Goal: Task Accomplishment & Management: Use online tool/utility

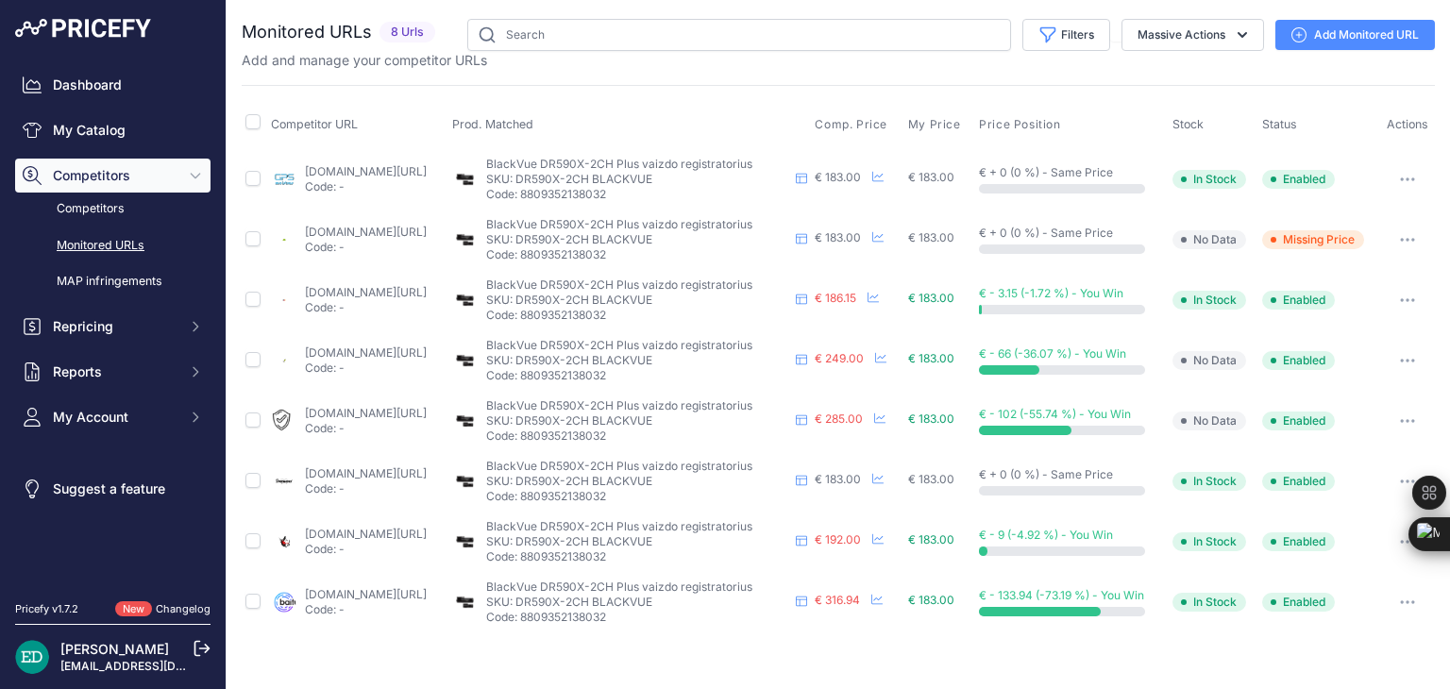
click at [1323, 42] on link "Add Monitored URL" at bounding box center [1356, 35] width 160 height 30
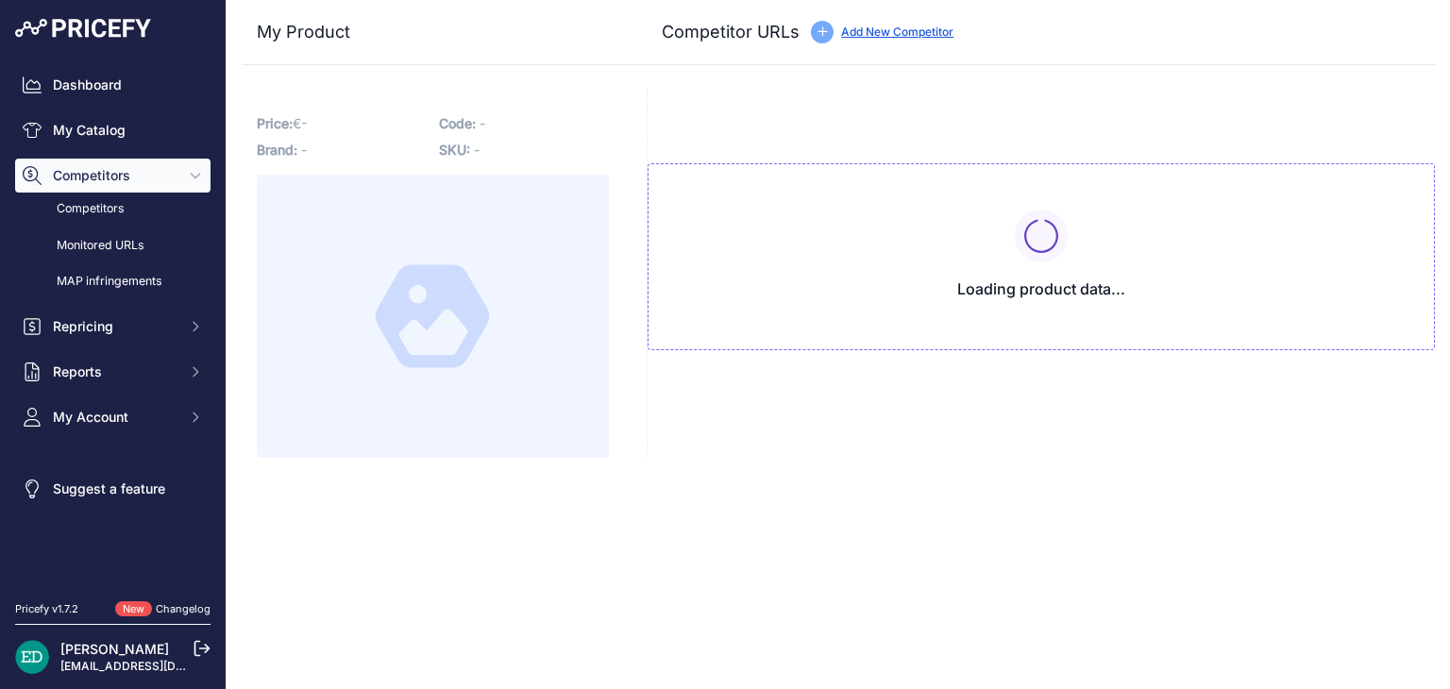
type input "www.1a.lt/p/vaizdo-registratorius-blackvue-dr590x-2ch/dj3s?prirule_jdsnikfkfjsd…"
type input "[DOMAIN_NAME][URL]"
type input "www.gpro.lt/products/lt/295/1000869/sort/1/filter/0_0_0_0/BLACKVUE-DR590X-2CH-3…"
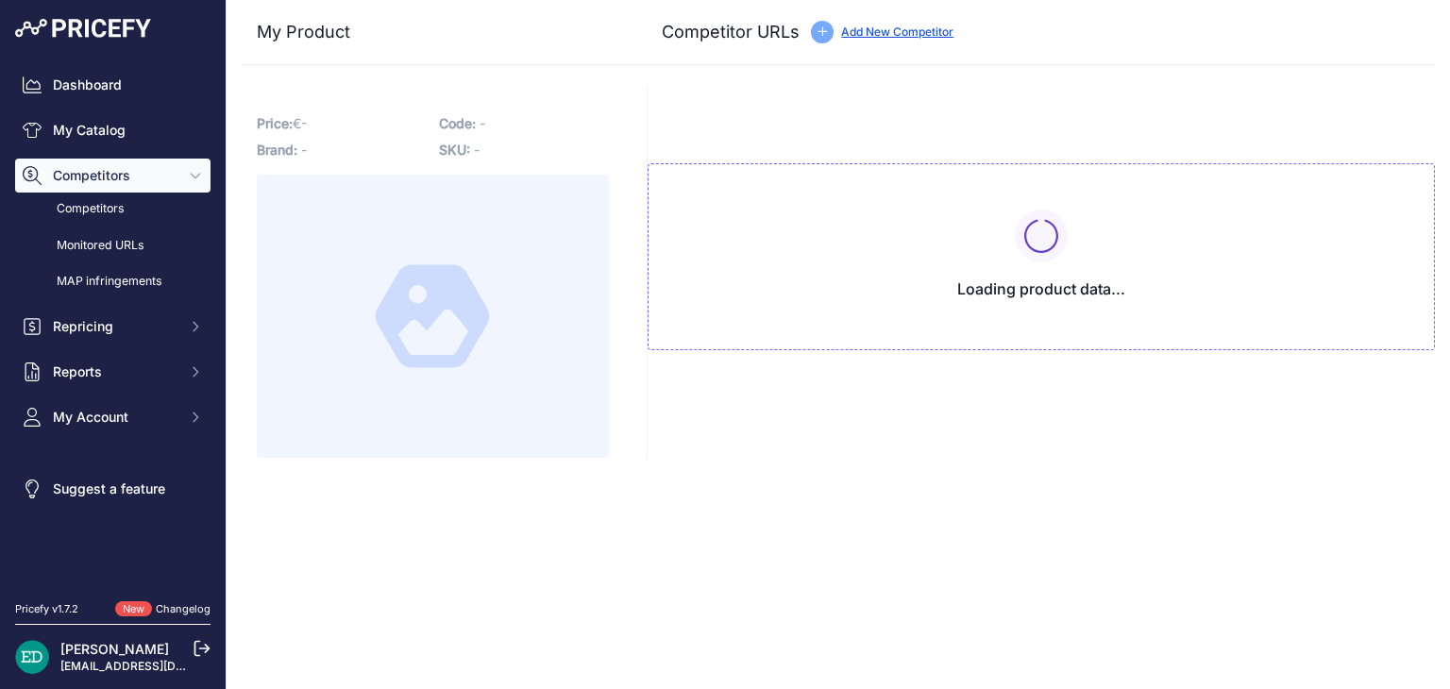
type input "[DOMAIN_NAME][URL]"
type input "pigu.lt/lt/automobilines-vaizdo-kameros-video-registratoriai/vaizdo-registrator…"
type input "www.senukai.lt/p/vaizdo-registratorius-blackvue-dr590x-2ch/jamv?prirule_jdsnikf…"
type input "www.skytech.lt/dr590x2ch-blackvue-dr590x-kanalu-full-60fps-vaizdo-registratoriu…"
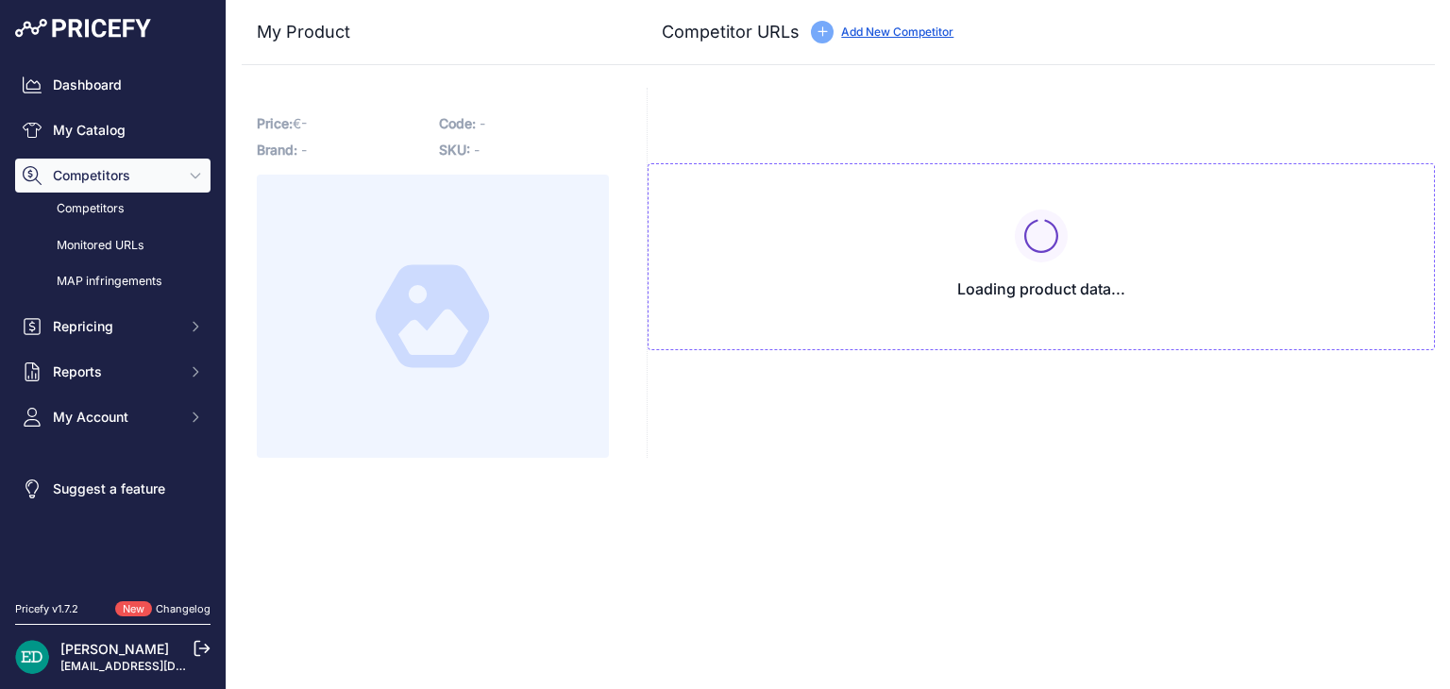
type input "www.varle.lt/vaizdo-registratoriai-kameros/blackvue-dr590x-2ch-videoregistrator…"
type input "www.vssistemos.lt/automobiliams/vaizdo-registratoriai/blackvue-1?prirule_jdsnik…"
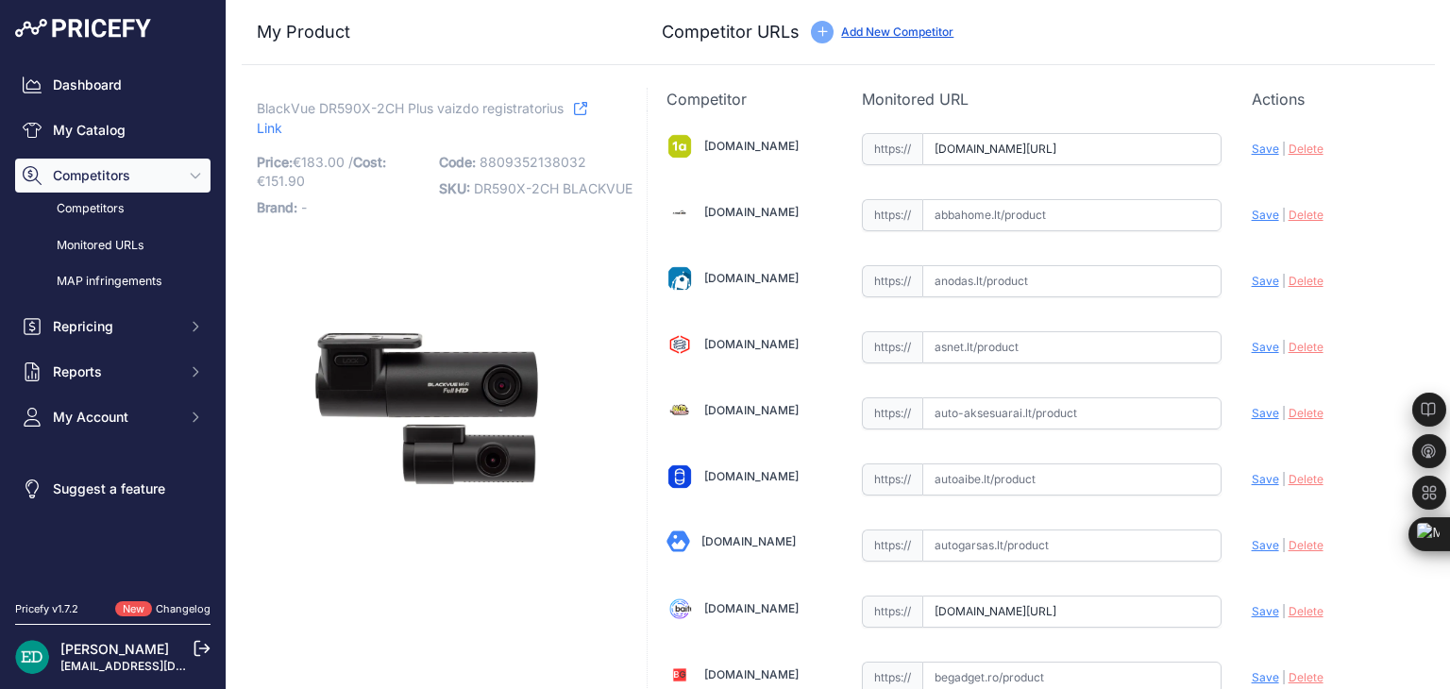
click at [1252, 154] on span "Save" at bounding box center [1265, 149] width 27 height 14
type input "https://www.1a.lt/p/vaizdo-registratorius-blackvue-dr590x-2ch/dj3s?prirule_jdsn…"
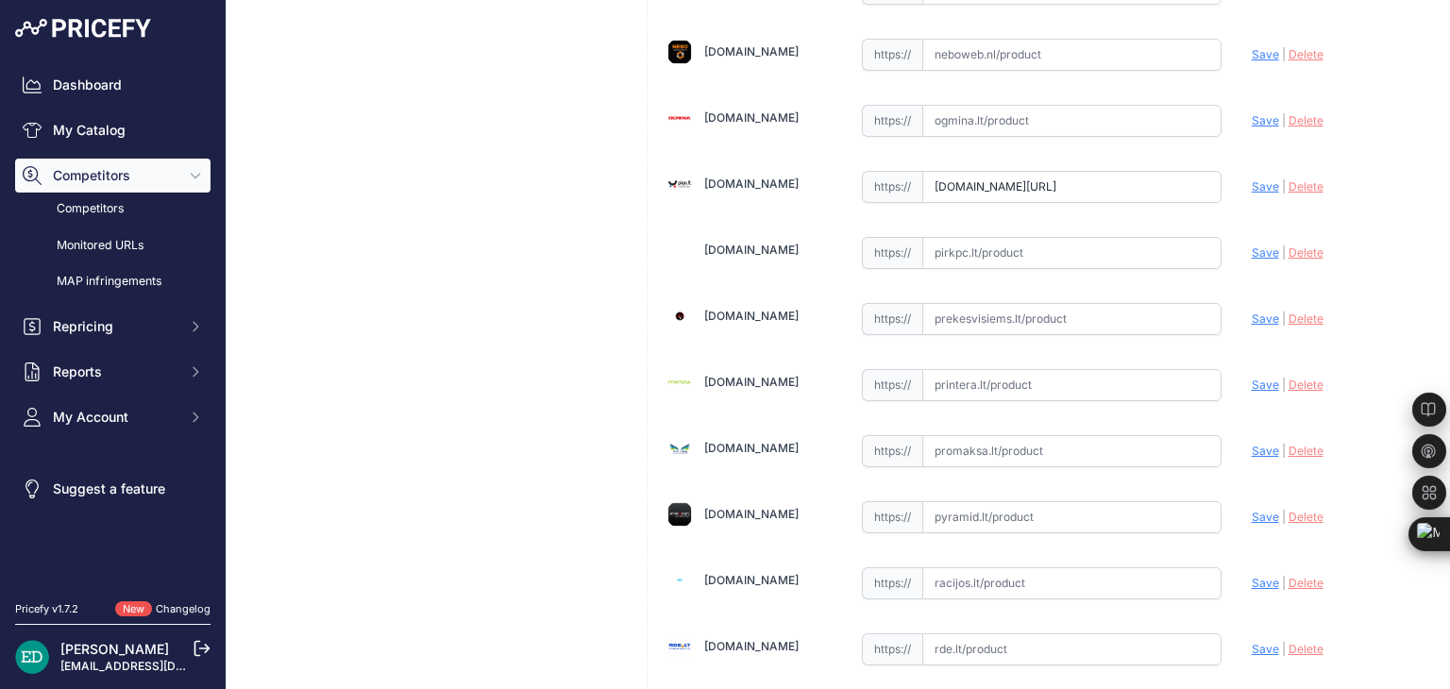
scroll to position [4017, 0]
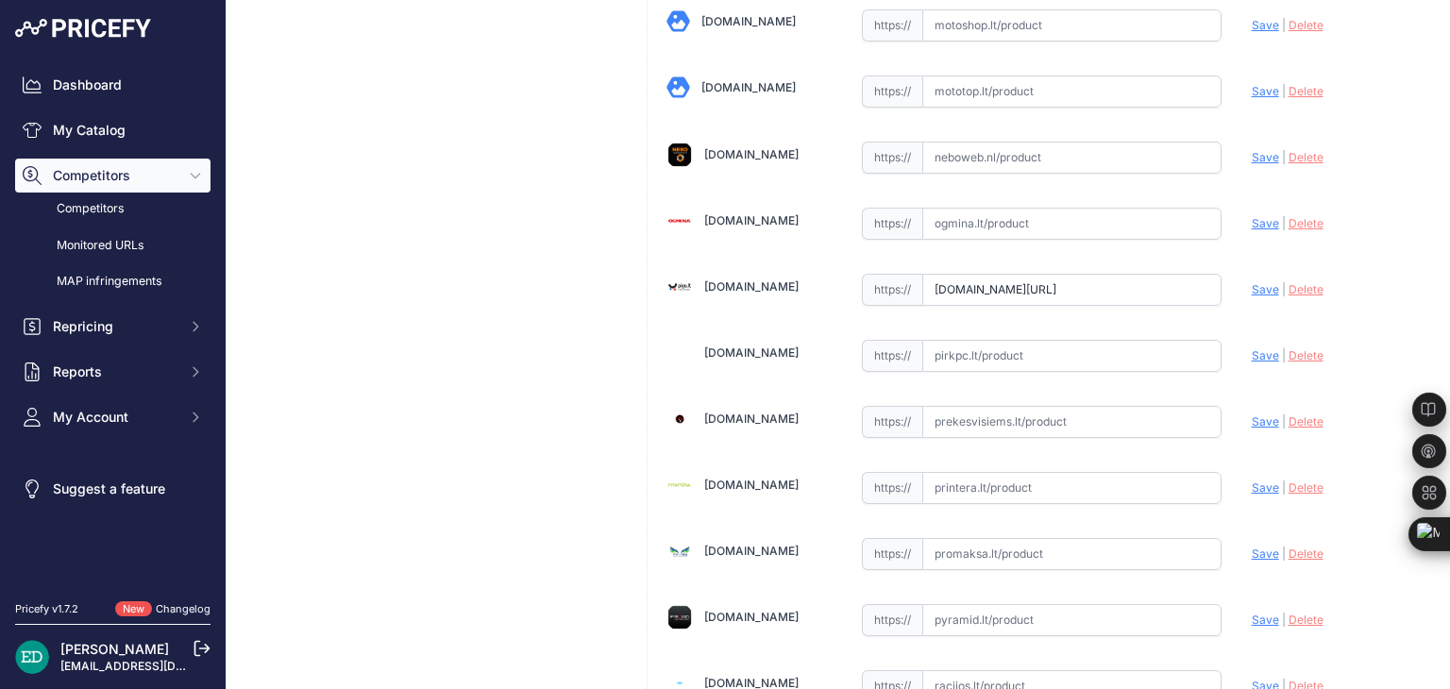
click at [1252, 282] on span "Save" at bounding box center [1265, 289] width 27 height 14
type input "https://pigu.lt/lt/automobilines-vaizdo-kameros-video-registratoriai/vaizdo-reg…"
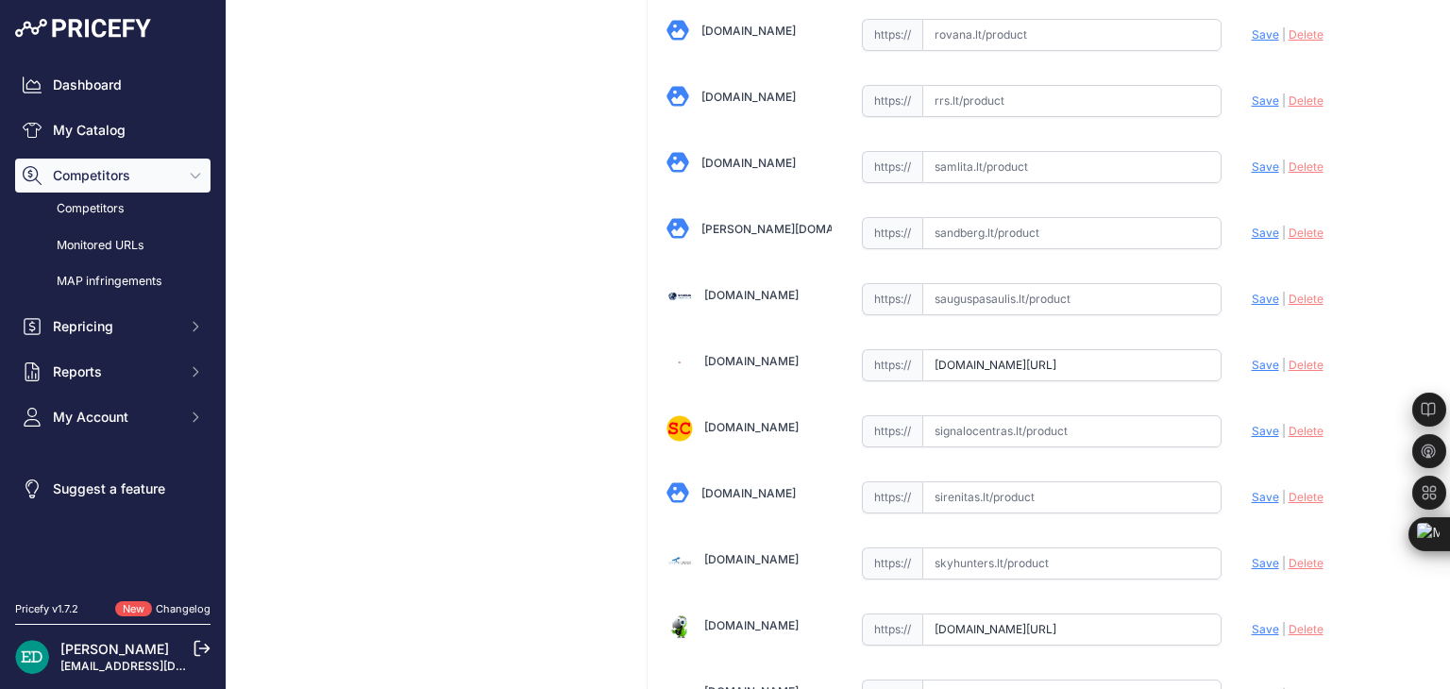
scroll to position [5004, 0]
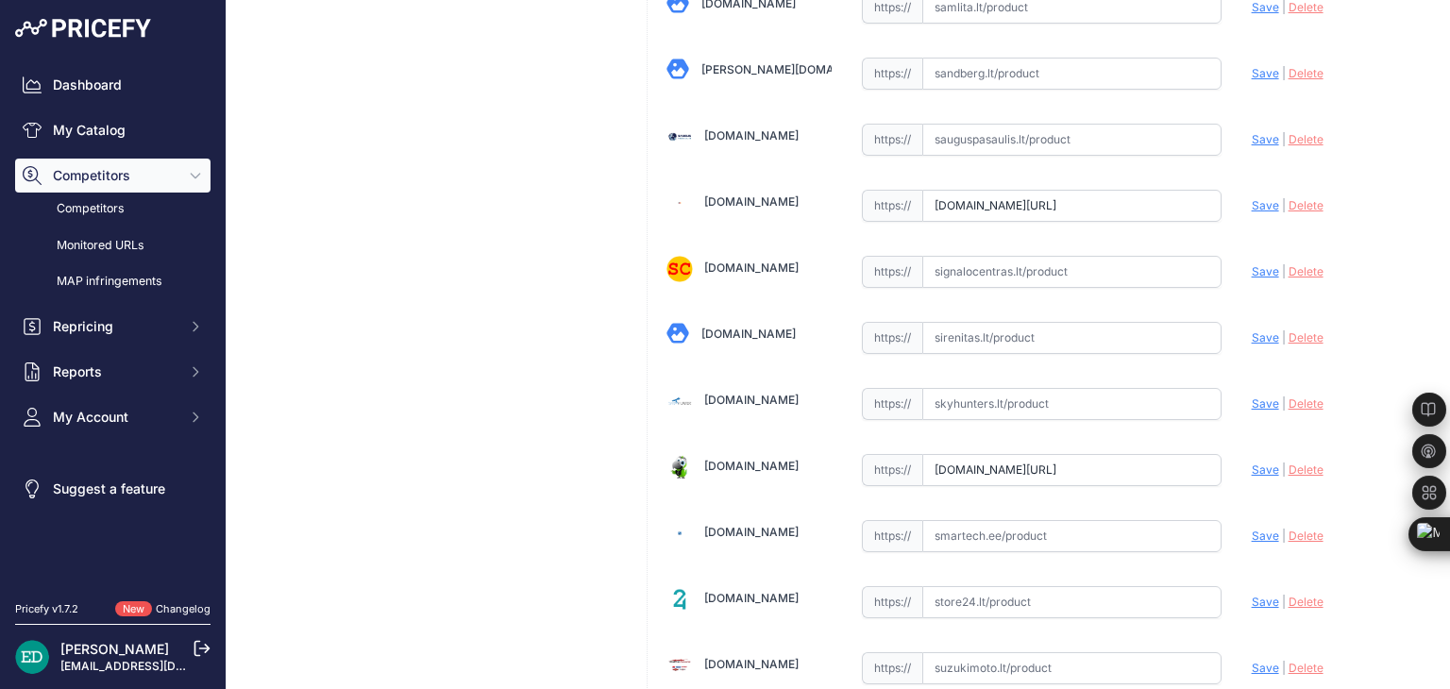
click at [1254, 463] on span "Save" at bounding box center [1265, 470] width 27 height 14
type input "https://www.skytech.lt/dr590x2ch-blackvue-dr590x-kanalu-full-60fps-vaizdo-regis…"
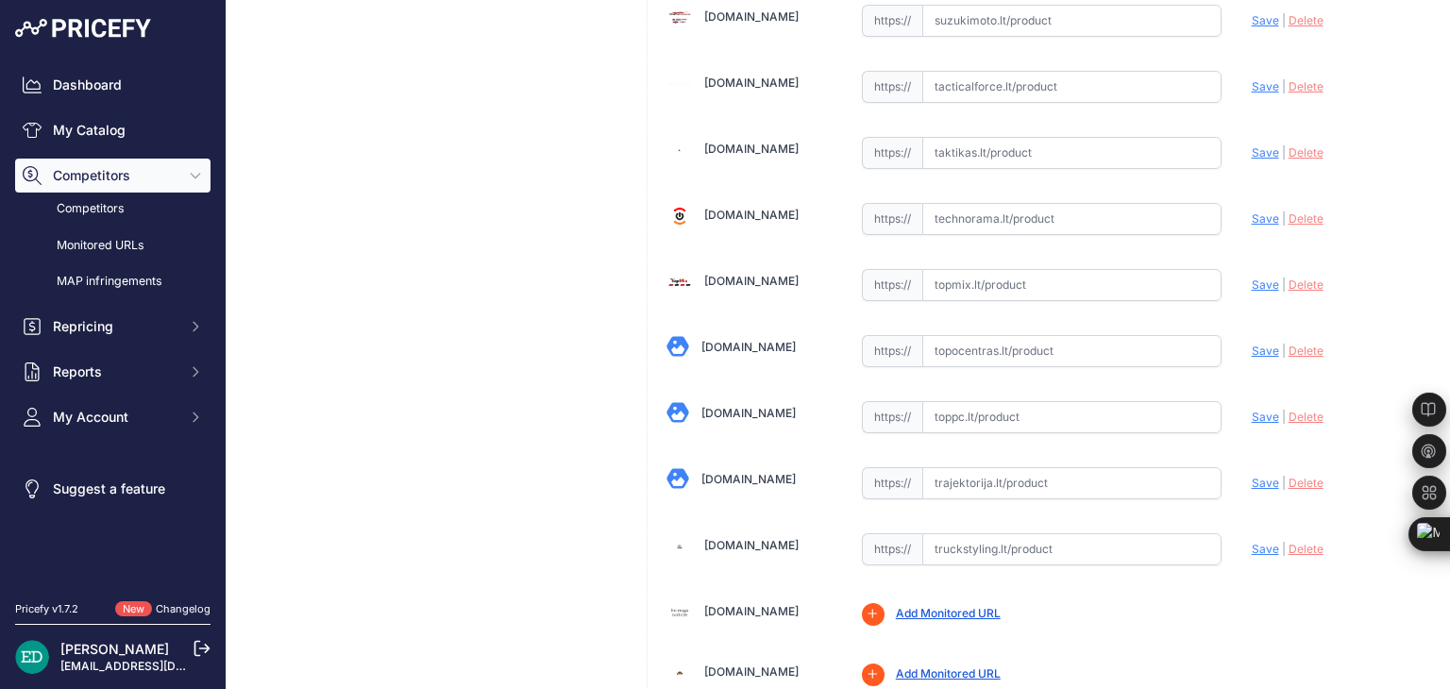
scroll to position [5759, 0]
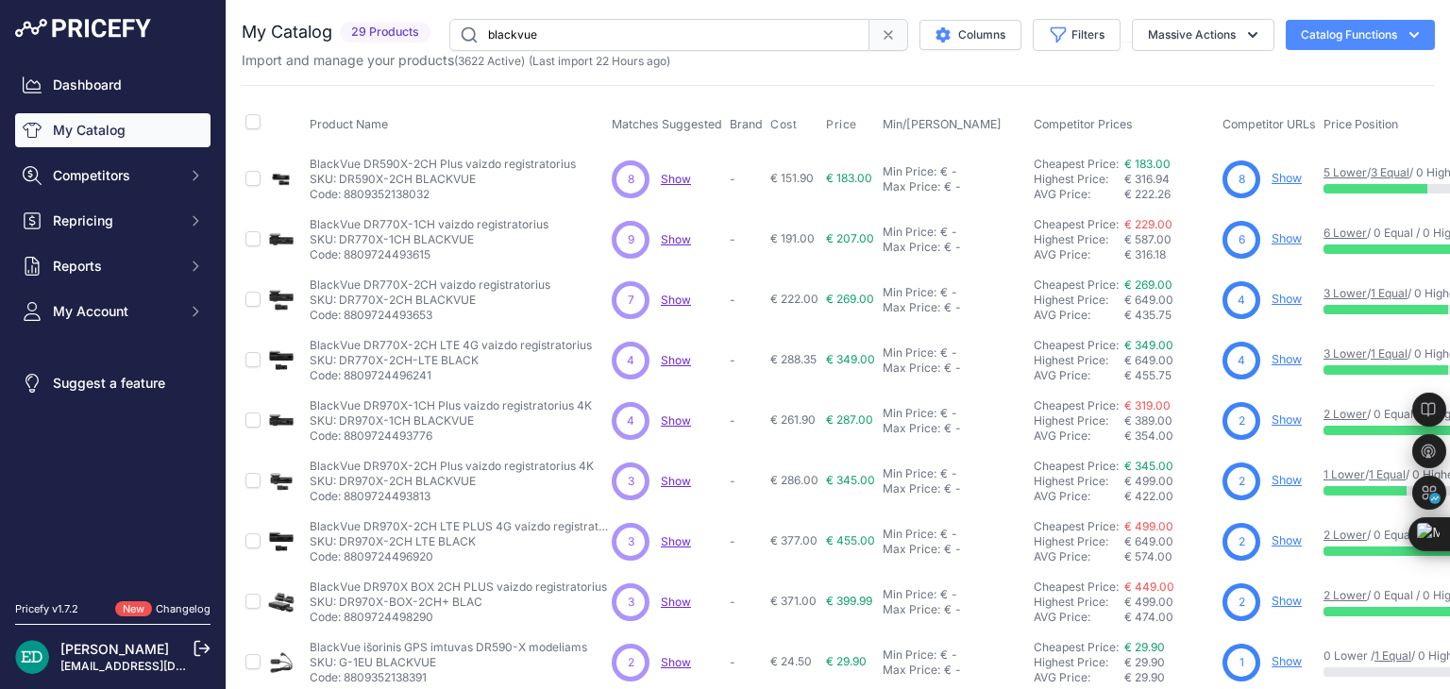
drag, startPoint x: 483, startPoint y: 39, endPoint x: 0, endPoint y: 35, distance: 483.4
click at [0, 35] on div "Dashboard My Catalog Competitors Competitors Monitored URLs MAP infringements R…" at bounding box center [725, 344] width 1450 height 689
type input "mio"
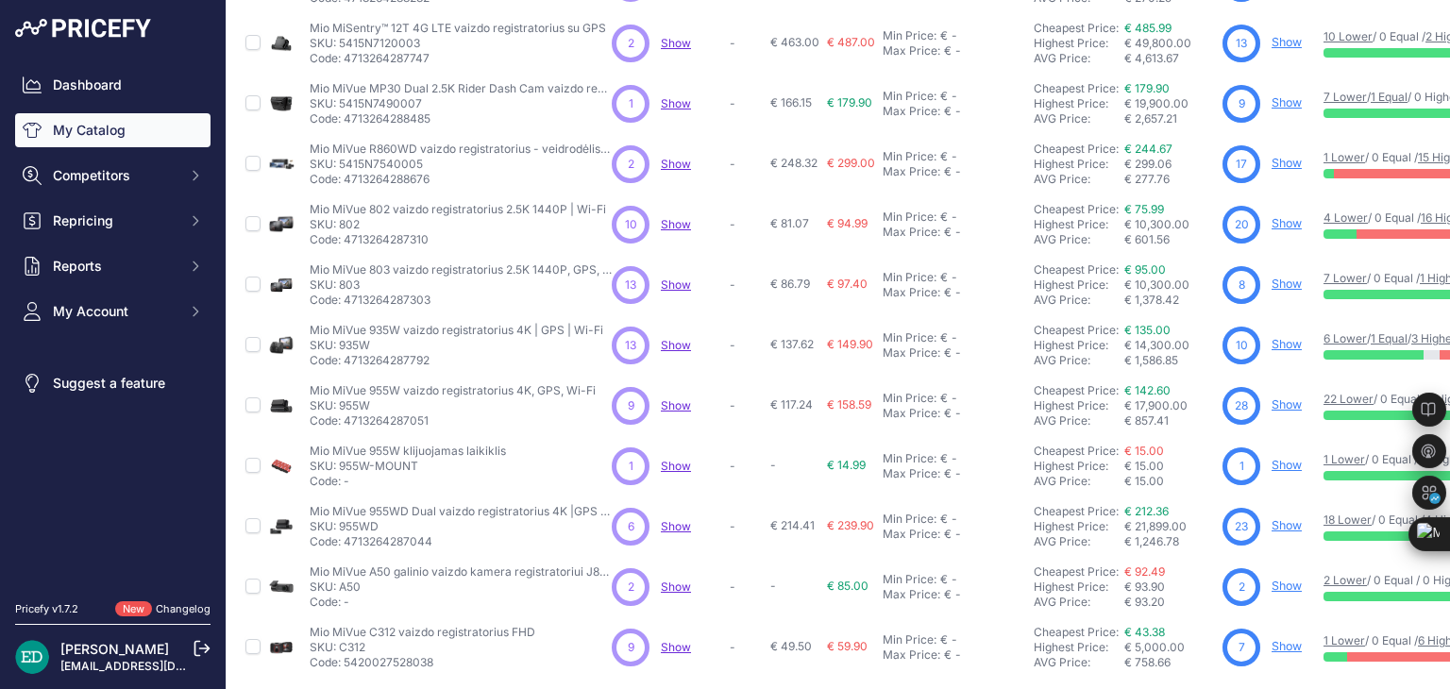
scroll to position [457, 0]
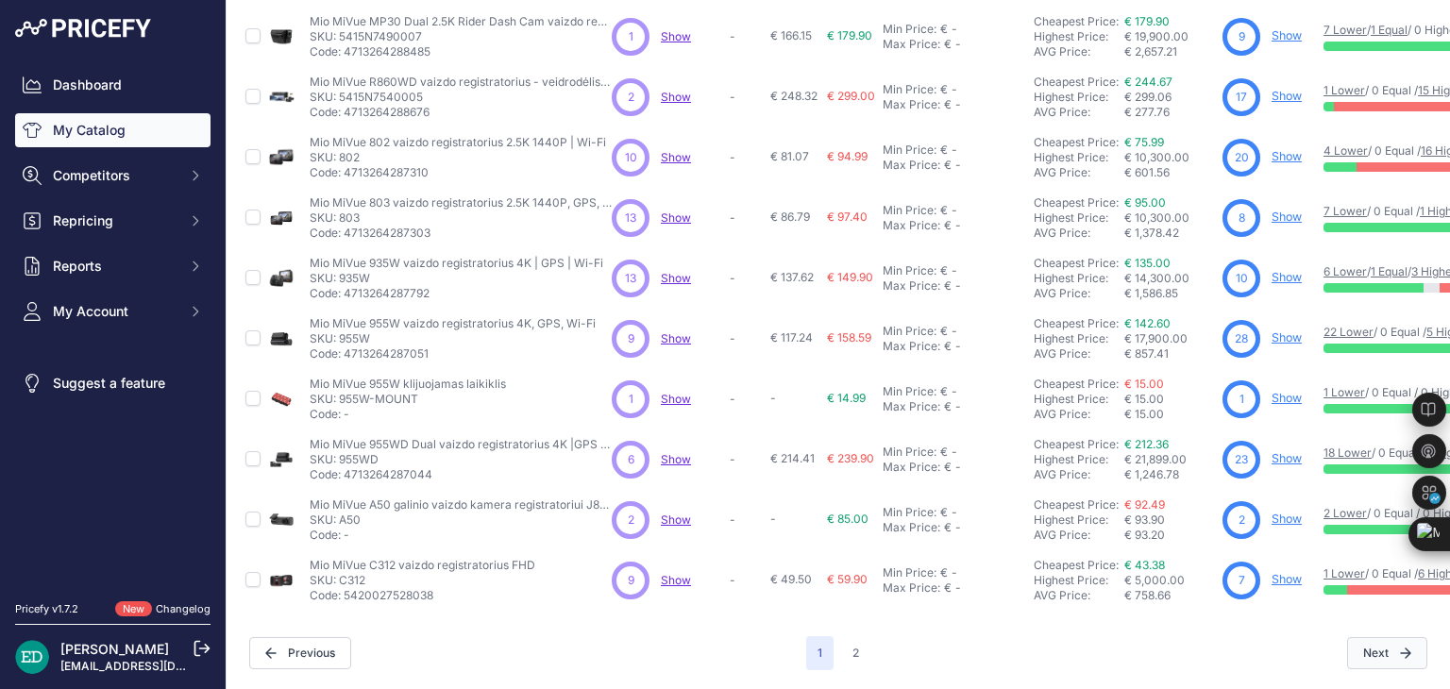
click at [1376, 638] on button "Next" at bounding box center [1387, 653] width 80 height 32
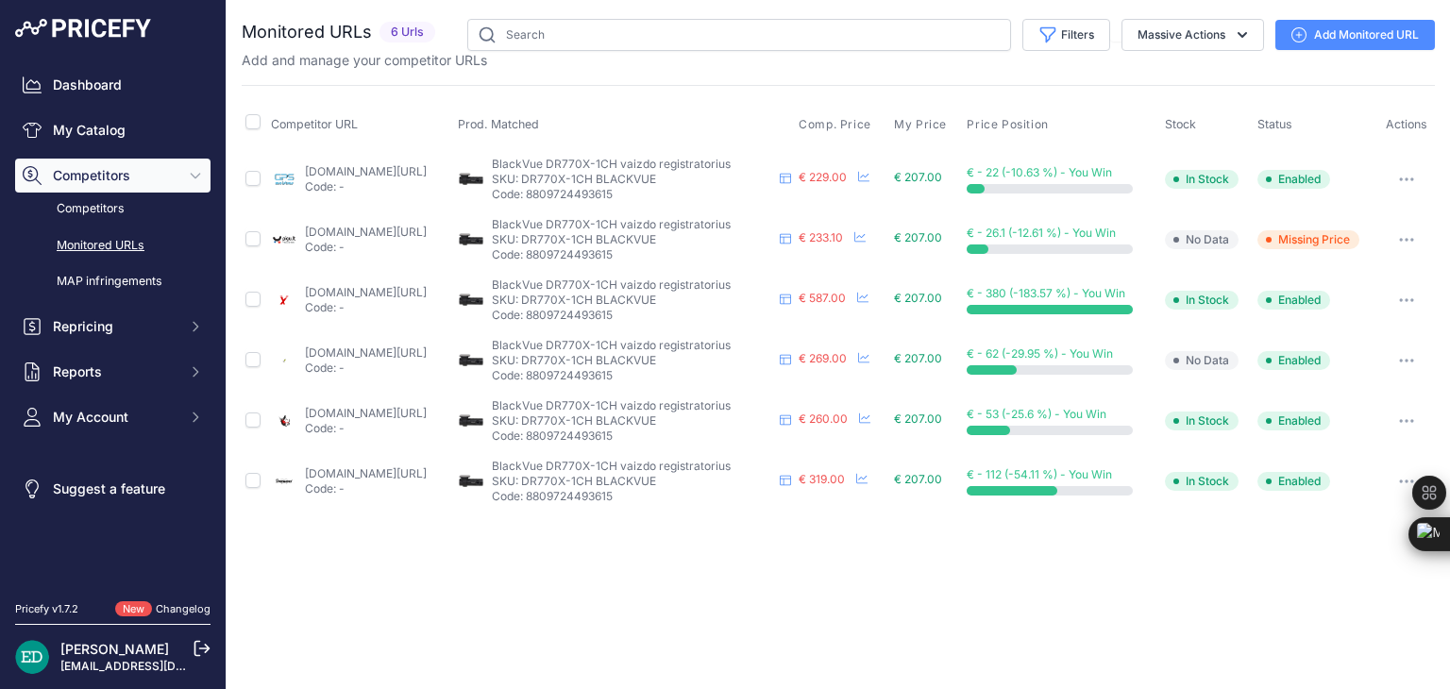
click at [1404, 485] on button "button" at bounding box center [1407, 481] width 38 height 26
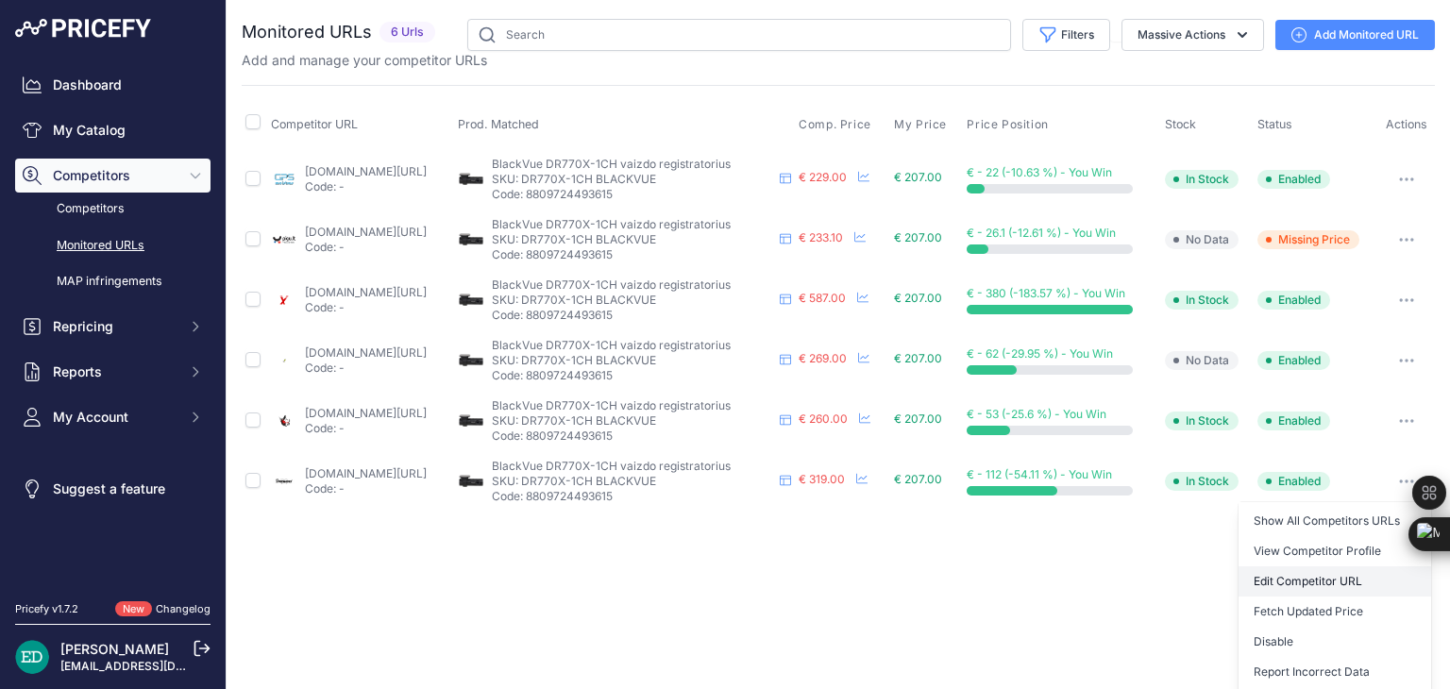
click at [1333, 585] on link "Edit Competitor URL" at bounding box center [1335, 582] width 193 height 30
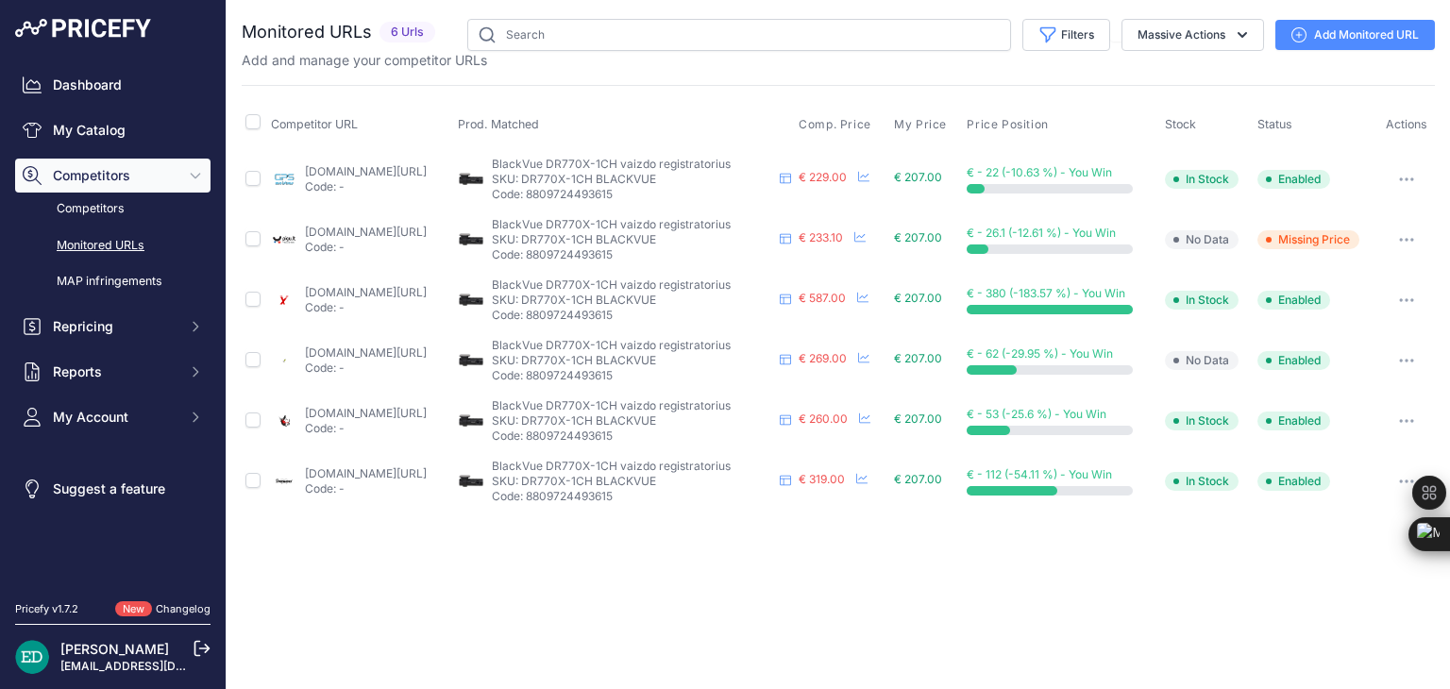
click at [1312, 45] on link "Add Monitored URL" at bounding box center [1356, 35] width 160 height 30
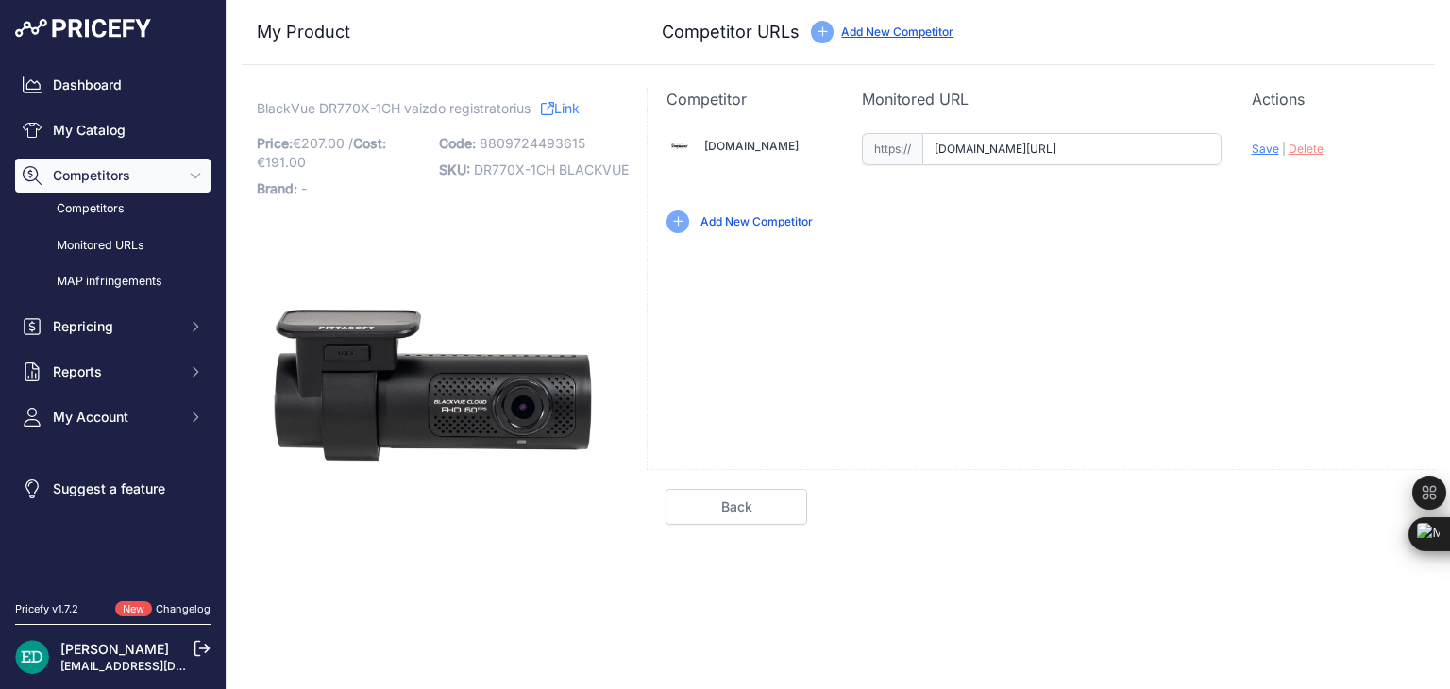
click at [1009, 145] on input "[DOMAIN_NAME][URL]" at bounding box center [1071, 149] width 299 height 32
click at [1009, 145] on input "fedingas.lt/blackvue-dr970x-1ch-plus?prirule_jdsnikfkfjsd=8834" at bounding box center [1071, 149] width 299 height 32
paste input "https://fedingas.lt/blackvue-dr770x-1ch"
click at [1259, 148] on span "Save" at bounding box center [1265, 149] width 27 height 14
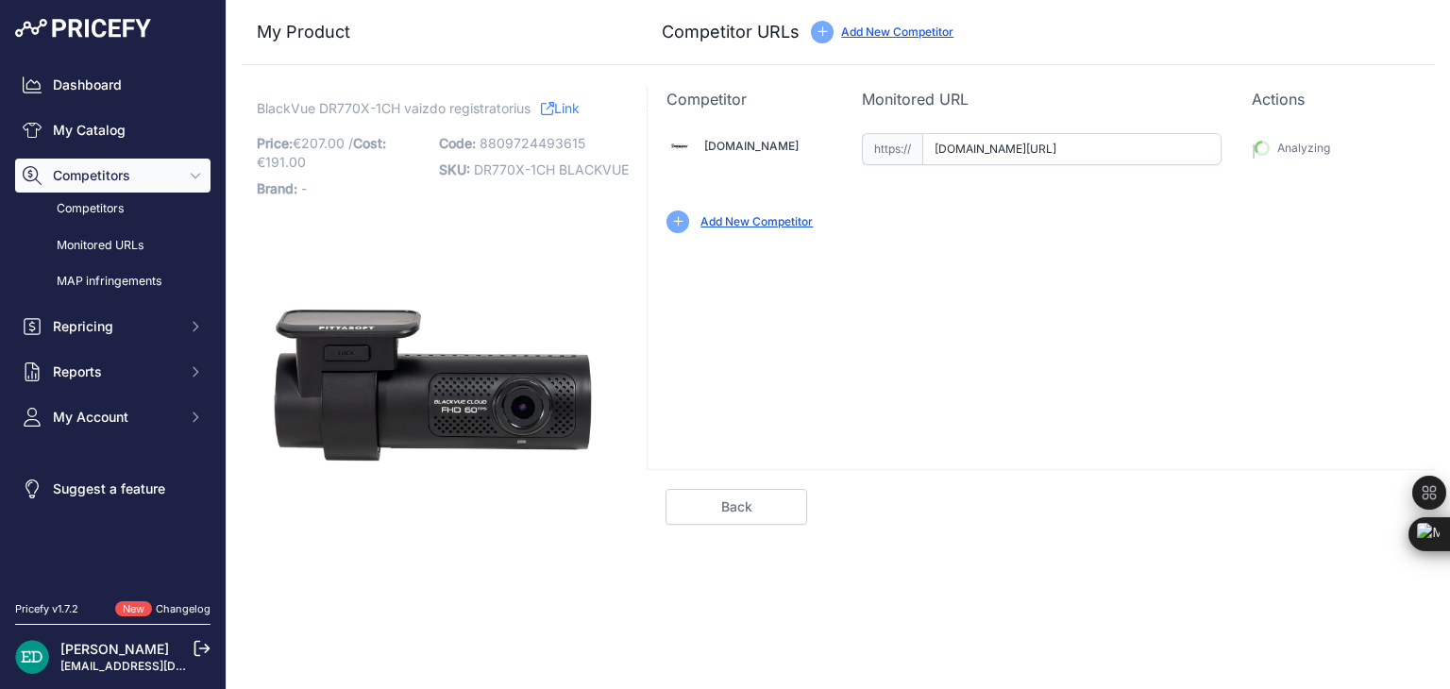
type input "https://fedingas.lt/blackvue-dr770x-1ch?prirule_jdsnikfkfjsd=8834"
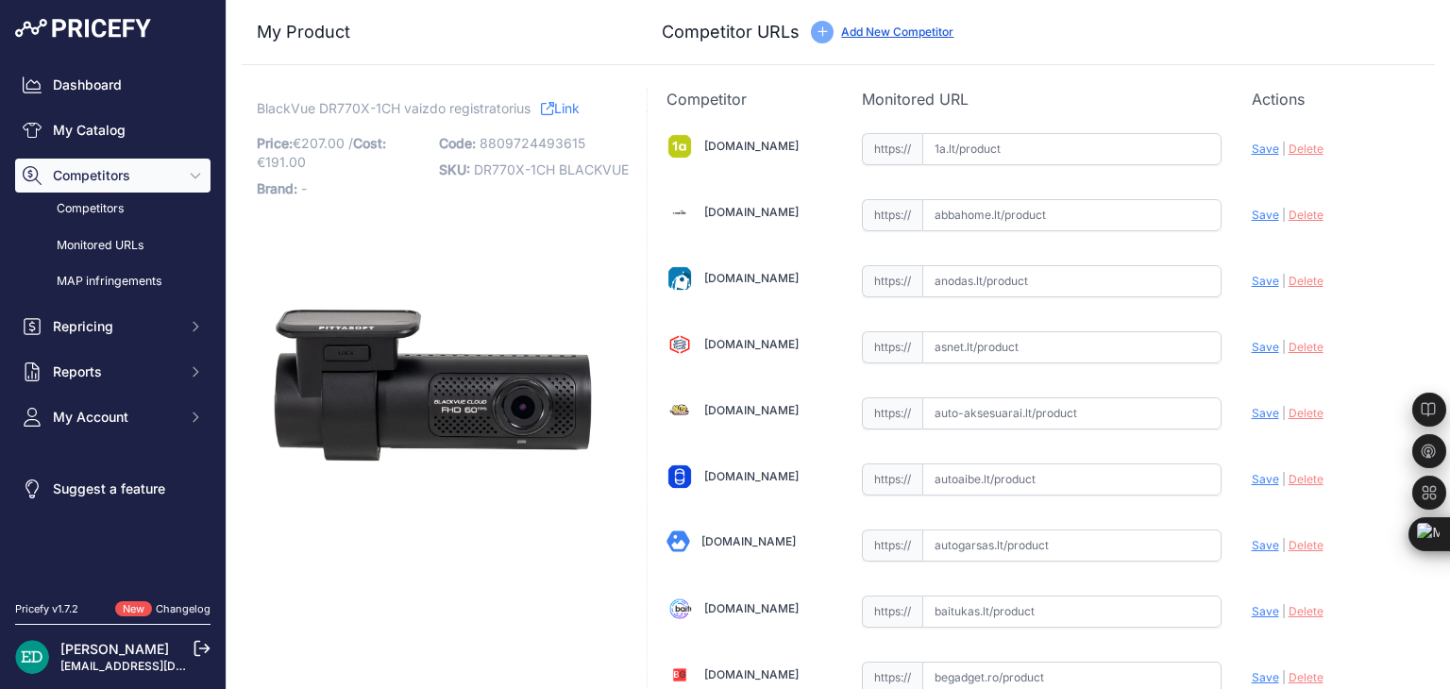
scroll to position [5962, 0]
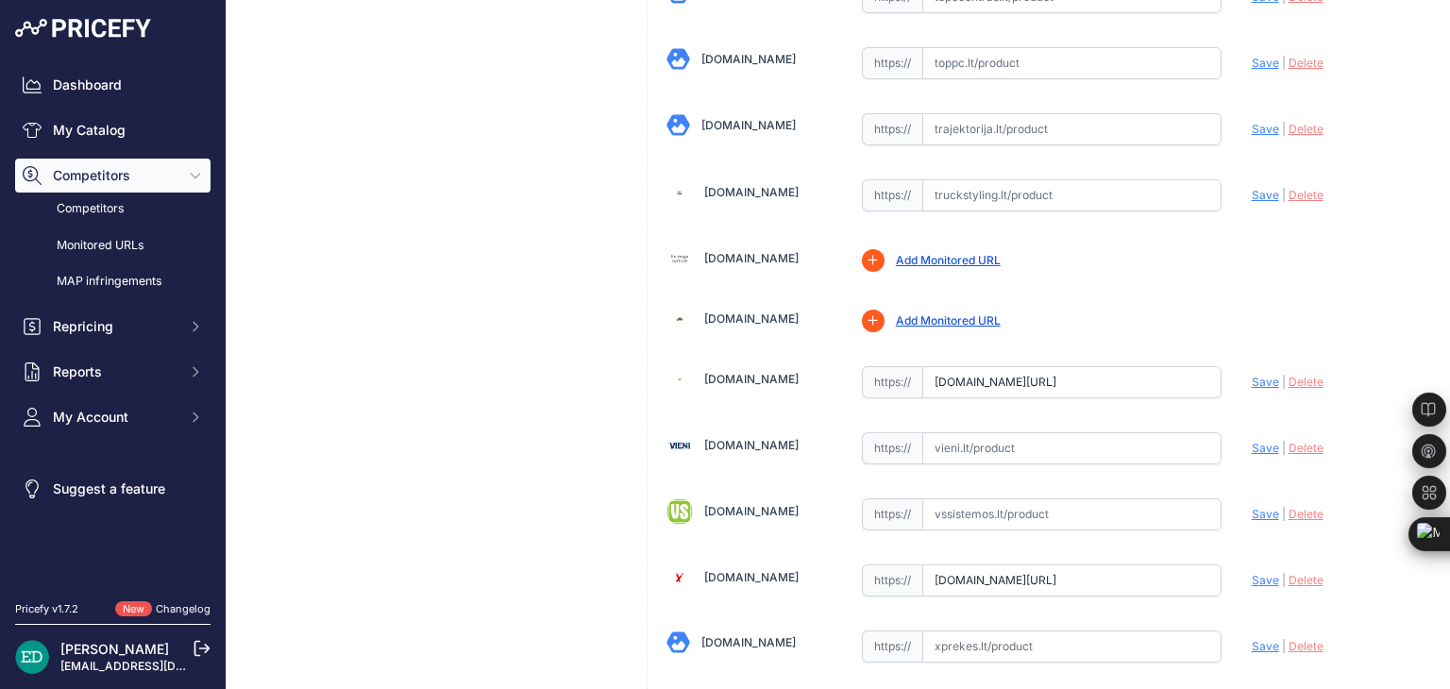
click at [1047, 366] on input "www.varle.lt/ivairios-prekes/blacvue-dr770x-1ch--41889665.html?prirule_jdsnikfk…" at bounding box center [1071, 382] width 299 height 32
paste input "https://www.varle.lt/vaizdo-registratoriai-kameros/blackvue-dr770x-1ch-64gb--41…"
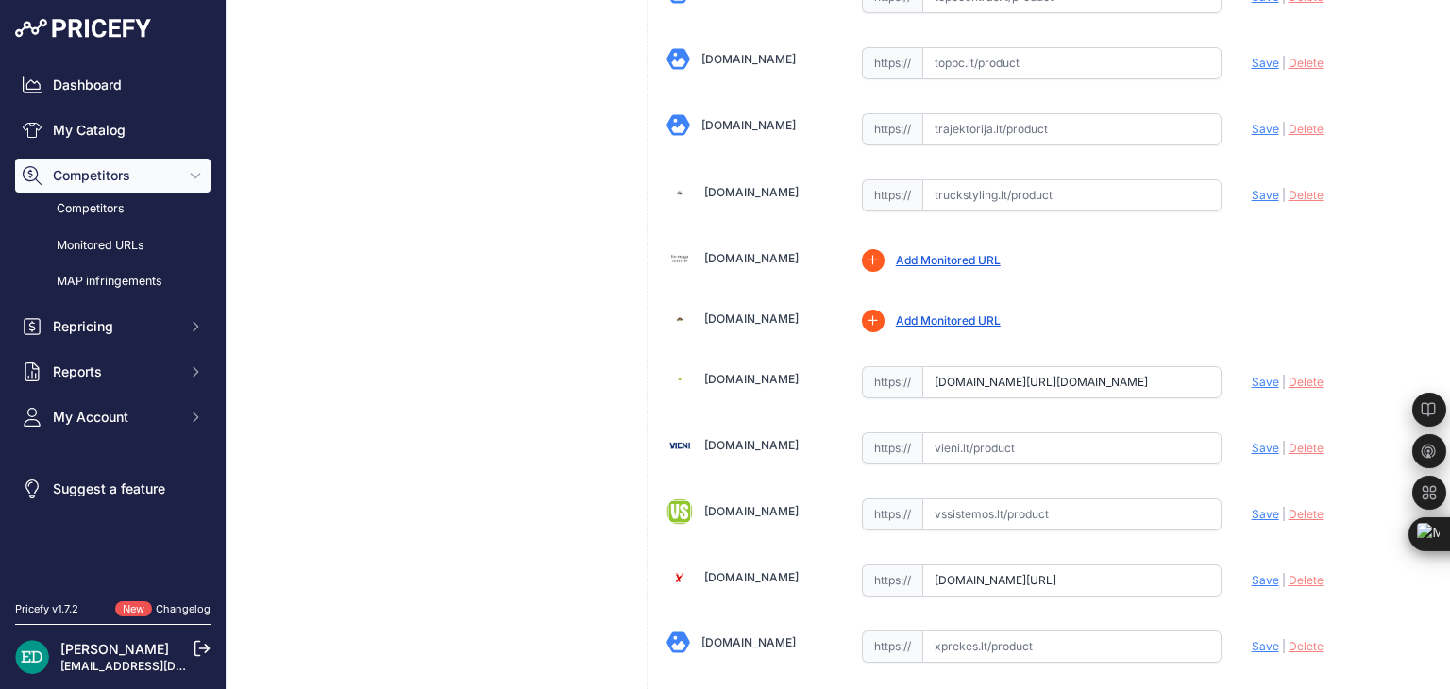
click at [1252, 375] on span "Save" at bounding box center [1265, 382] width 27 height 14
type input "https://www.varle.lt/vaizdo-registratoriai-kameros/blackvue-dr770x-1ch-64gb--41…"
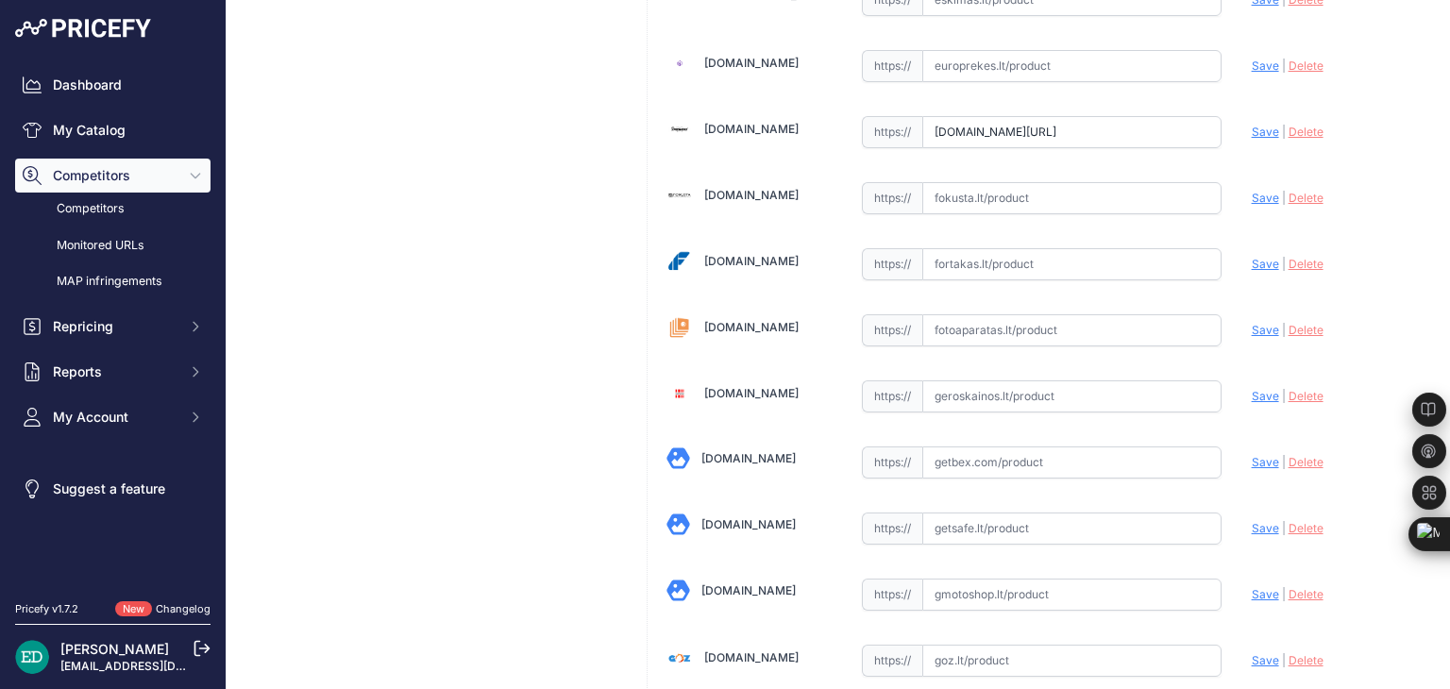
scroll to position [2311, 0]
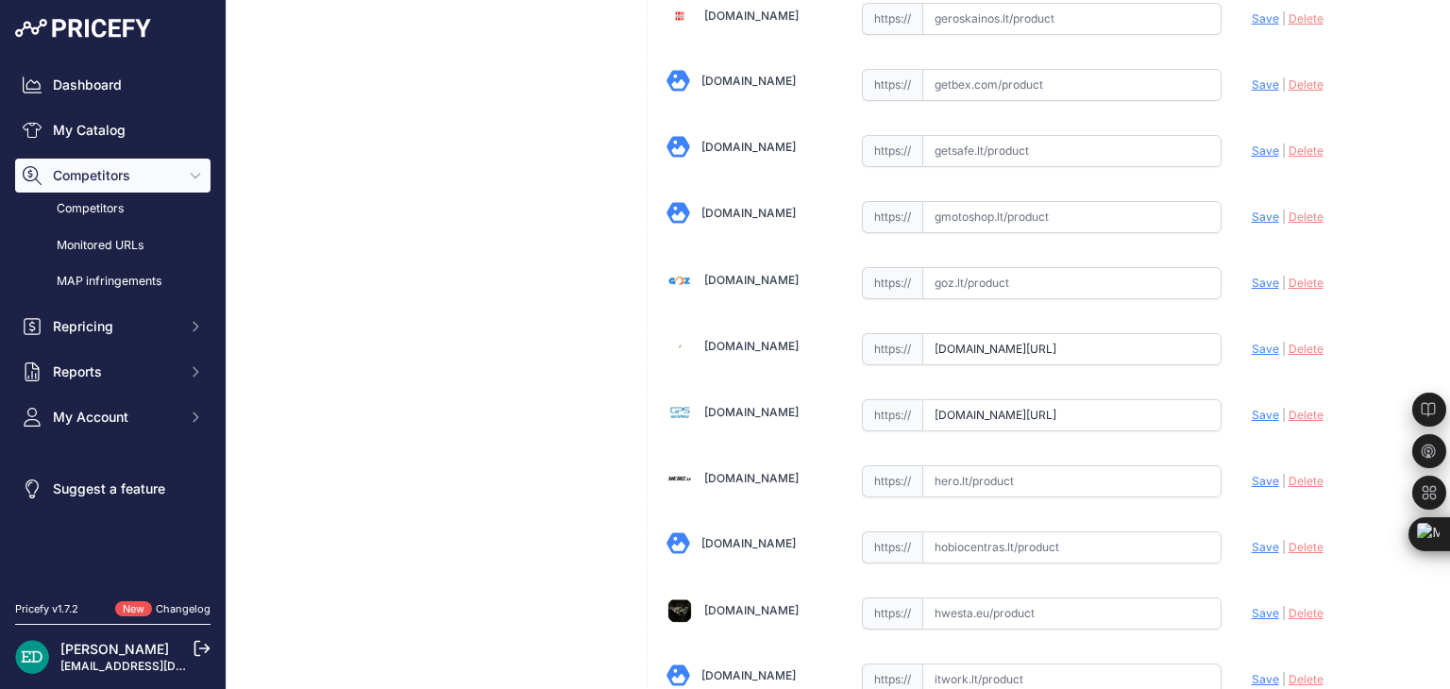
click at [1252, 408] on span "Save" at bounding box center [1265, 415] width 27 height 14
type input "https://gpsmeistras.lt/blackvue-dr770x-1ch?prirule_jdsnikfkfjsd=8834"
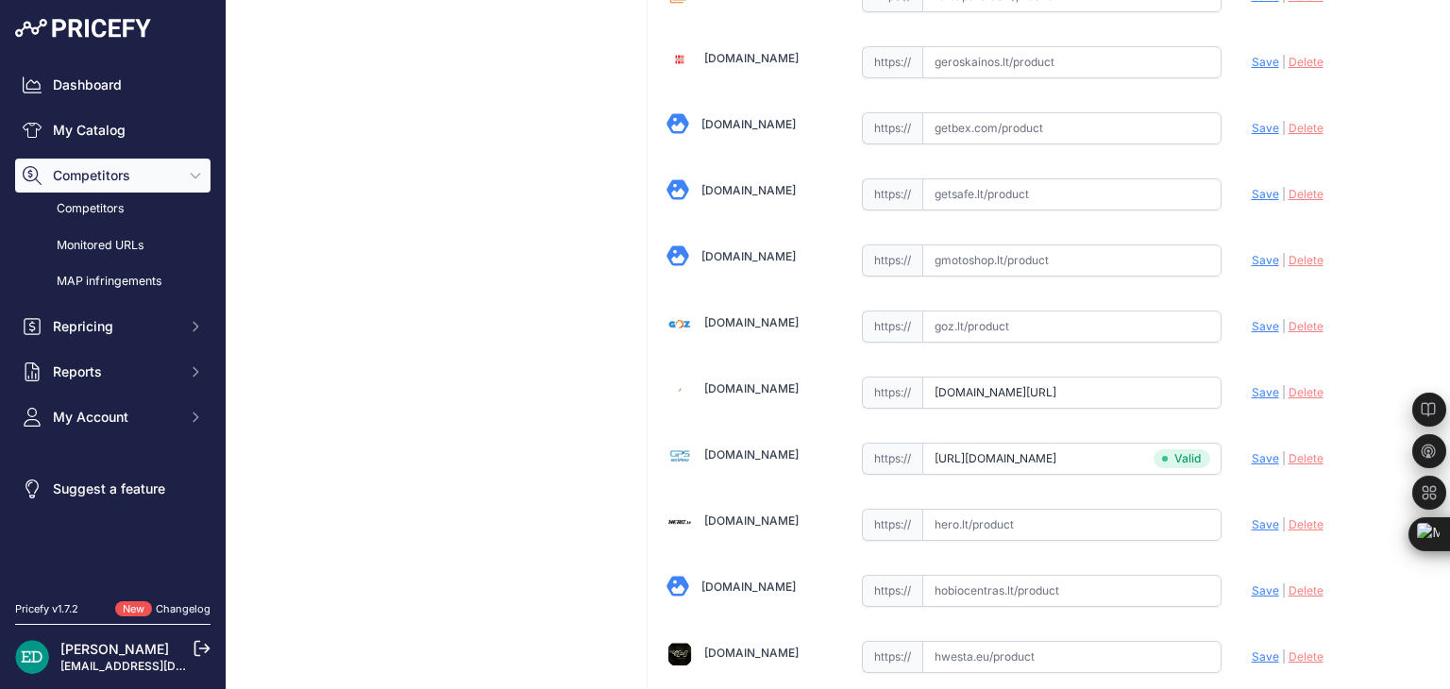
scroll to position [2353, 0]
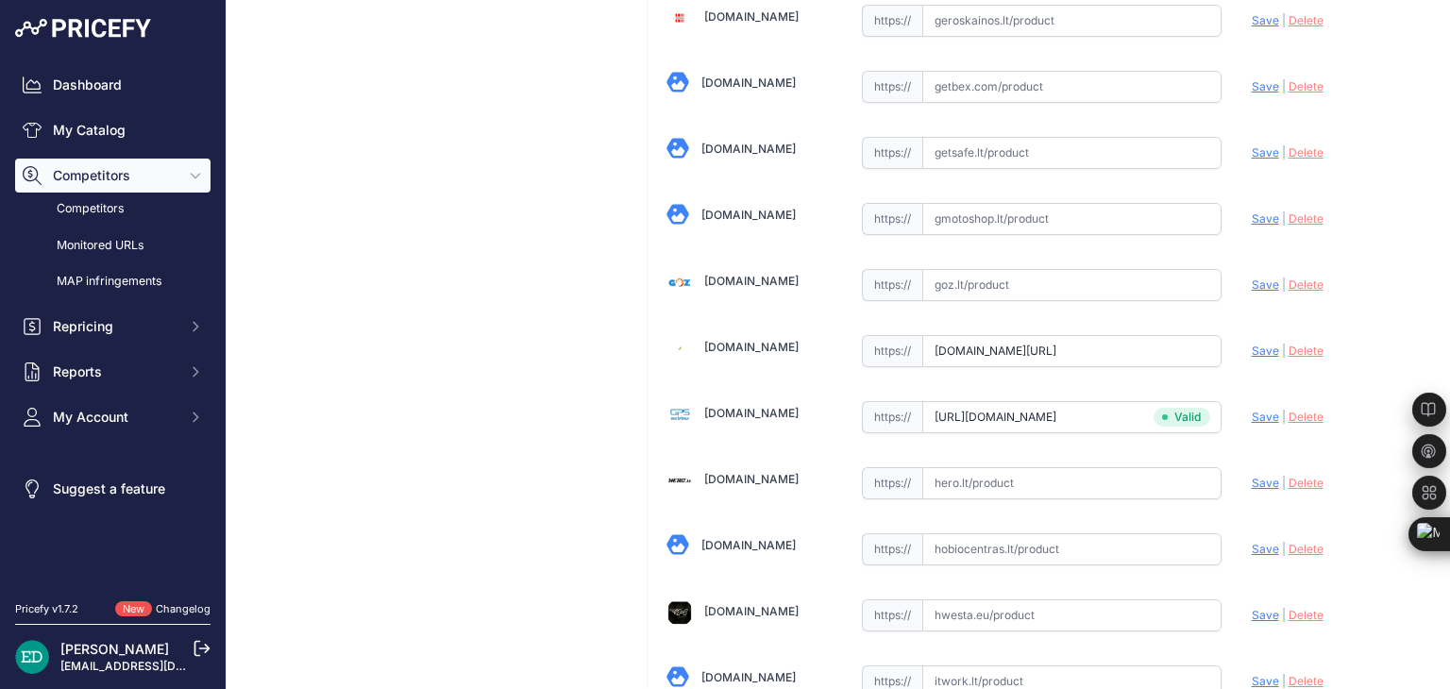
click at [1252, 344] on span "Save" at bounding box center [1265, 351] width 27 height 14
type input "https://www.gpro.lt/products/lt/295/1011495/sort/1/filter/0_0_0_0/BLACKVUE-vaiz…"
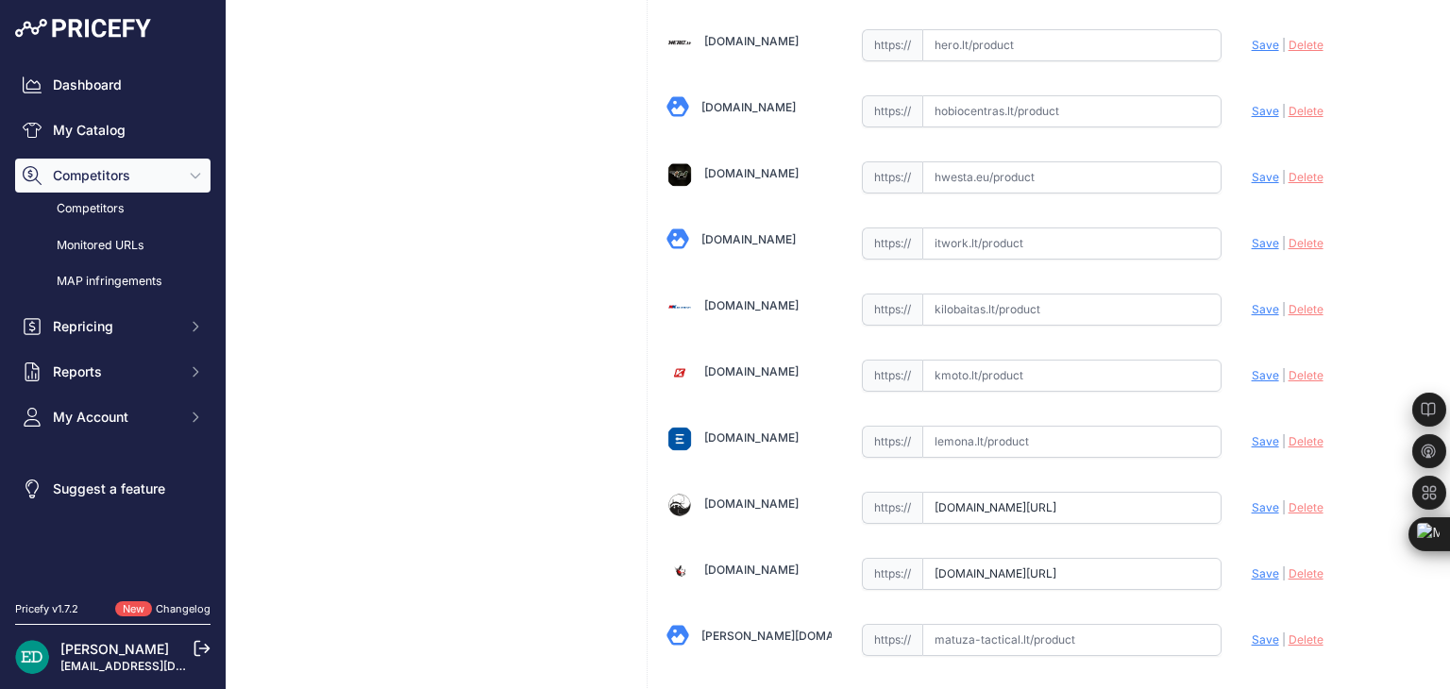
scroll to position [2825, 0]
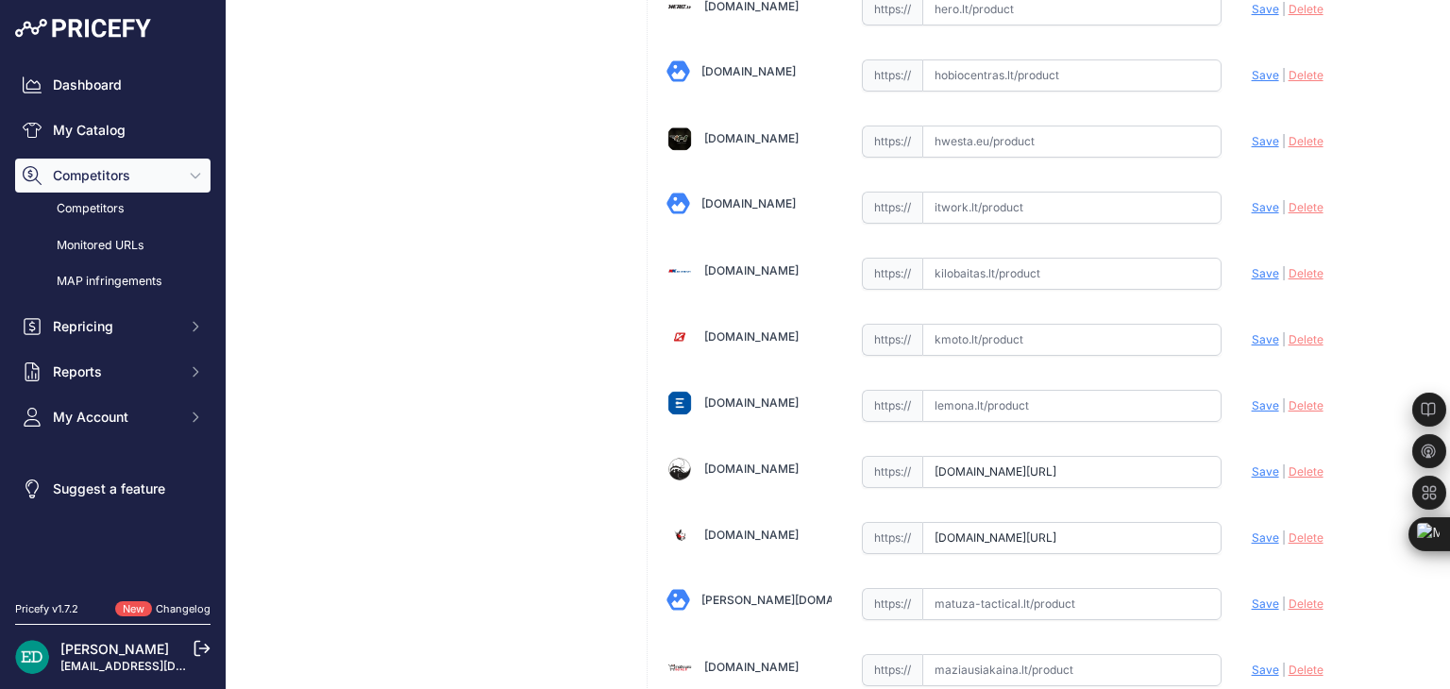
click at [1252, 465] on span "Save" at bounding box center [1265, 472] width 27 height 14
type input "https://www.lizard.lt/blackvue-dr770x-1ch/?prirule_jdsnikfkfjsd=8834"
click at [1260, 533] on span "Save" at bounding box center [1265, 540] width 27 height 14
type input "https://marsietis.lt/blackvue-dr770x-1ch-294497?prirule_jdsnikfkfjsd=8834"
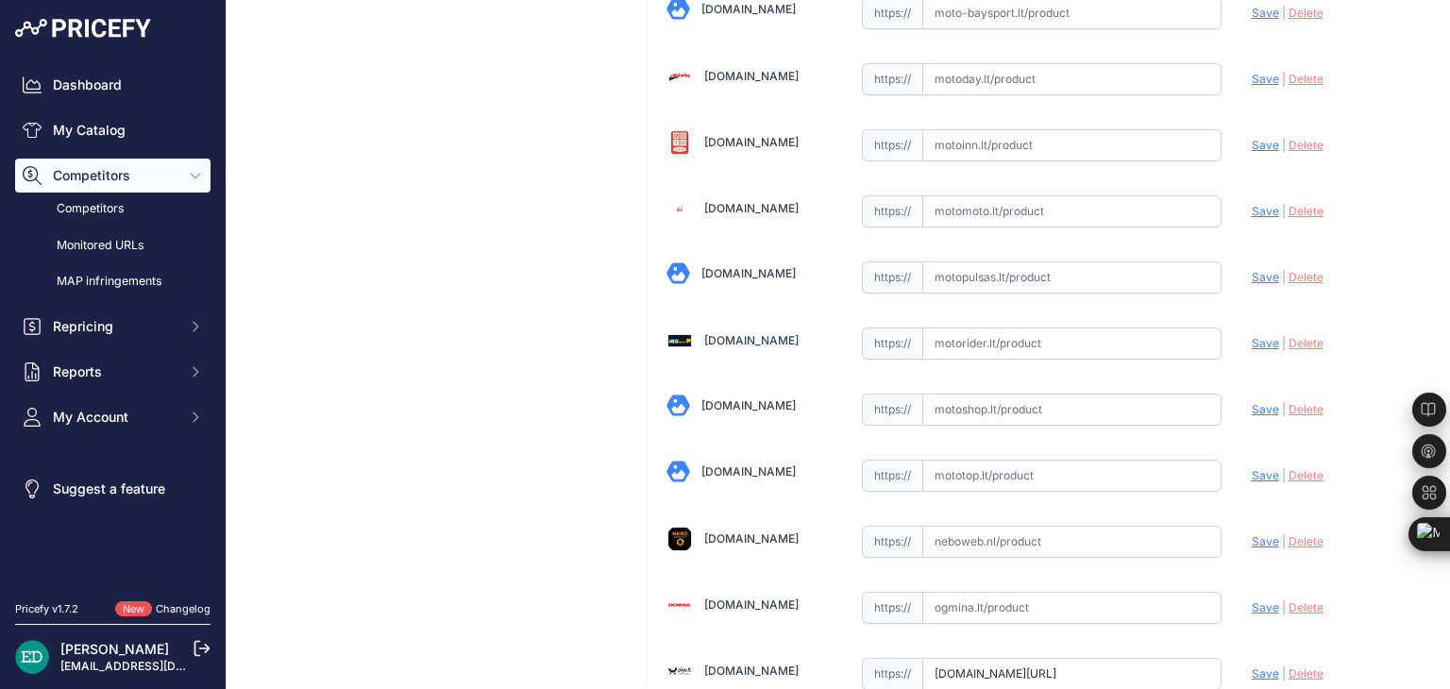
scroll to position [3916, 0]
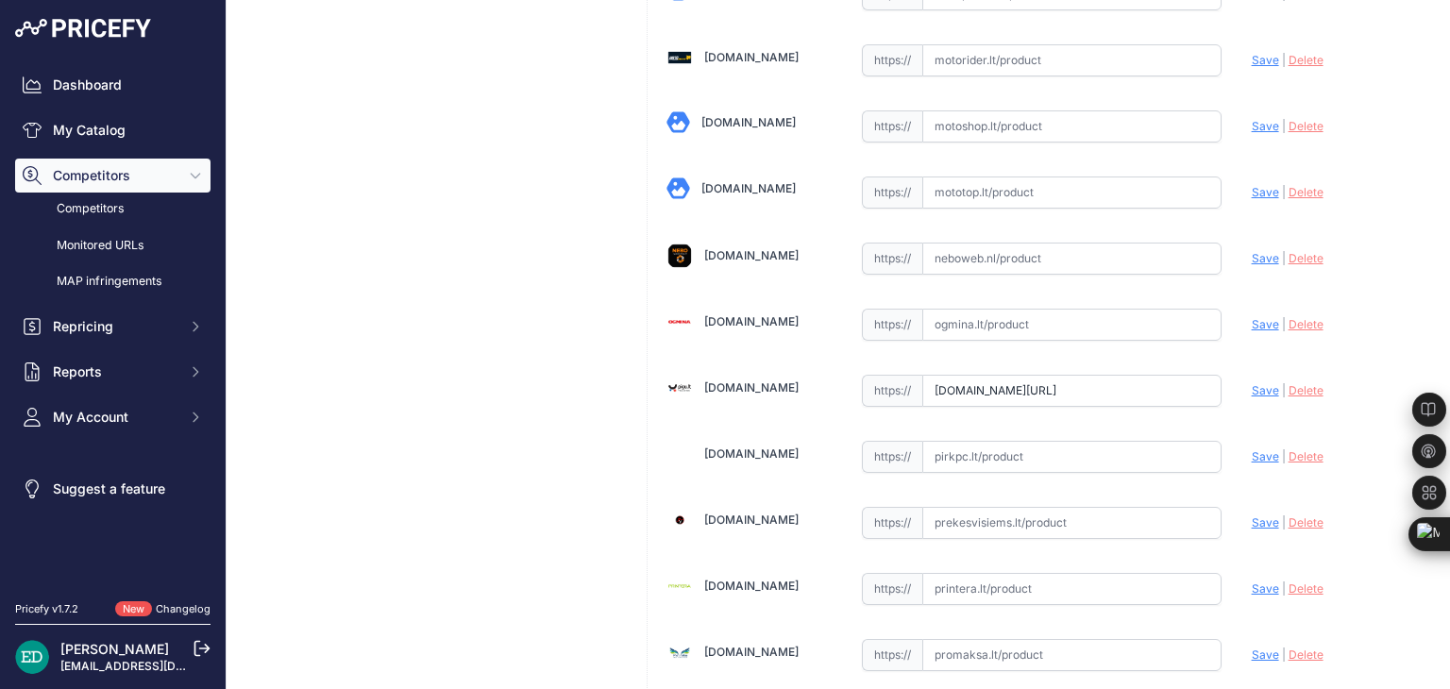
click at [1258, 383] on span "Save" at bounding box center [1265, 390] width 27 height 14
type input "https://pigu.lt/lt/automobilines-vaizdo-kameros-video-registratoriai/vaizdo-reg…"
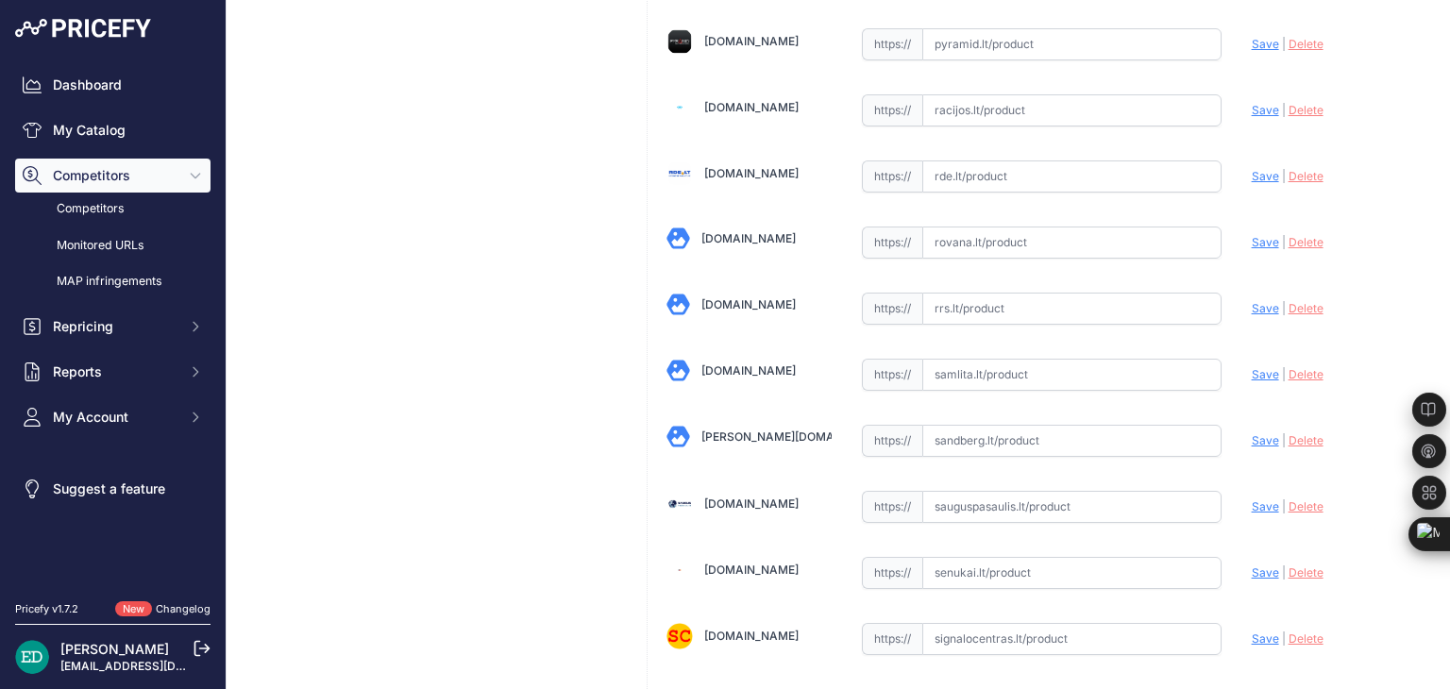
scroll to position [4483, 0]
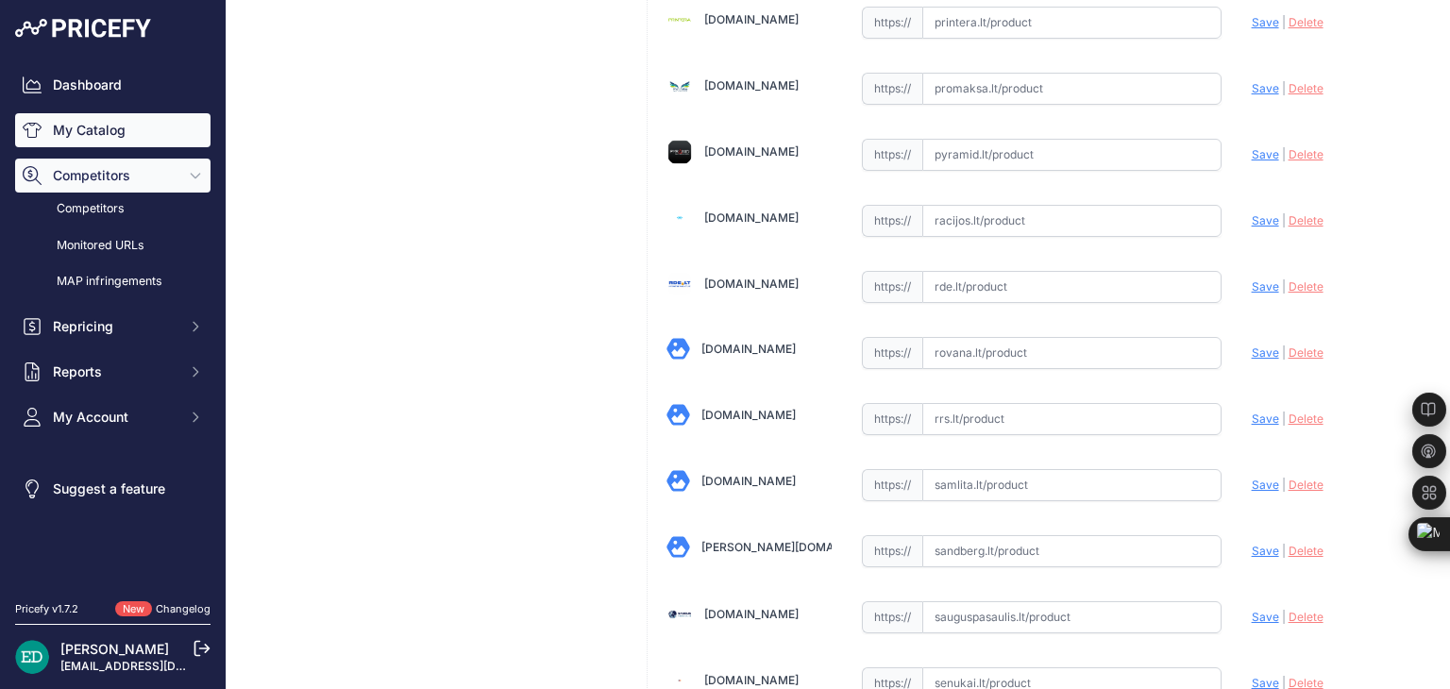
click at [146, 136] on link "My Catalog" at bounding box center [112, 130] width 195 height 34
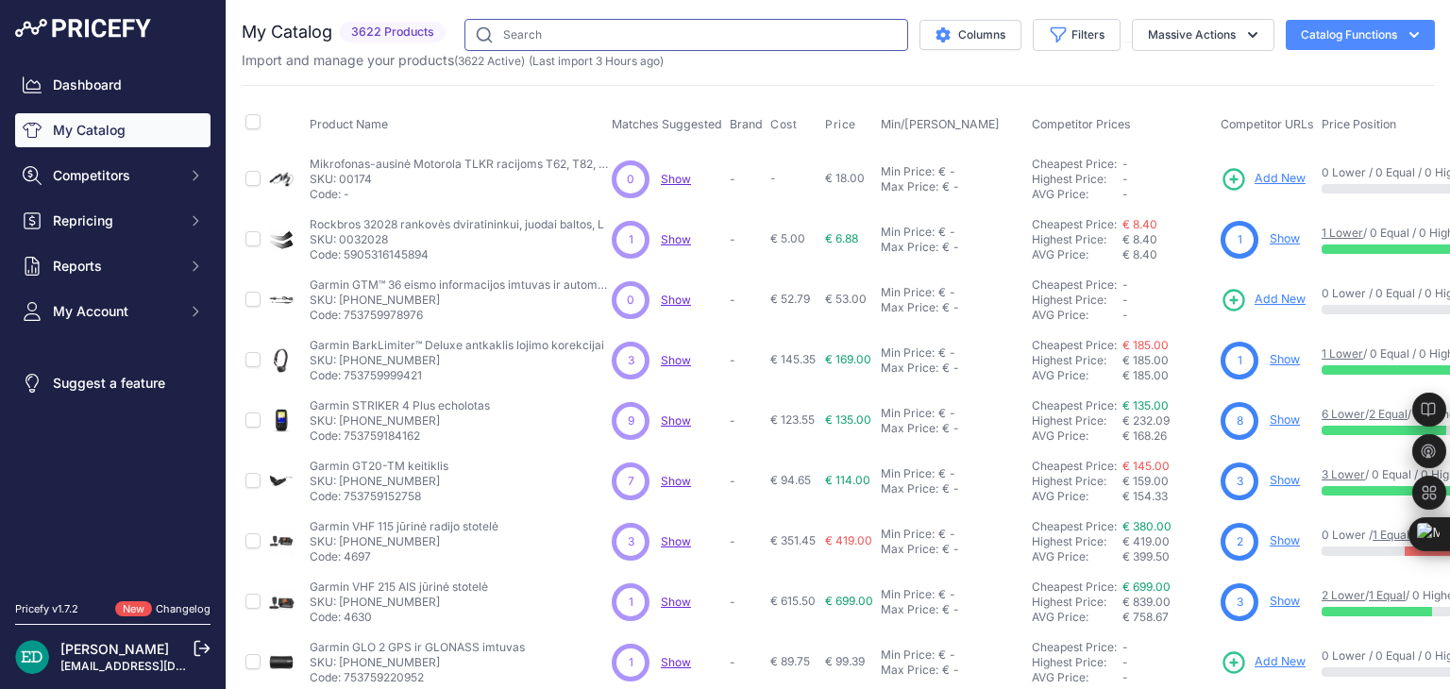
click at [762, 41] on input "text" at bounding box center [687, 35] width 444 height 32
type input "blackvue"
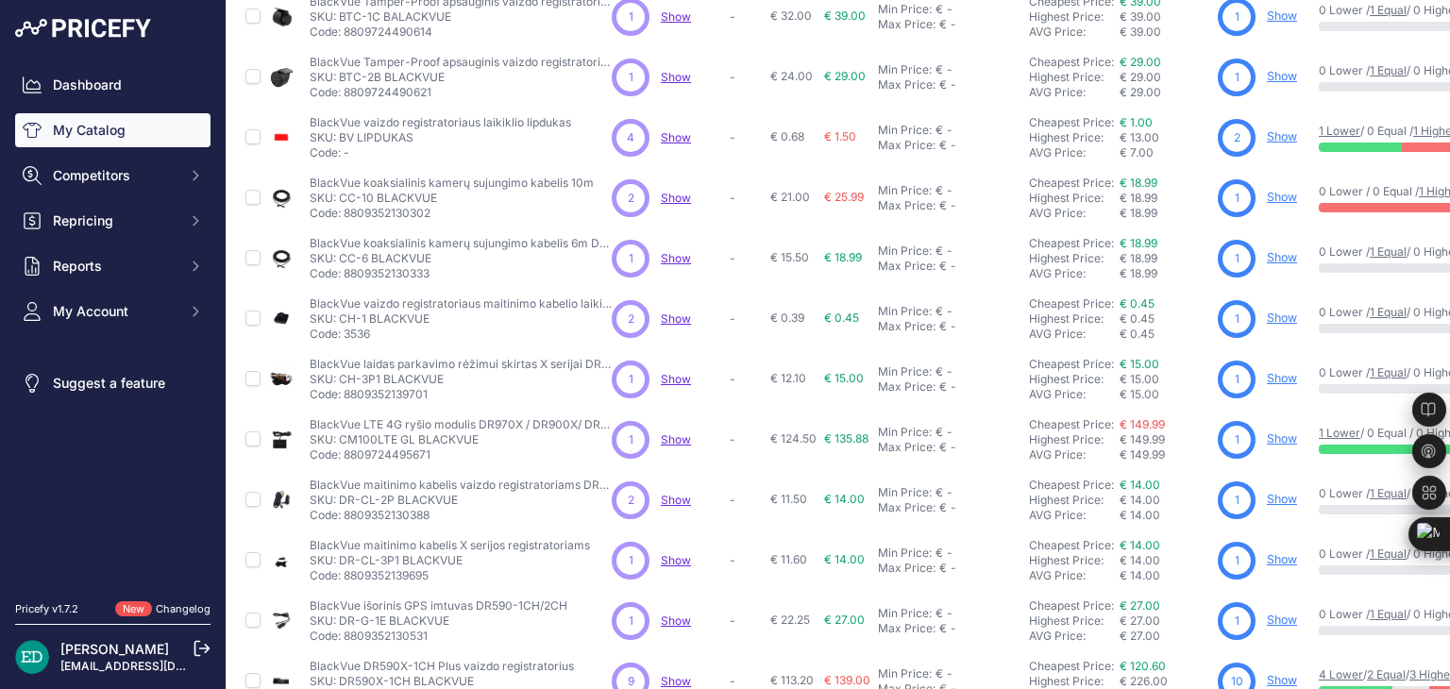
scroll to position [457, 0]
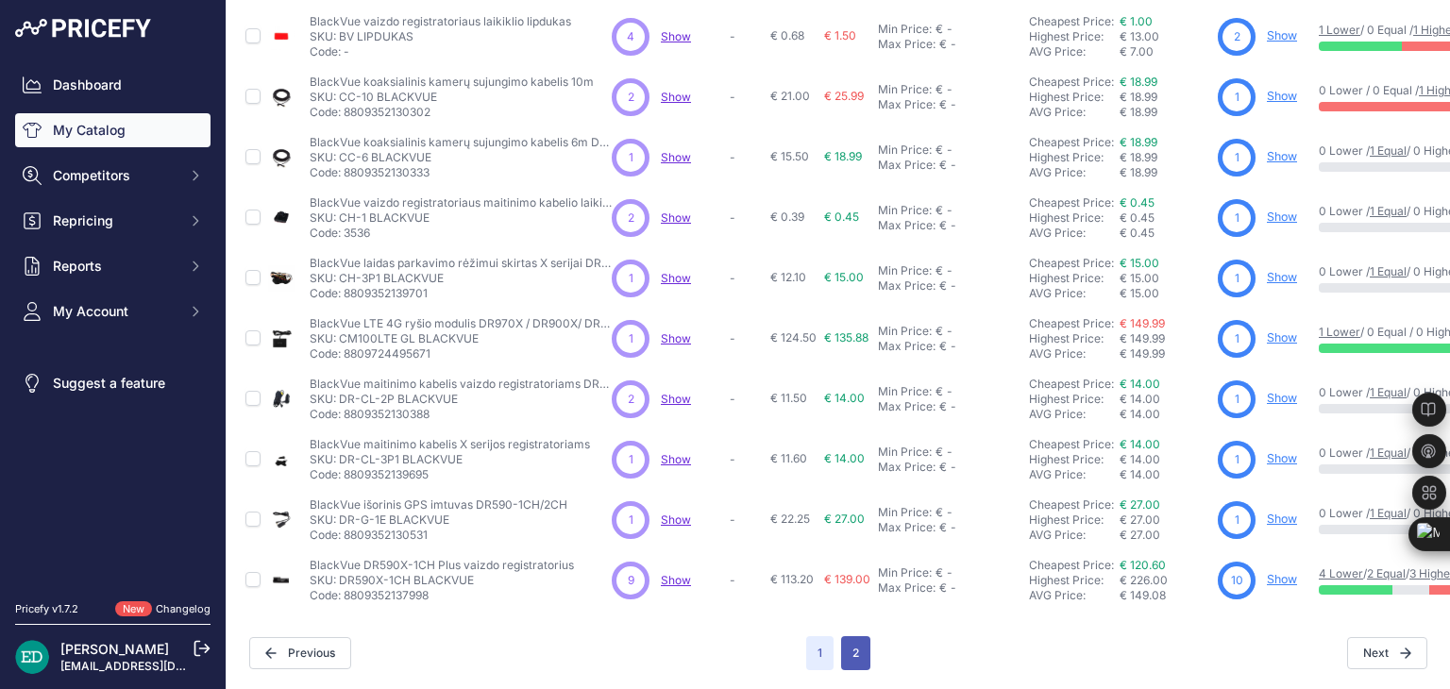
click at [845, 636] on button "2" at bounding box center [855, 653] width 29 height 34
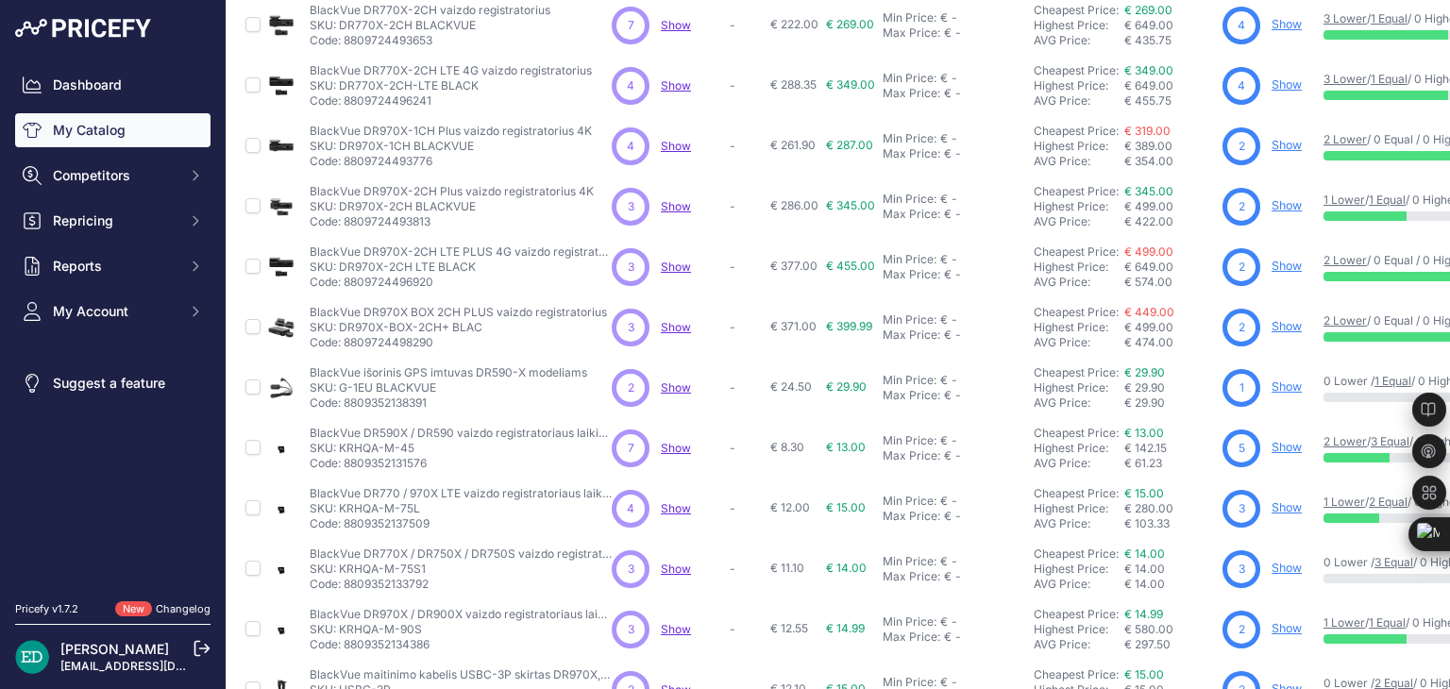
scroll to position [113, 0]
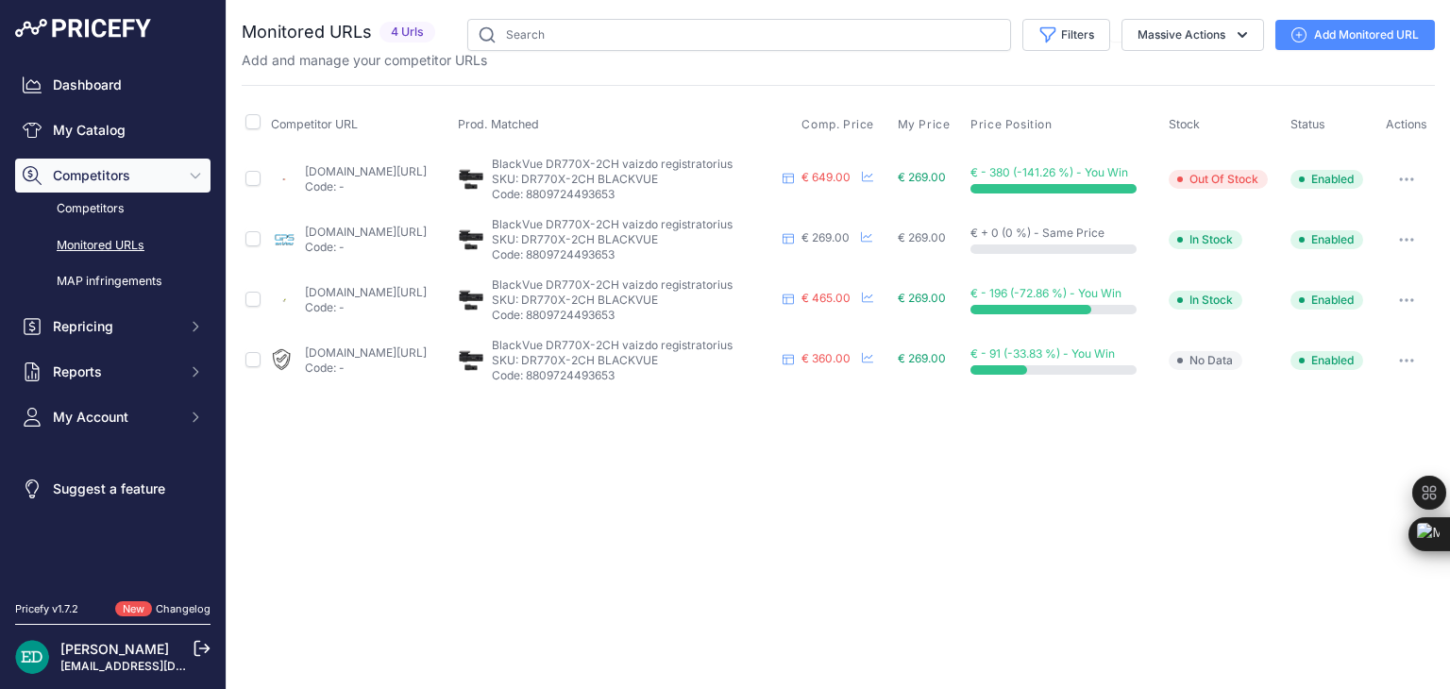
drag, startPoint x: 1321, startPoint y: 38, endPoint x: 1311, endPoint y: 38, distance: 10.4
click at [1321, 38] on link "Add Monitored URL" at bounding box center [1356, 35] width 160 height 30
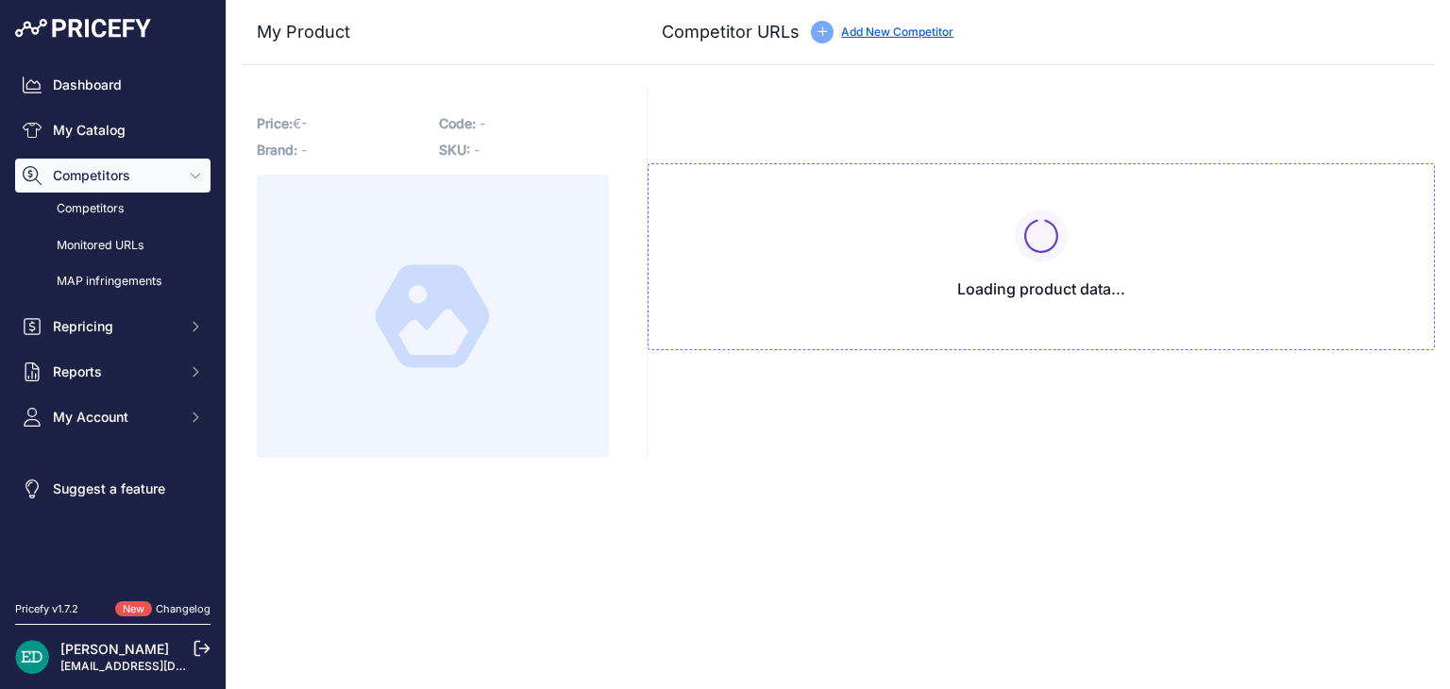
type input "[DOMAIN_NAME][URL]"
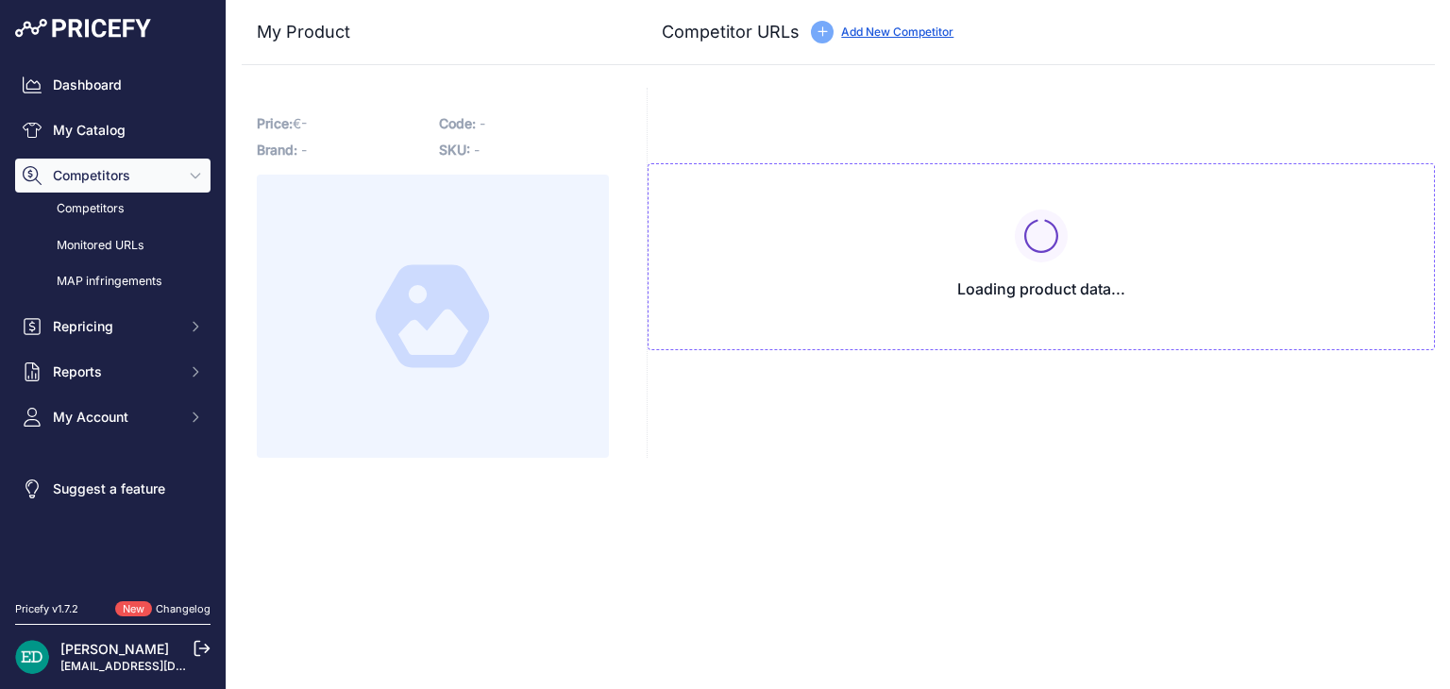
type input "[DOMAIN_NAME][URL]"
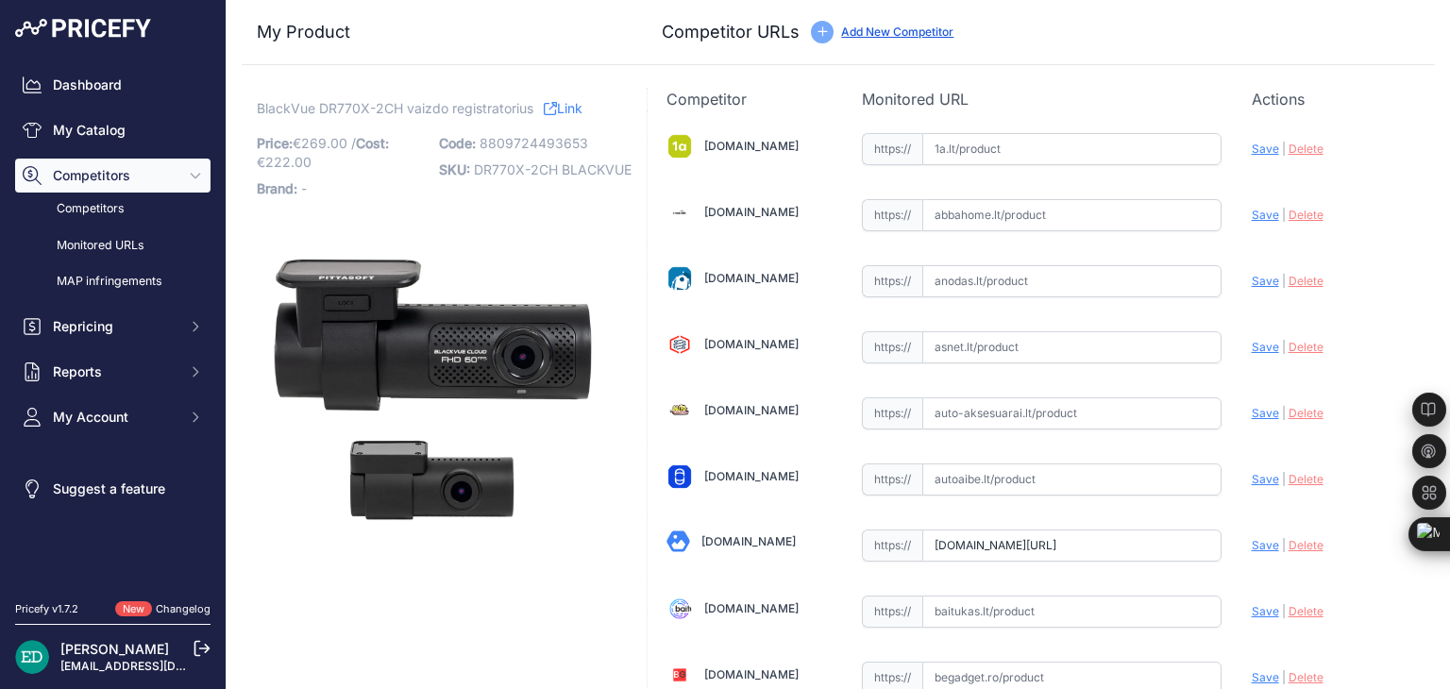
scroll to position [5962, 0]
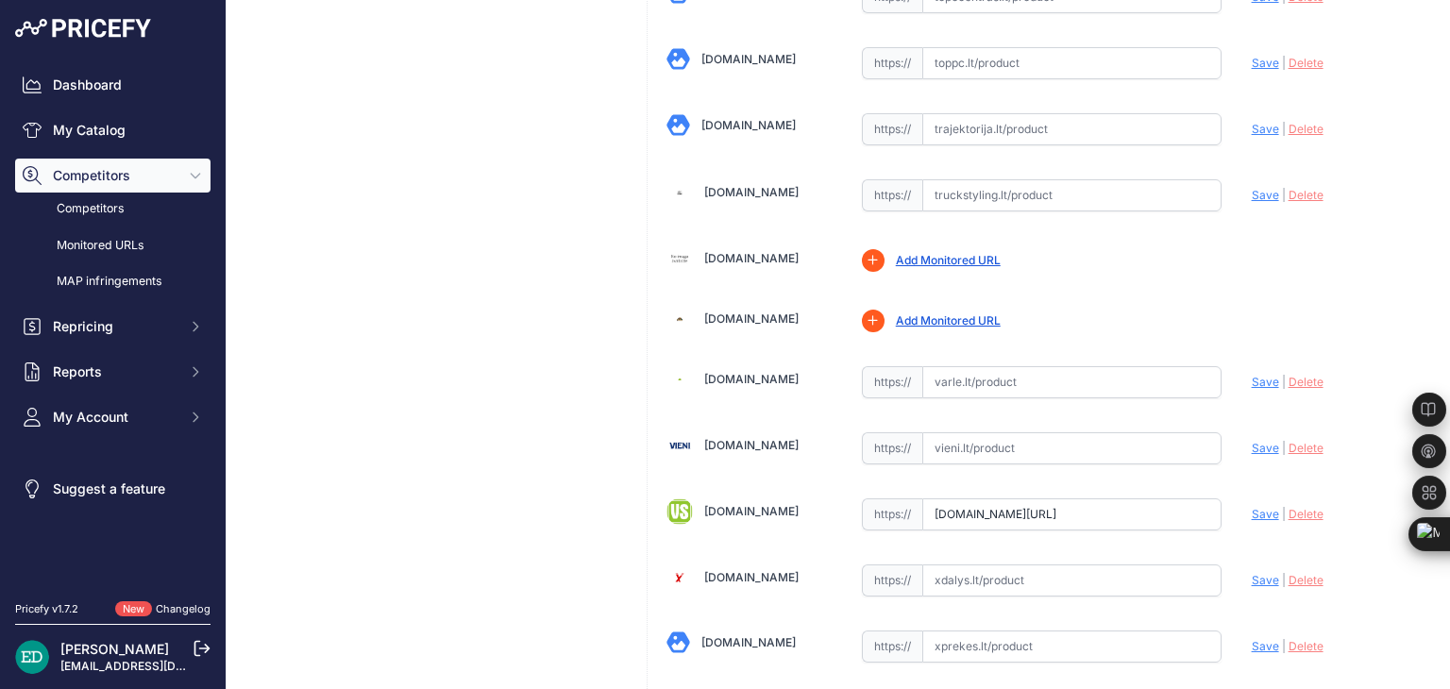
click at [1009, 366] on input "text" at bounding box center [1071, 382] width 299 height 32
paste input "https://www.varle.lt/ivairios-prekes/blackvue-dr770x-2ch-64gb--41898359.html?af…"
click at [1258, 375] on span "Save" at bounding box center [1265, 382] width 27 height 14
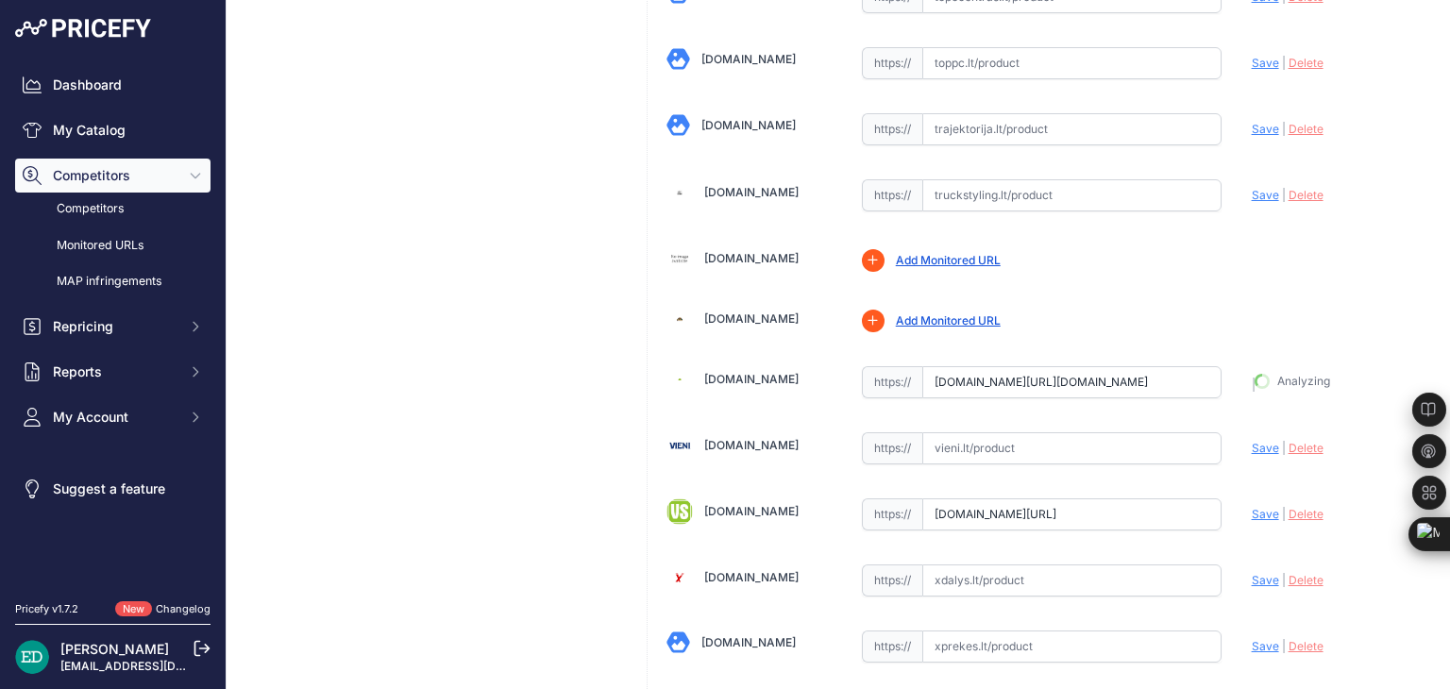
type input "https://www.varle.lt/ivairios-prekes/blackvue-dr770x-2ch-64gb--41898359.html?af…"
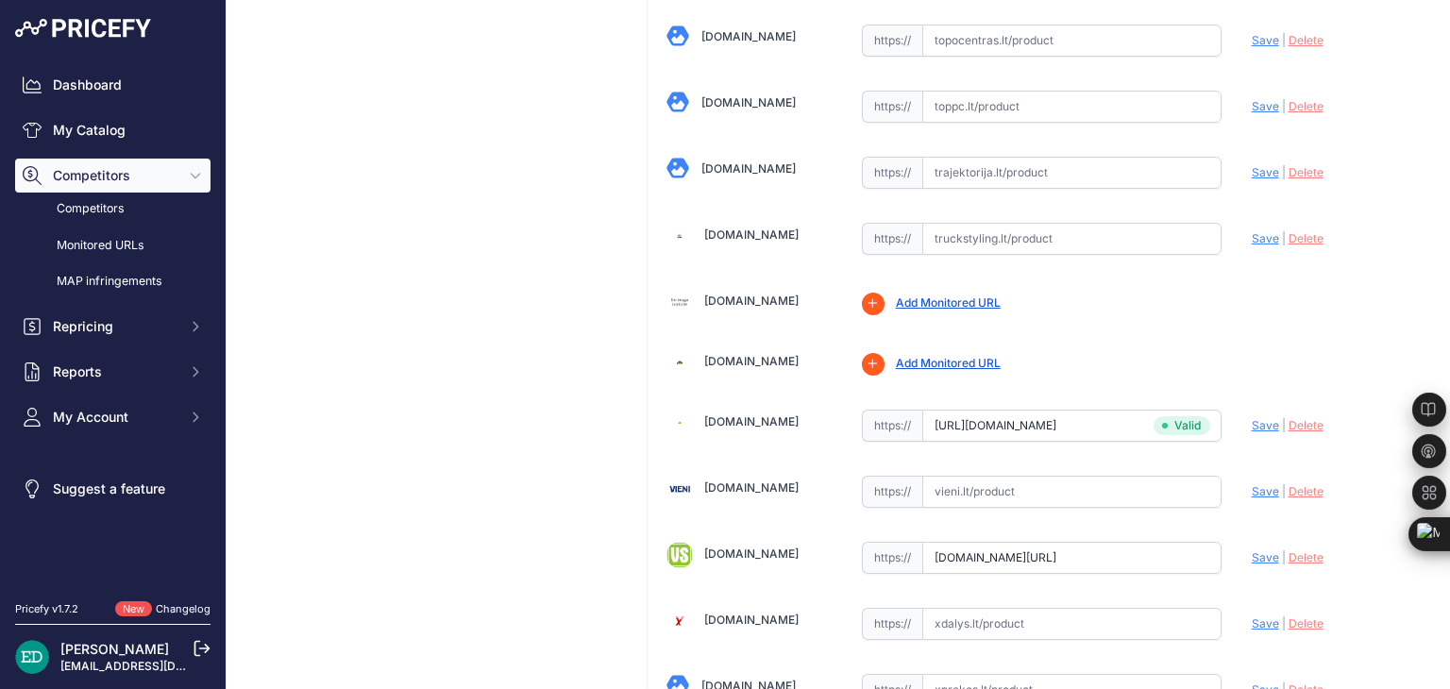
scroll to position [6005, 0]
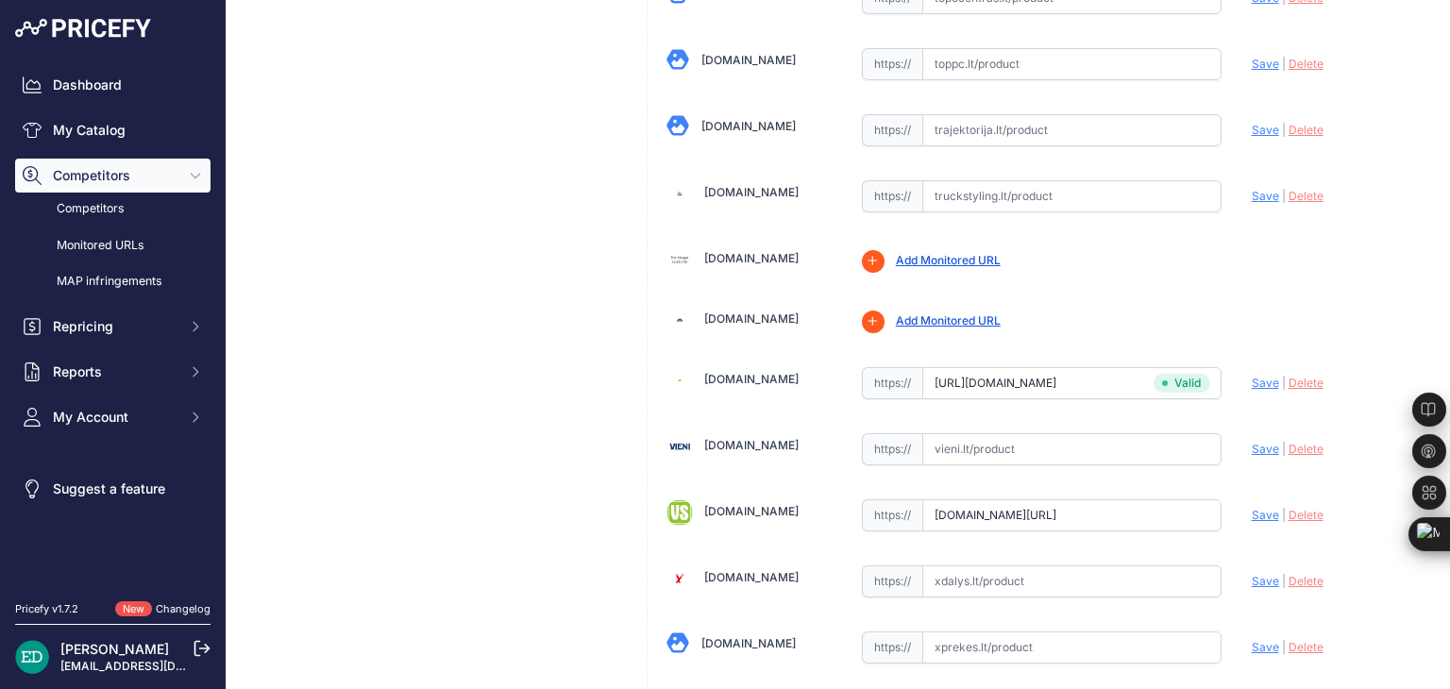
click at [1252, 508] on span "Save" at bounding box center [1265, 515] width 27 height 14
type input "www.vssistemos.lt/automobiliams/vaizdo-registratoriai/blackvue-1?prirule_jdsnik…"
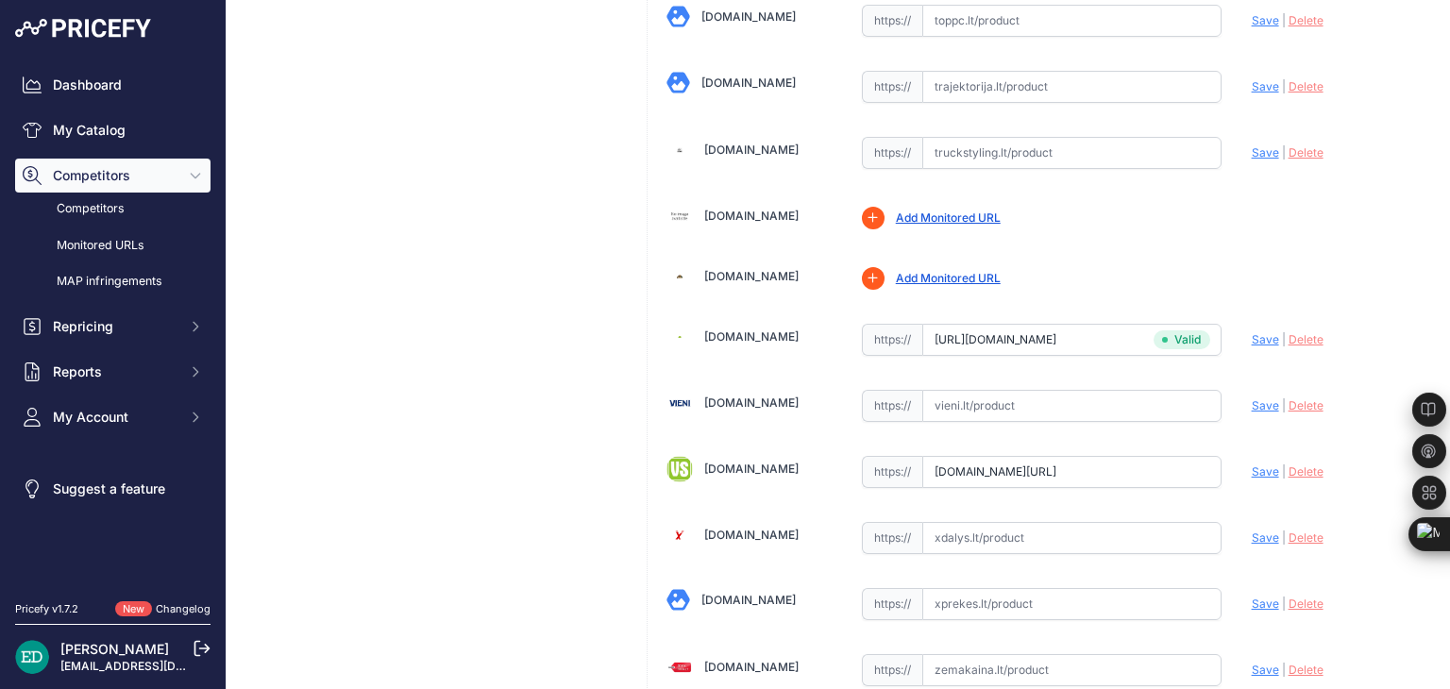
drag, startPoint x: 1004, startPoint y: 474, endPoint x: 1305, endPoint y: 465, distance: 301.3
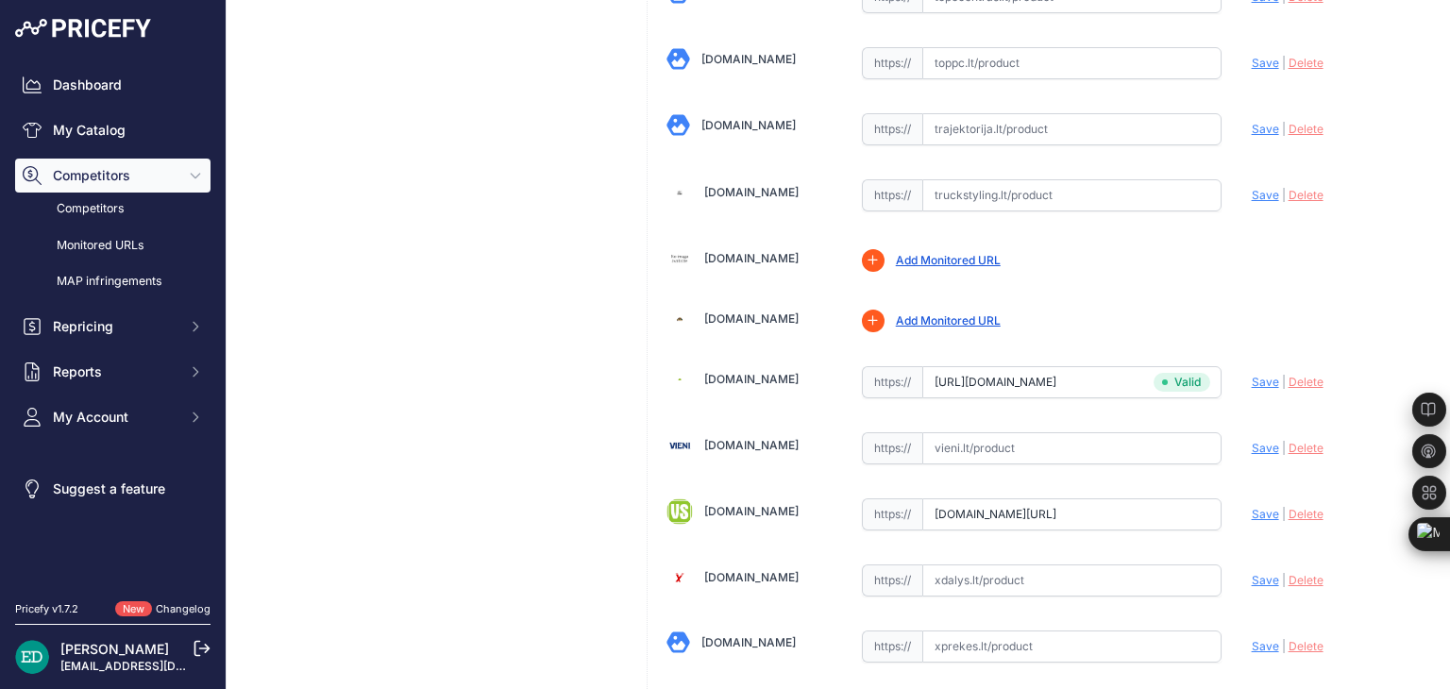
click at [1157, 499] on input "www.vssistemos.lt/automobiliams/vaizdo-registratoriai/blackvue-1?prirule_jdsnik…" at bounding box center [1071, 515] width 299 height 32
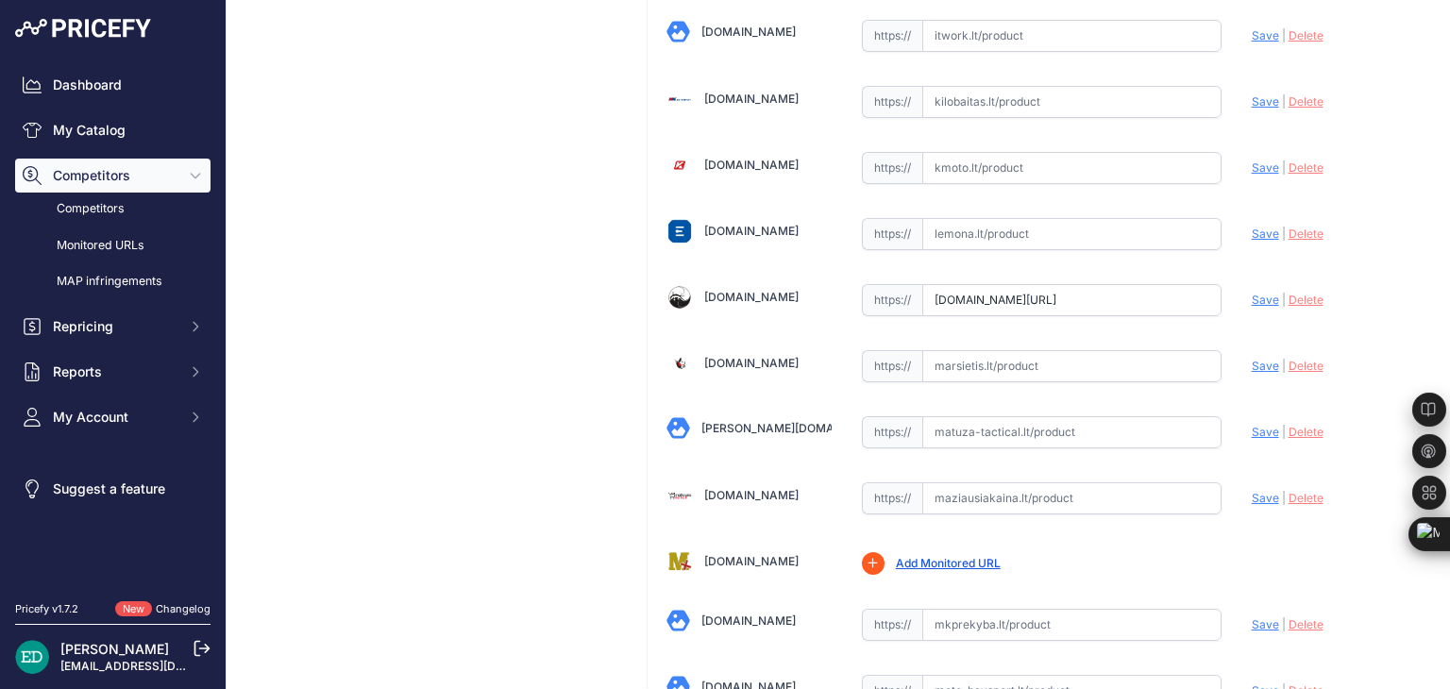
click at [992, 350] on input "text" at bounding box center [1071, 366] width 299 height 32
paste input "https://marsietis.lt/blackvue-dr770x-2ch-294496?utm_source=kaina24.lt&utm_mediu…"
type input "marsietis.lt/blackvue-dr770x-2ch-294496?utm_source=kaina24.lt&utm_medium=referr…"
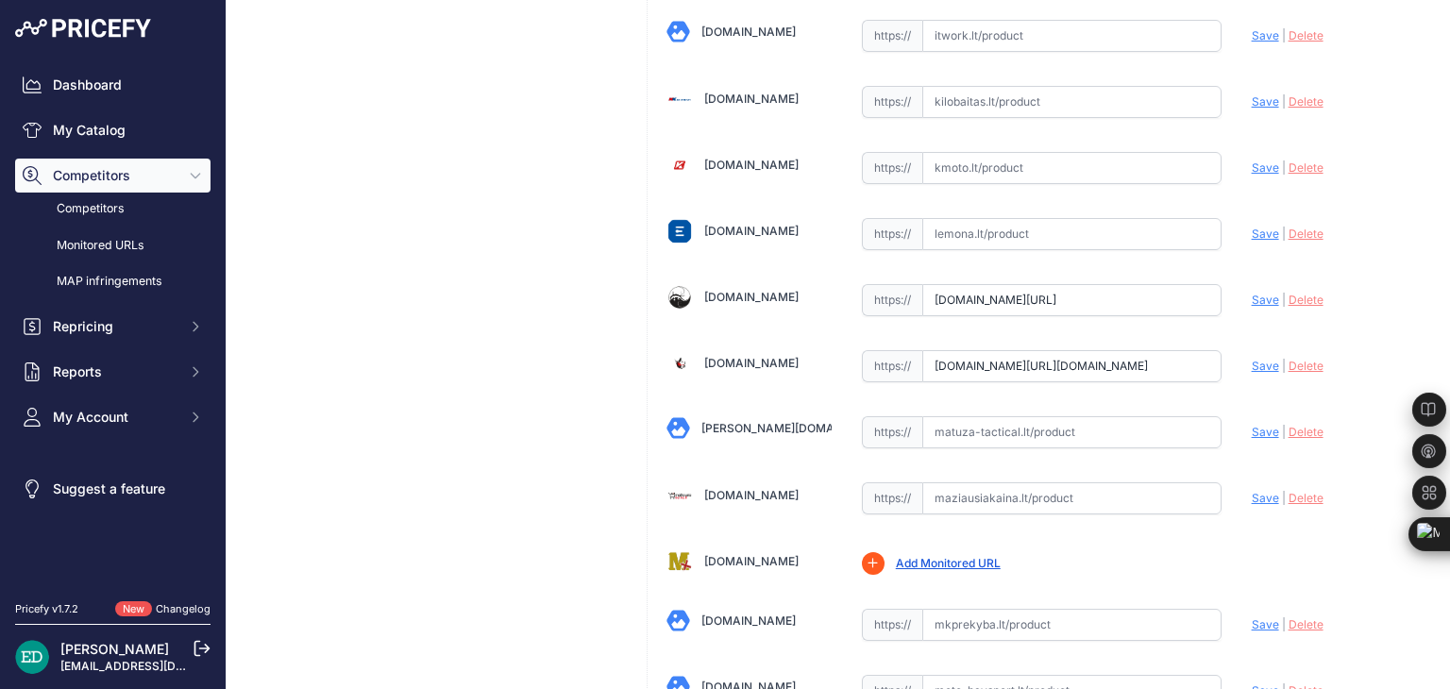
drag, startPoint x: 1205, startPoint y: 280, endPoint x: 557, endPoint y: 281, distance: 647.7
click at [557, 281] on div "My Product Competitor URLs Price: 269.00" at bounding box center [838, 462] width 1193 height 6834
type input "nikfkfjsd=8834"
drag, startPoint x: 1033, startPoint y: 280, endPoint x: 420, endPoint y: 250, distance: 613.5
click at [423, 261] on div "My Product Competitor URLs Price: 269.00" at bounding box center [838, 462] width 1193 height 6834
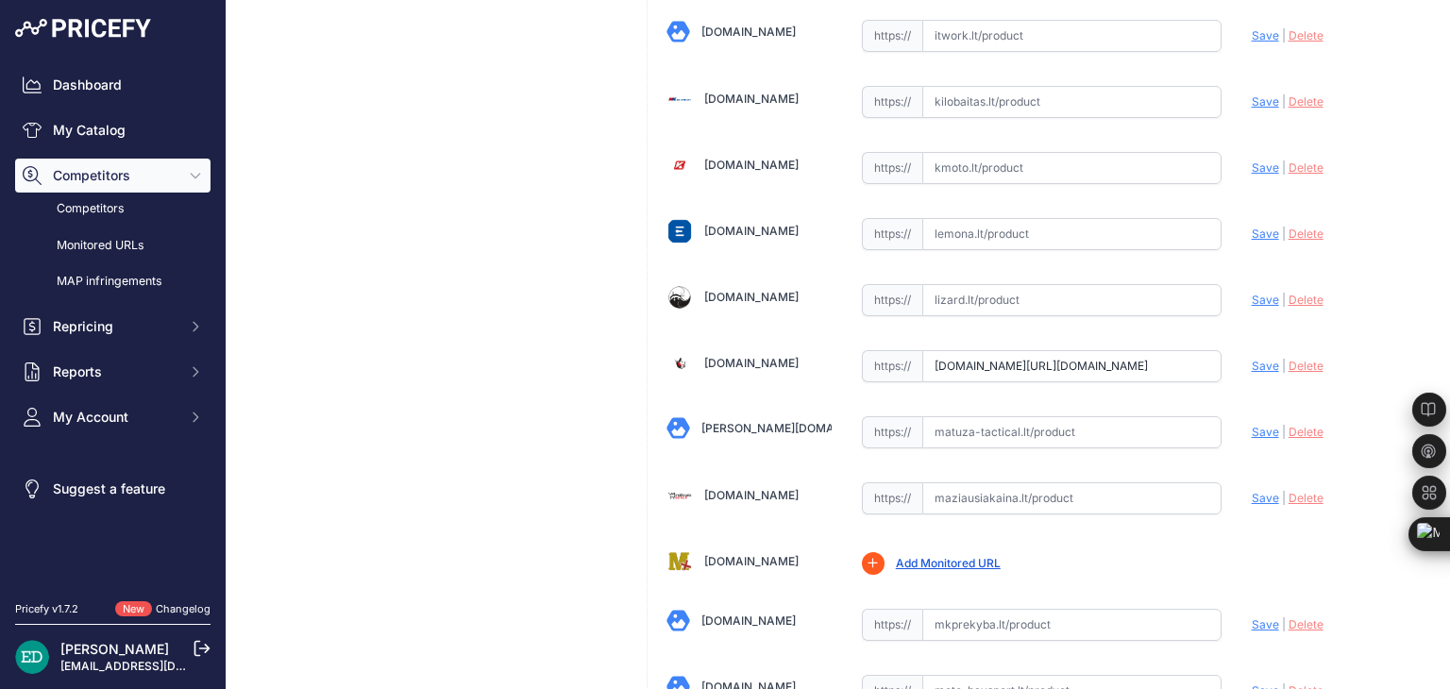
click at [1252, 359] on span "Save" at bounding box center [1265, 366] width 27 height 14
type input "https://marsietis.lt/blackvue-dr770x-2ch-294496?prirule_jdsnikfkfjsd=8834"
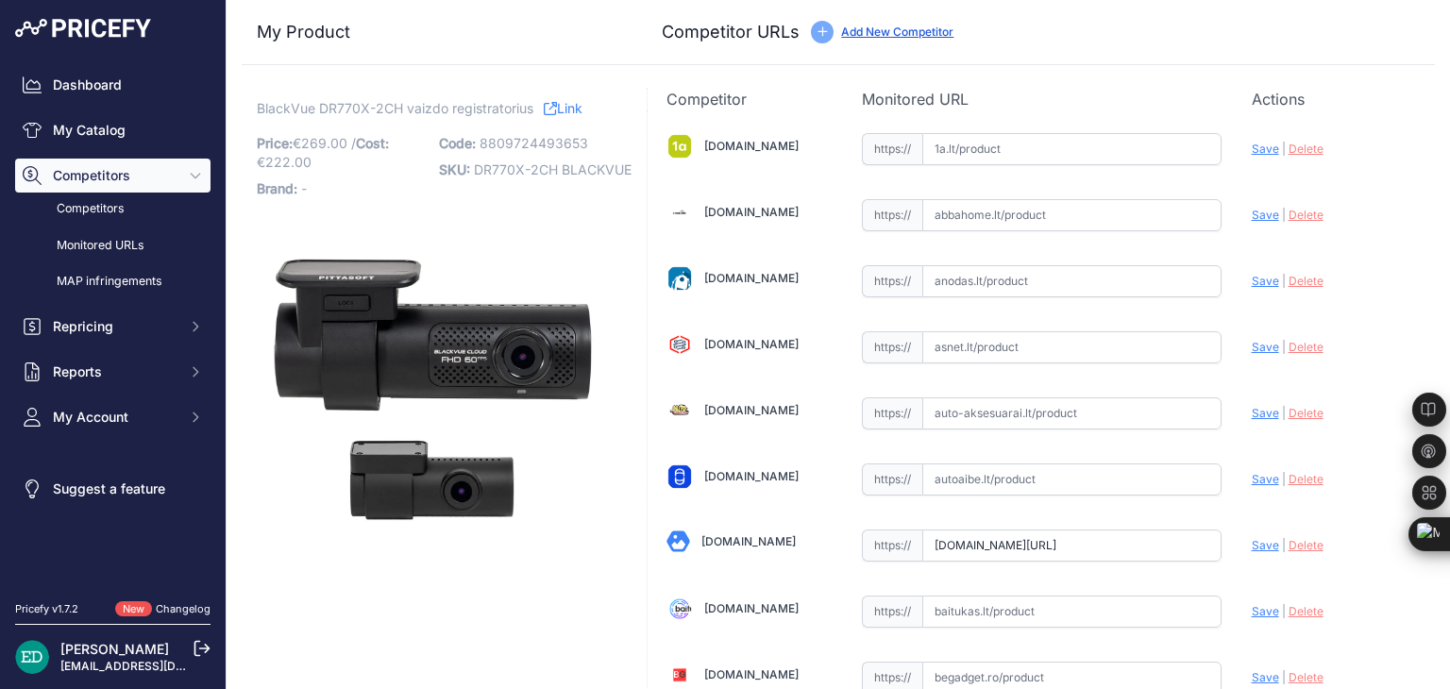
click at [1013, 551] on input "www.autogarsas.lt/lt-eu/products/blackvue-dr770x-3ch-box-truck-vaizdo-registrat…" at bounding box center [1071, 546] width 299 height 32
click at [1040, 548] on input "www.autogarsas.lt/lt-eu/products/blackvue-dr770x-3ch-box-truck-vaizdo-registrat…" at bounding box center [1071, 546] width 299 height 32
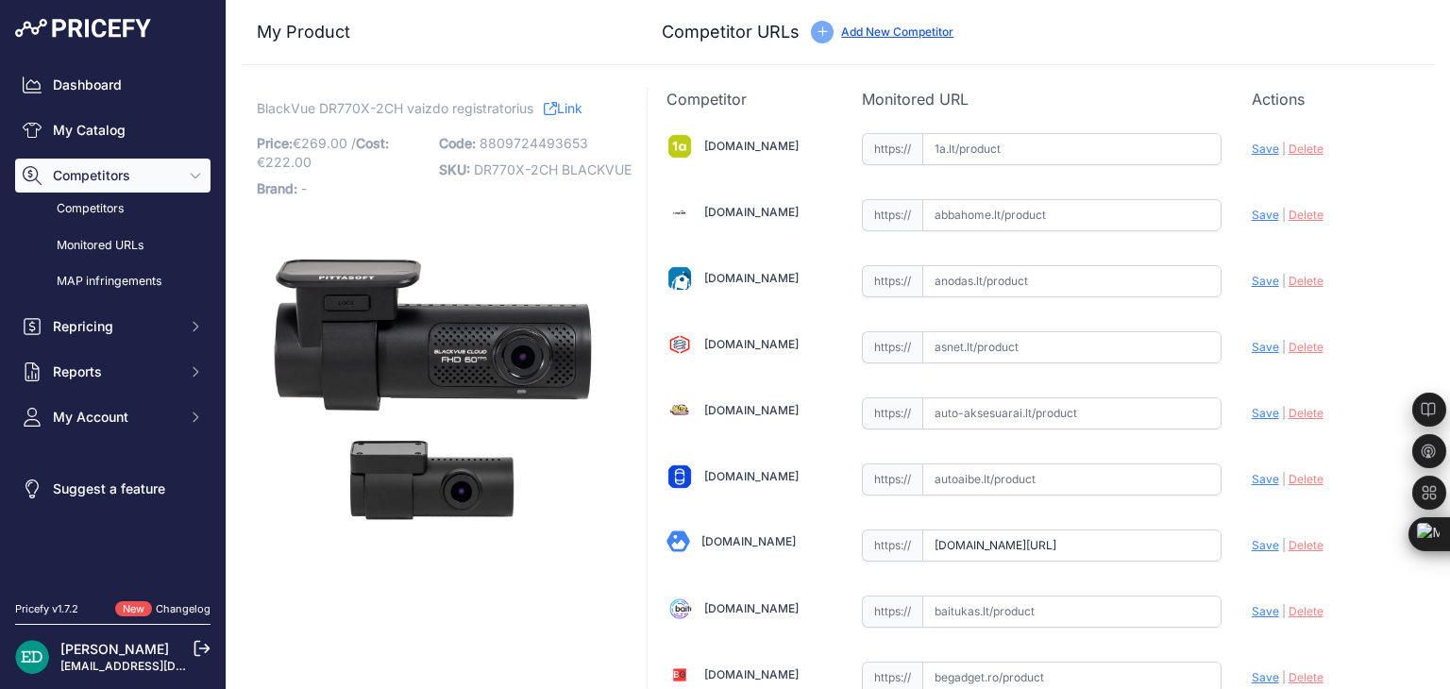
click at [989, 533] on input "www.autogarsas.lt/lt-eu/products/blackvue-dr770x-3ch-box-truck-vaizdo-registrat…" at bounding box center [1071, 546] width 299 height 32
click at [1252, 541] on span "Save" at bounding box center [1265, 545] width 27 height 14
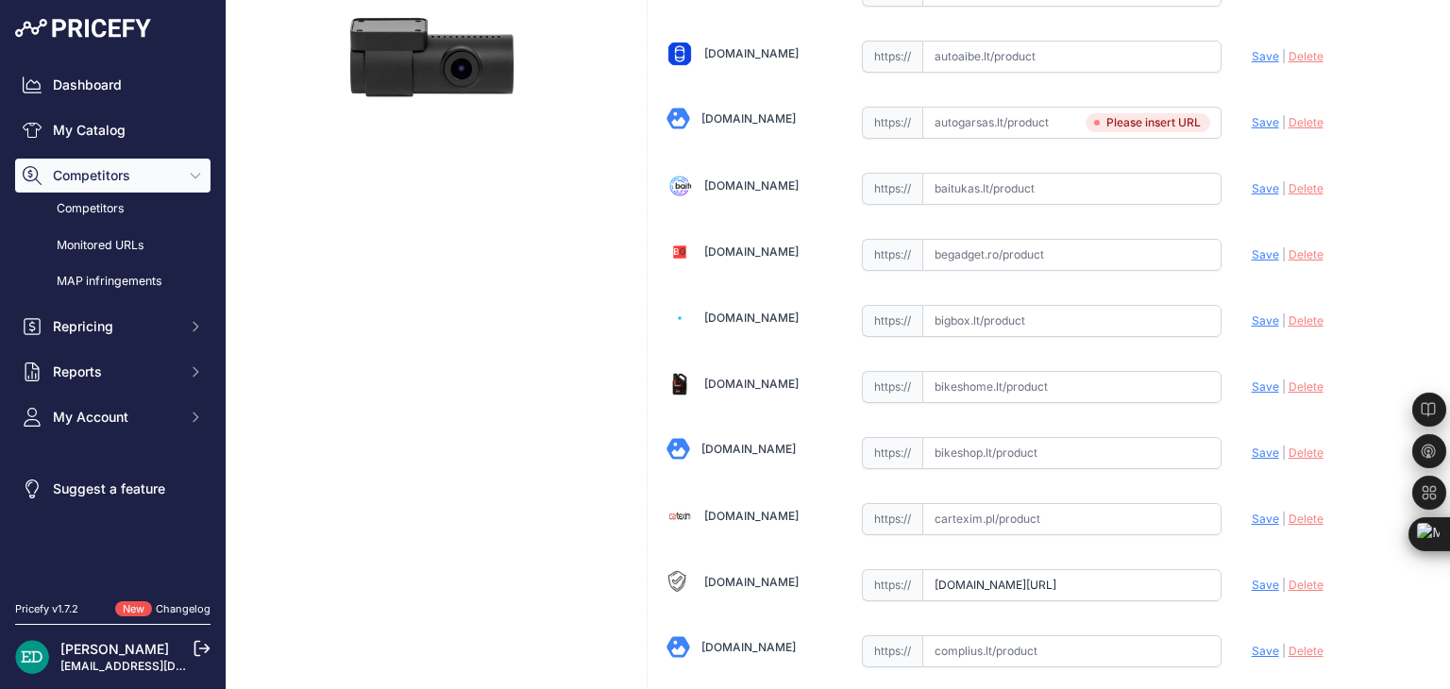
scroll to position [567, 0]
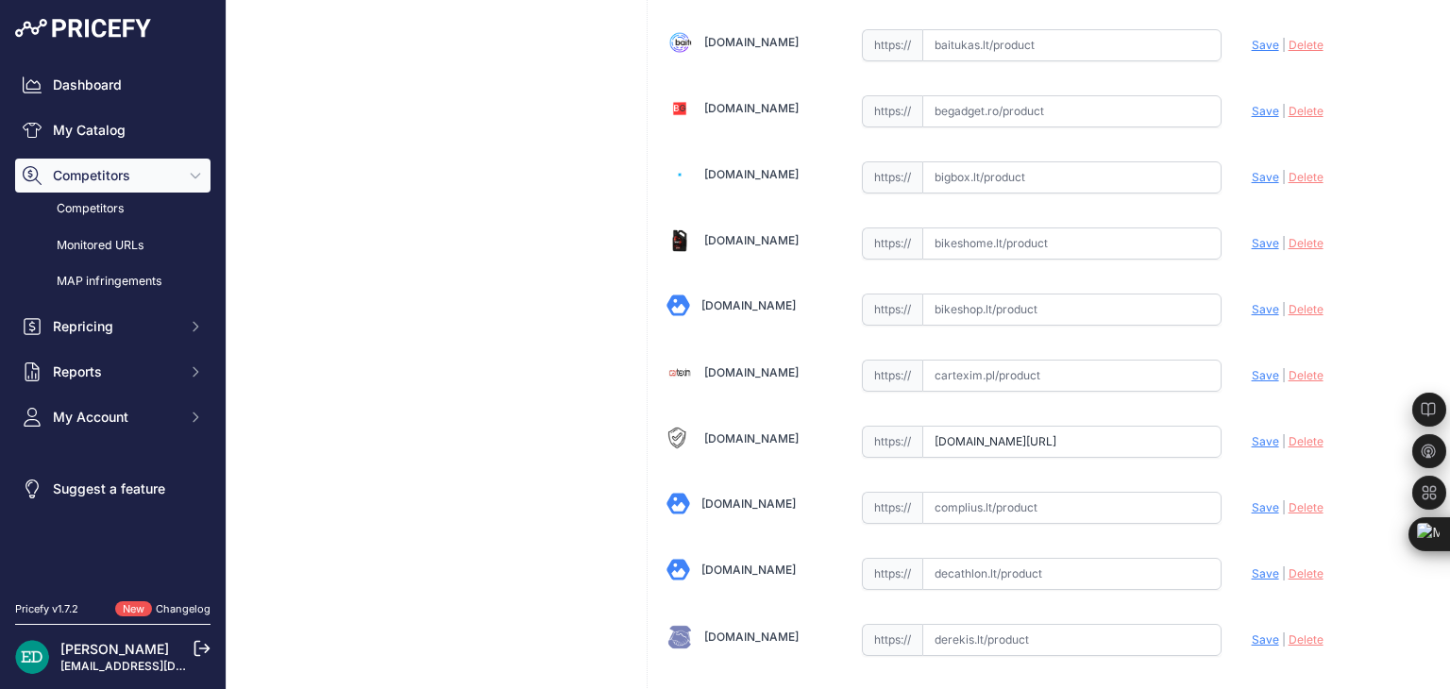
click at [1084, 444] on input "clavisauto.lt/produktas/vaizdo-registratorius-blackvue-dr770x-2ch/?prirule_jdsn…" at bounding box center [1071, 442] width 299 height 32
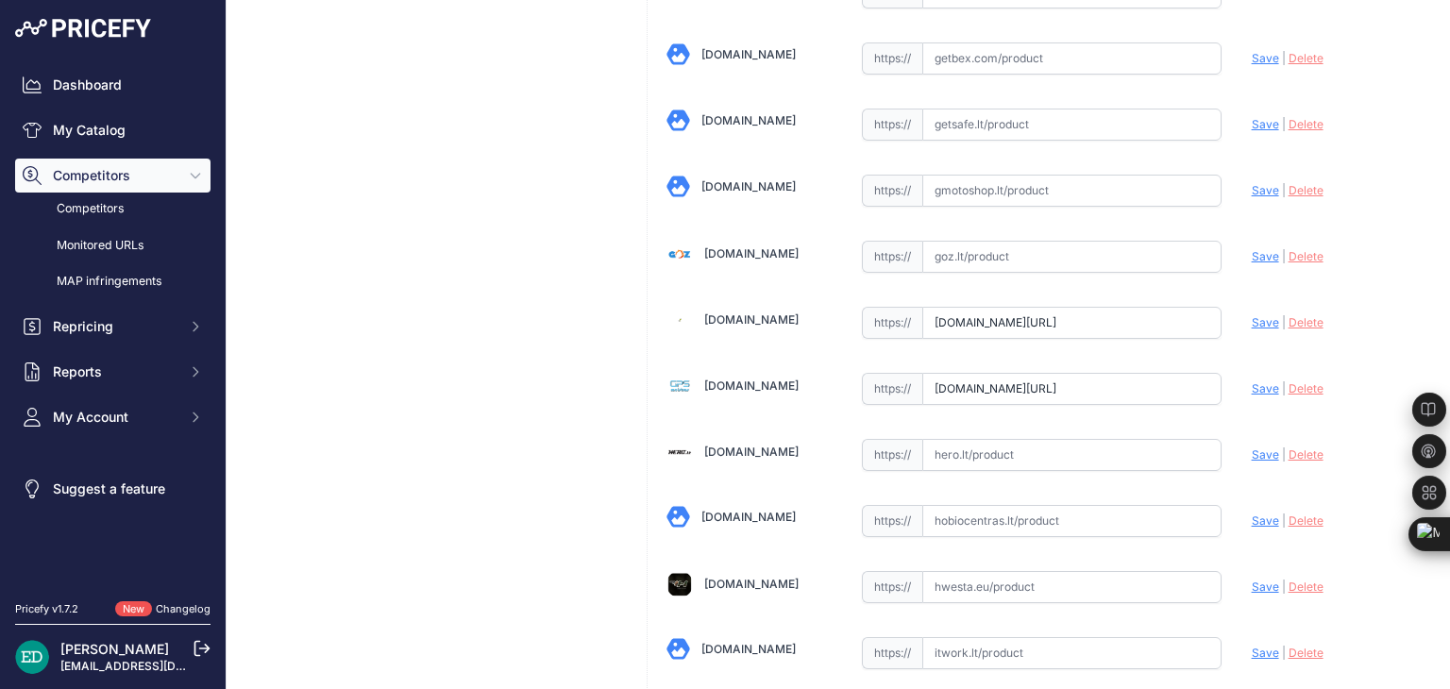
scroll to position [2360, 0]
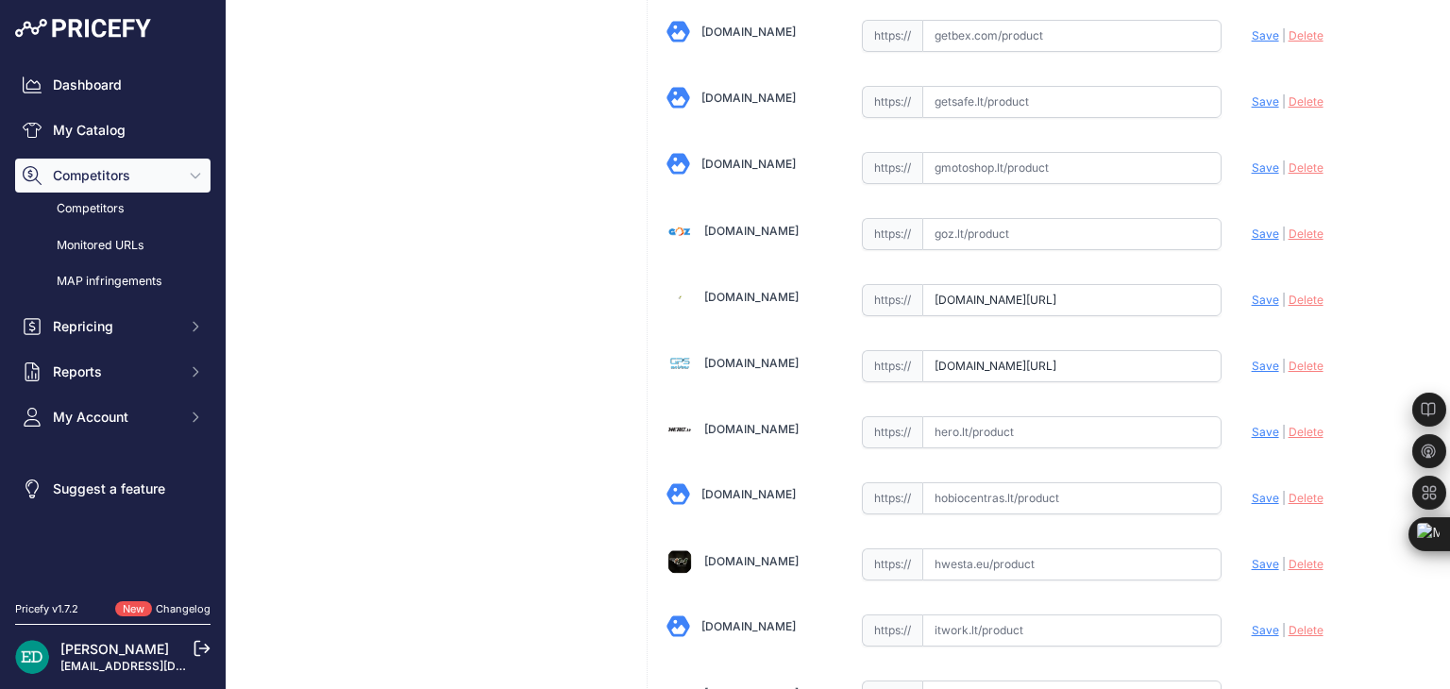
click at [1042, 284] on input "gpro.lt/products/lt/295/1014219/sort/0/filter/0_0_0_0/DR770X-2CH-LTE.html?priru…" at bounding box center [1071, 300] width 299 height 32
click at [1255, 293] on span "Save" at bounding box center [1265, 300] width 27 height 14
type input "https://gpro.lt/products/lt/295/1014219/sort/0/filter/0_0_0_0/DR770X-2CH-LTE.ht…"
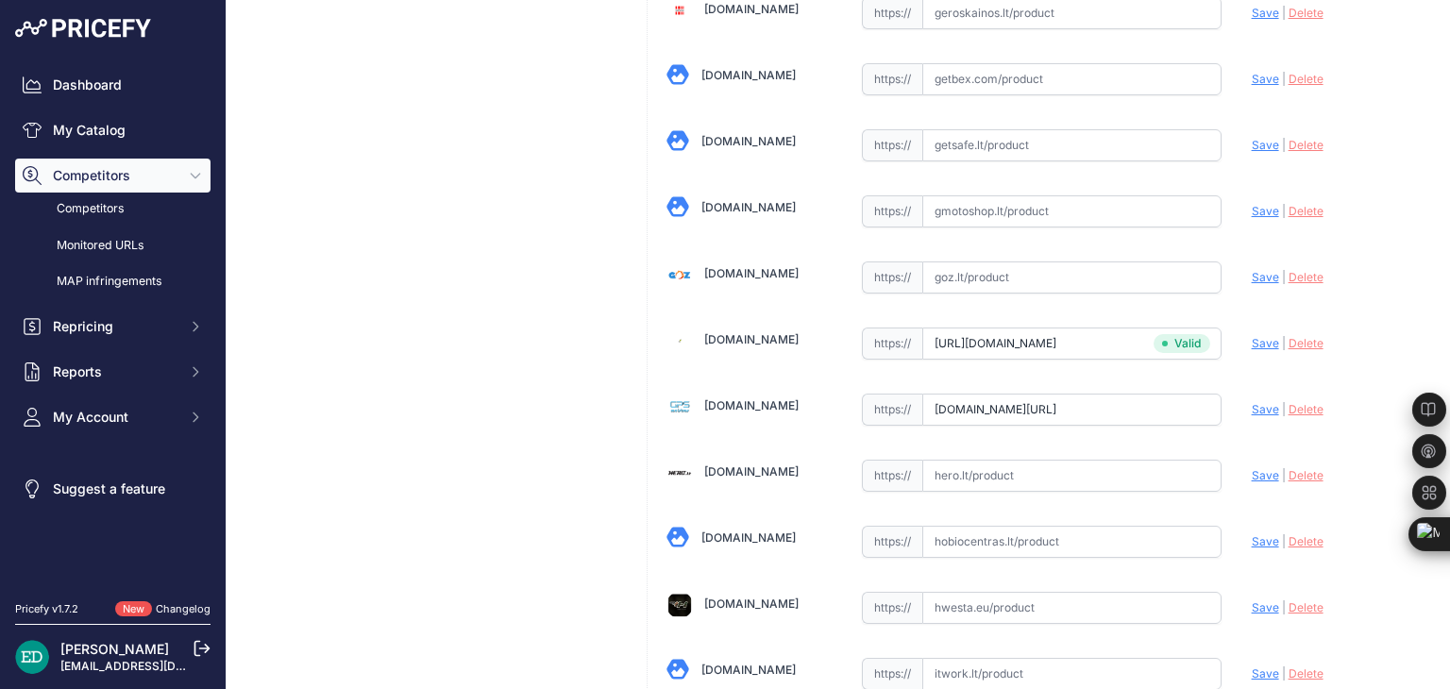
scroll to position [2402, 0]
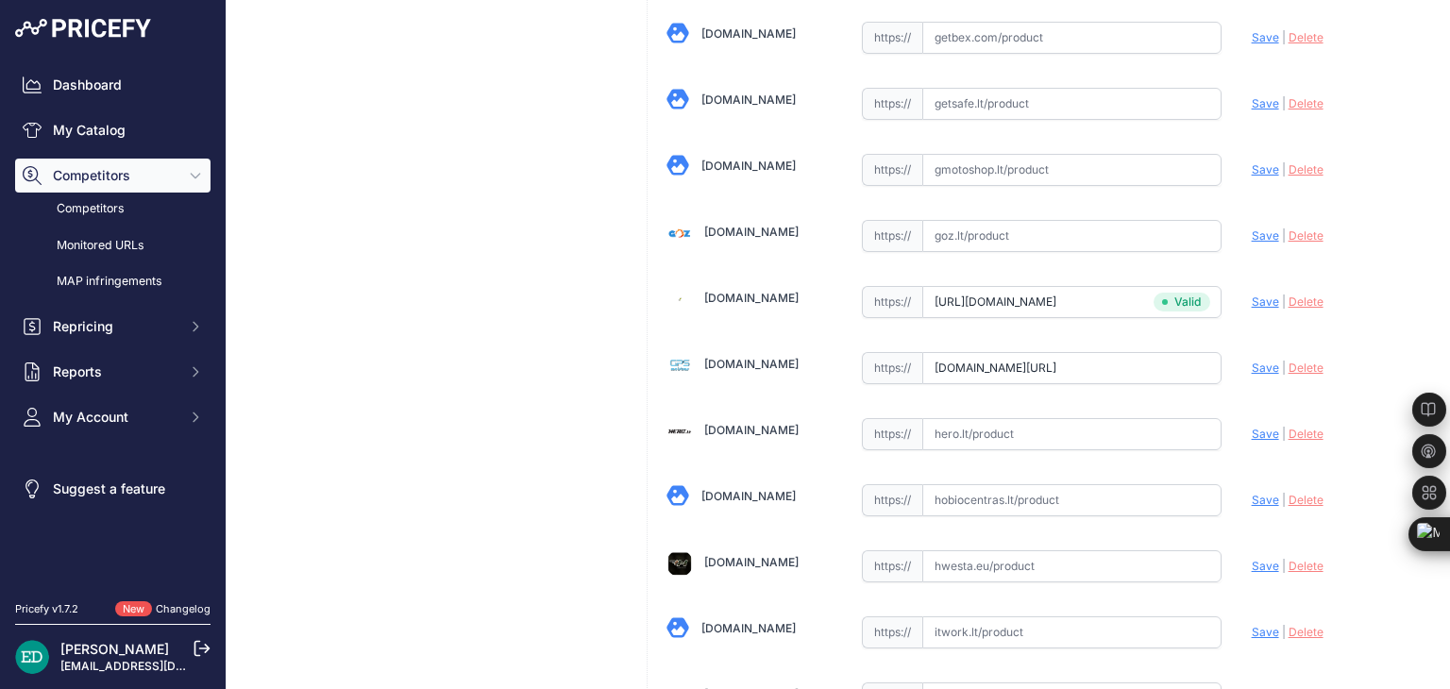
click at [1019, 353] on input "gpsmeistras.lt/blackvue-dr770x-2ch?prirule_jdsnikfkfjsd=8834" at bounding box center [1071, 368] width 299 height 32
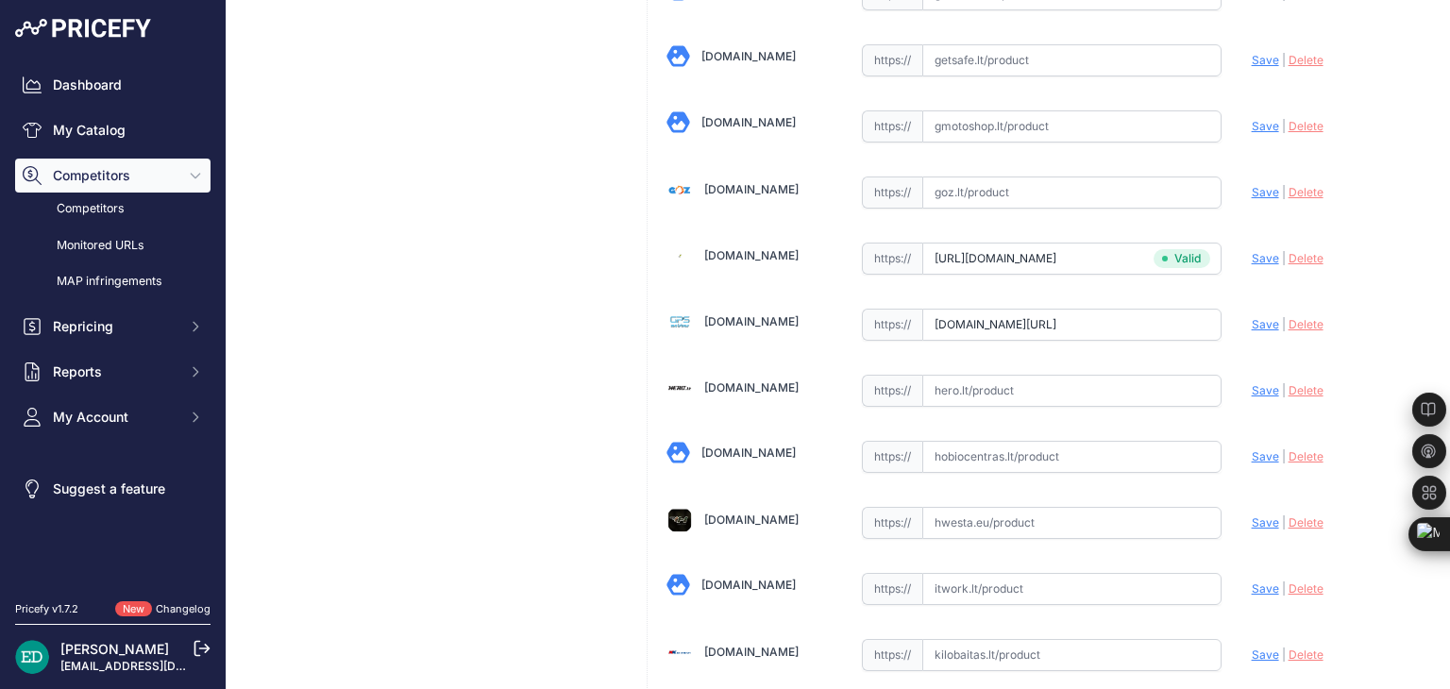
scroll to position [2360, 0]
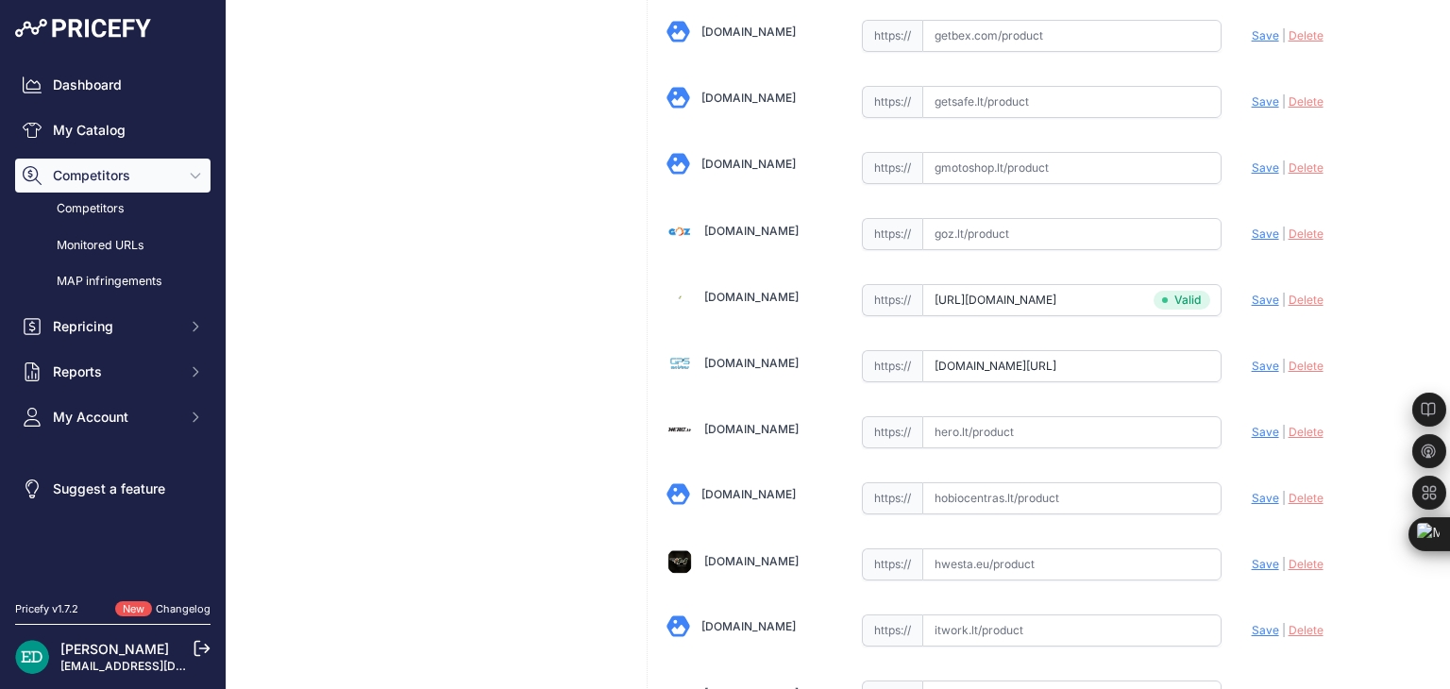
click at [1254, 359] on span "Save" at bounding box center [1265, 366] width 27 height 14
type input "https://gpsmeistras.lt/blackvue-dr770x-2ch?prirule_jdsnikfkfjsd=8834"
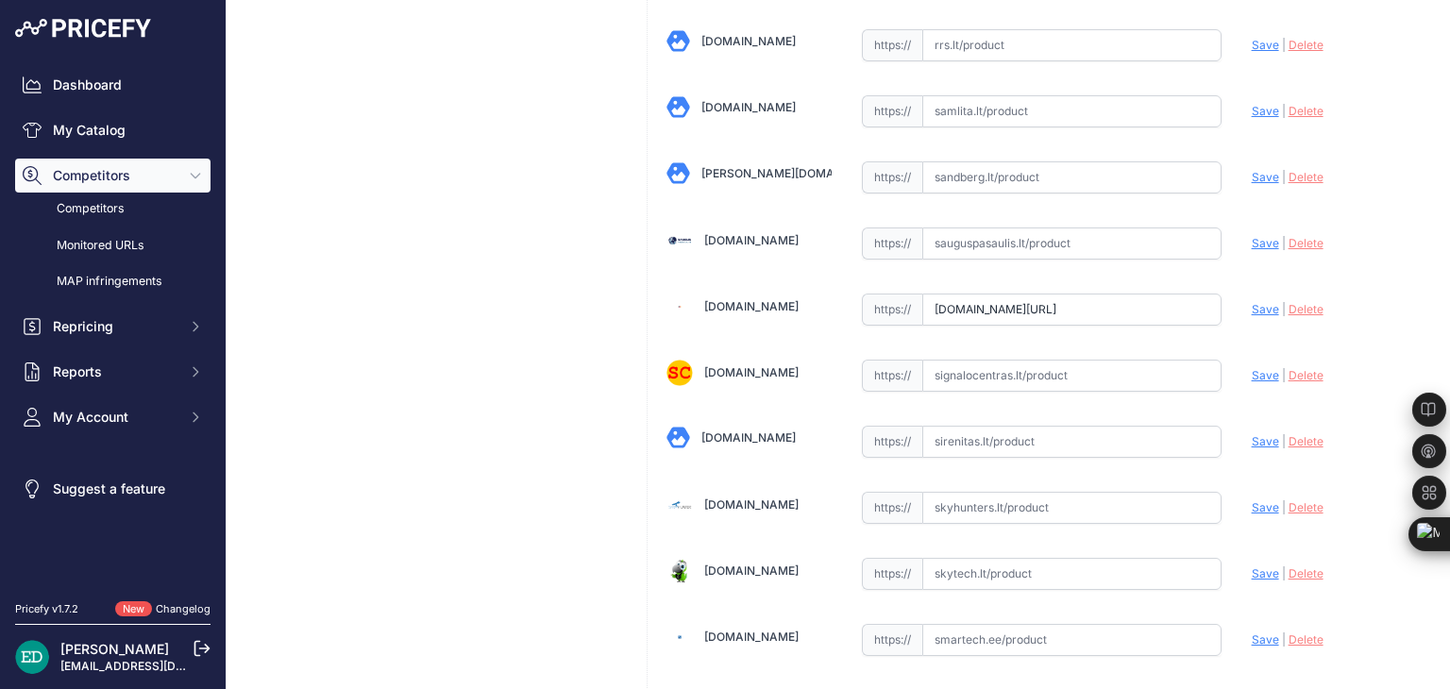
scroll to position [4815, 0]
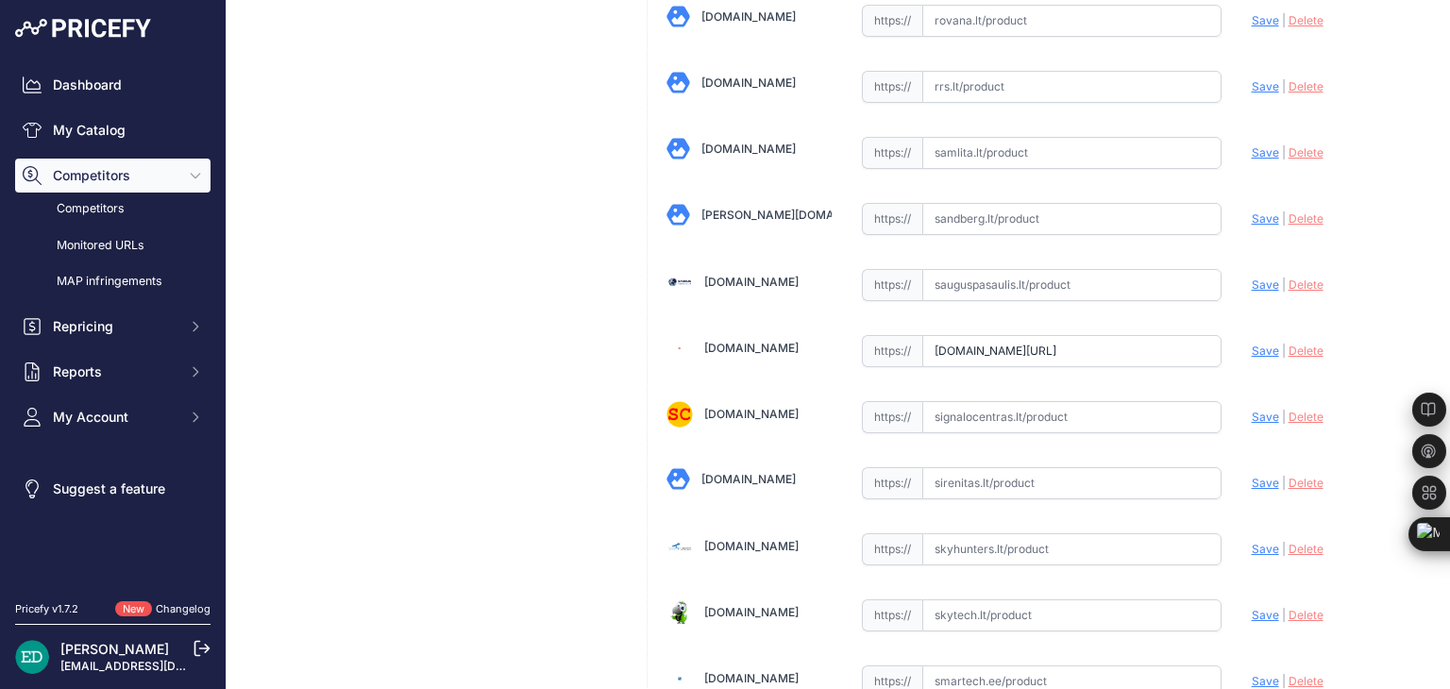
click at [947, 335] on input "www.senukai.lt/p/vaizdo-registratorius-blackvue-dr750x-2ch-lte-plus/jrgy?prirul…" at bounding box center [1071, 351] width 299 height 32
click at [1054, 335] on input "www.senukai.lt/p/vaizdo-registratorius-blackvue-dr750x-2ch-lte-plus/jrgy?prirul…" at bounding box center [1071, 351] width 299 height 32
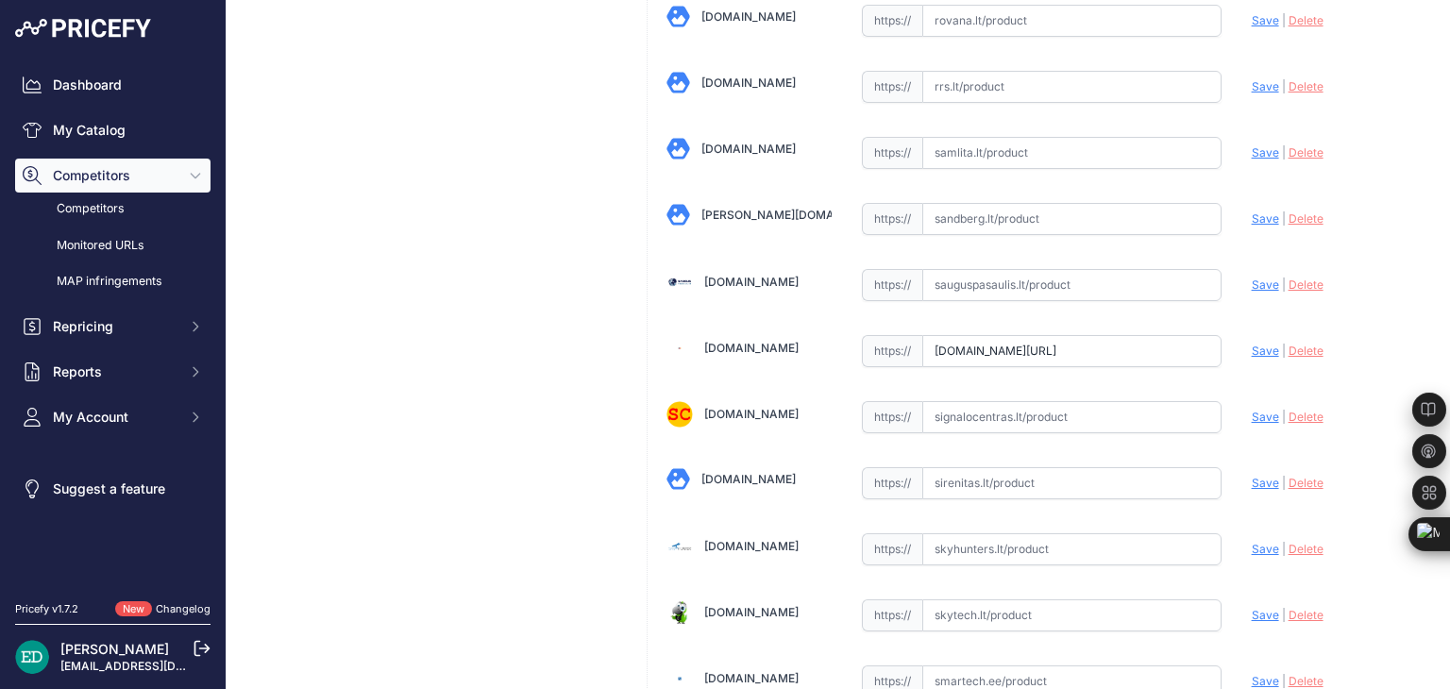
click at [1054, 335] on input "www.senukai.lt/p/vaizdo-registratorius-blackvue-dr750x-2ch-lte-plus/jrgy?prirul…" at bounding box center [1071, 351] width 299 height 32
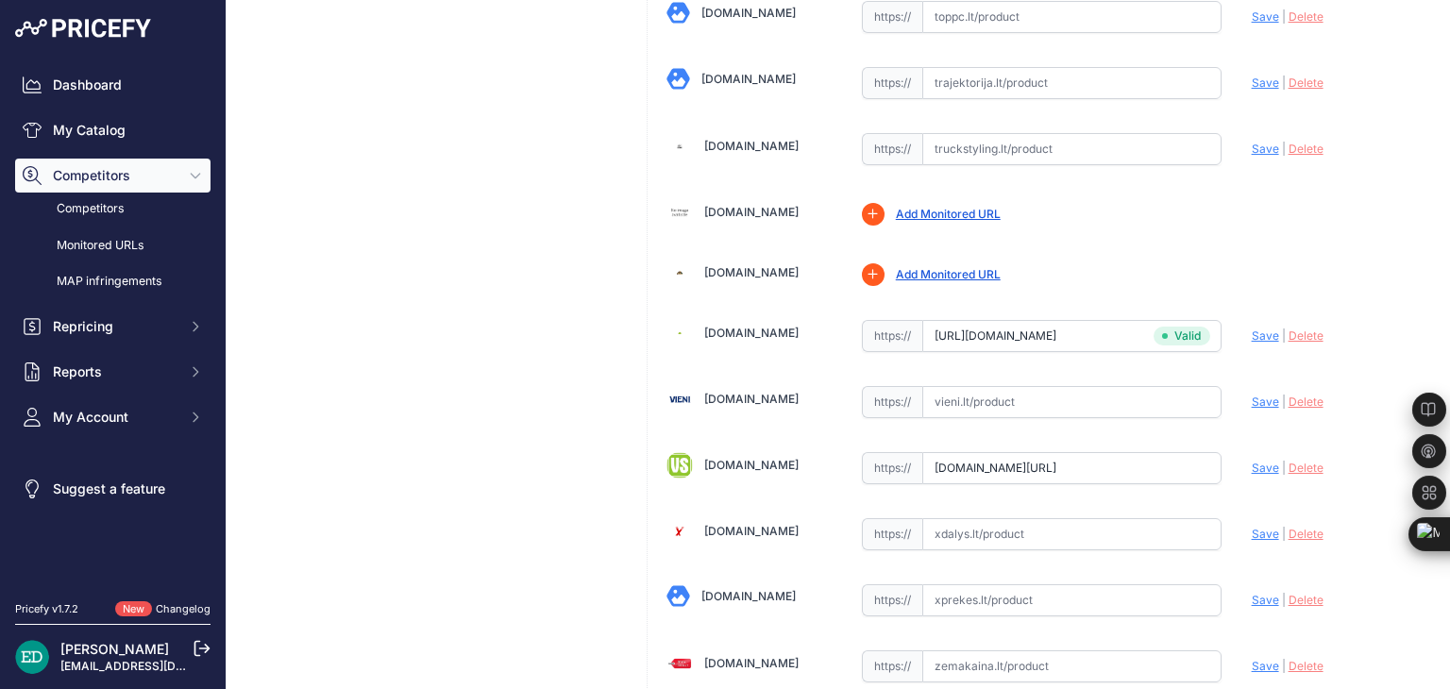
scroll to position [6043, 0]
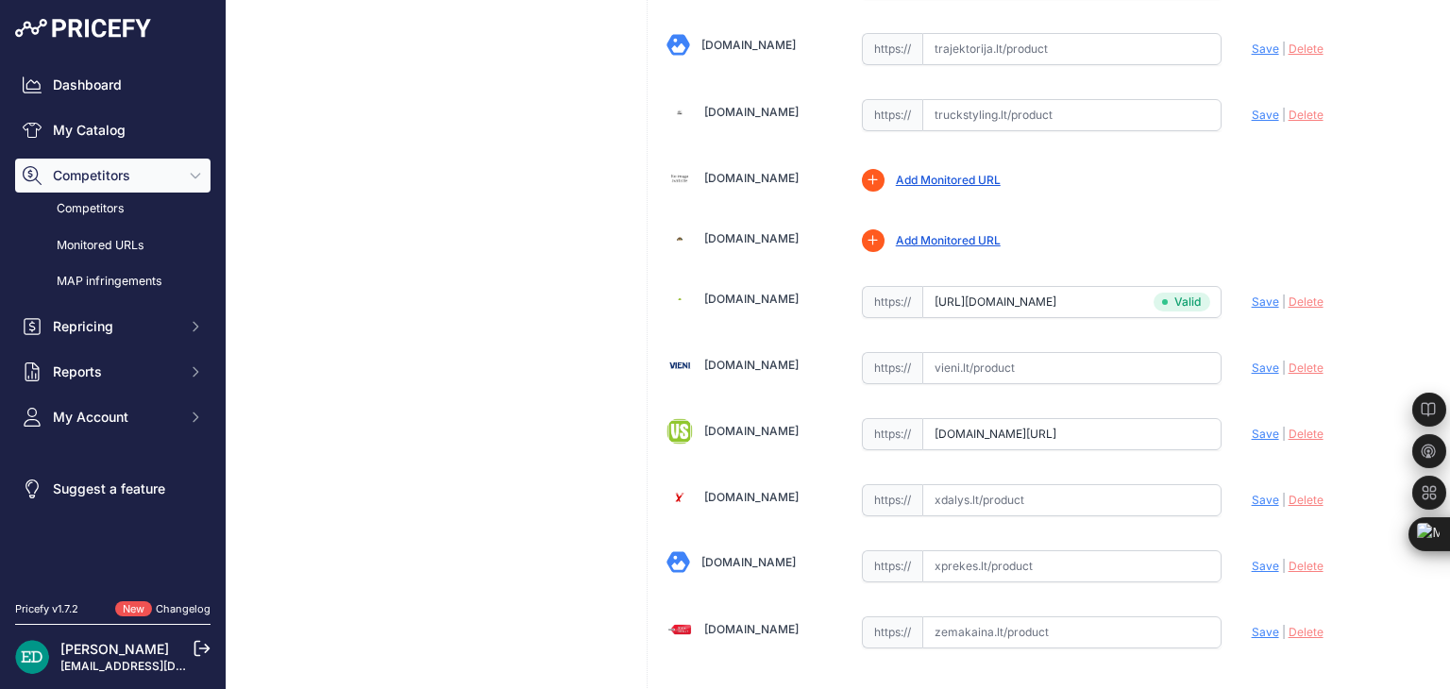
type input "www.varle.lt/ivairios-prekes/blackvue-dr770x-2ch-64gb--41898359.html?aff=6be45d…"
click at [1040, 286] on input "www.varle.lt/ivairios-prekes/blackvue-dr770x-2ch-64gb--41898359.html?aff=6be45d…" at bounding box center [1071, 302] width 299 height 32
click at [1020, 418] on input "www.vssistemos.lt/automobiliams/vaizdo-registratoriai/blackvue-1?prirule_jdsnik…" at bounding box center [1071, 434] width 299 height 32
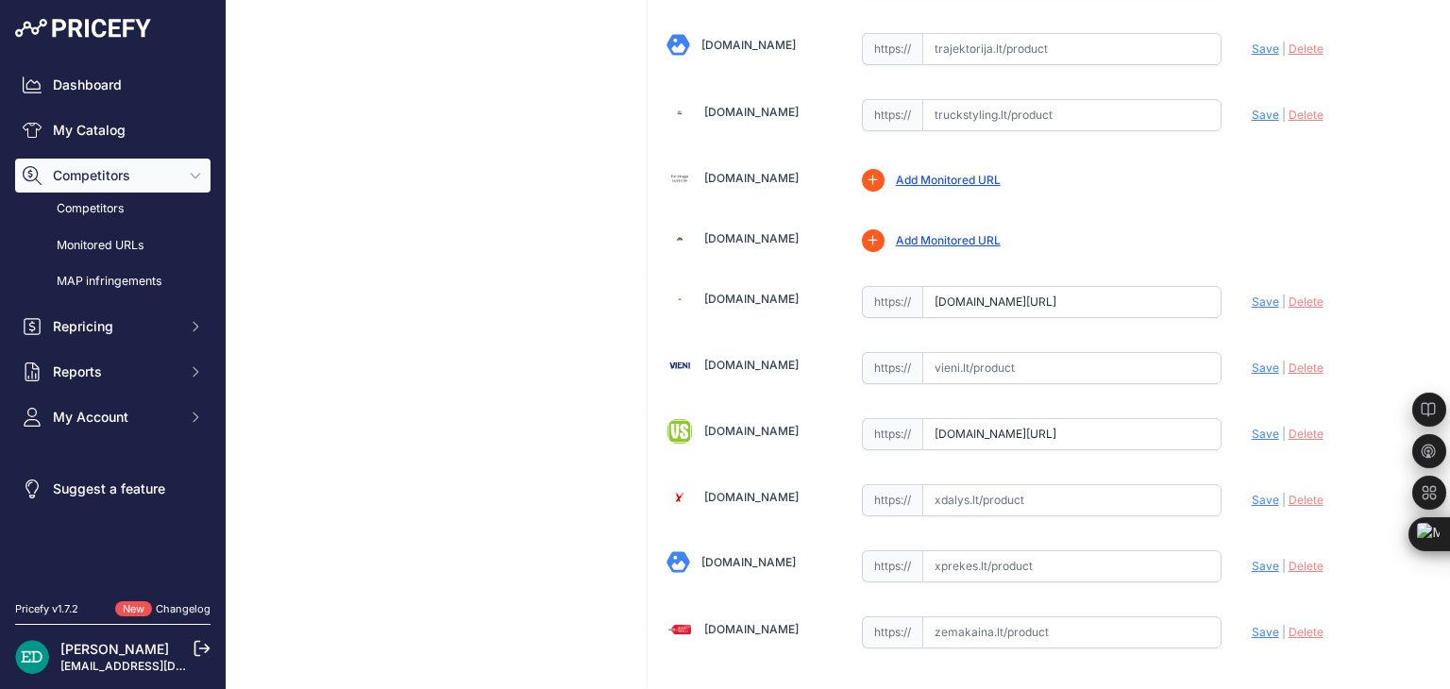
click at [1020, 418] on input "www.vssistemos.lt/automobiliams/vaizdo-registratoriai/blackvue-1?prirule_jdsnik…" at bounding box center [1071, 434] width 299 height 32
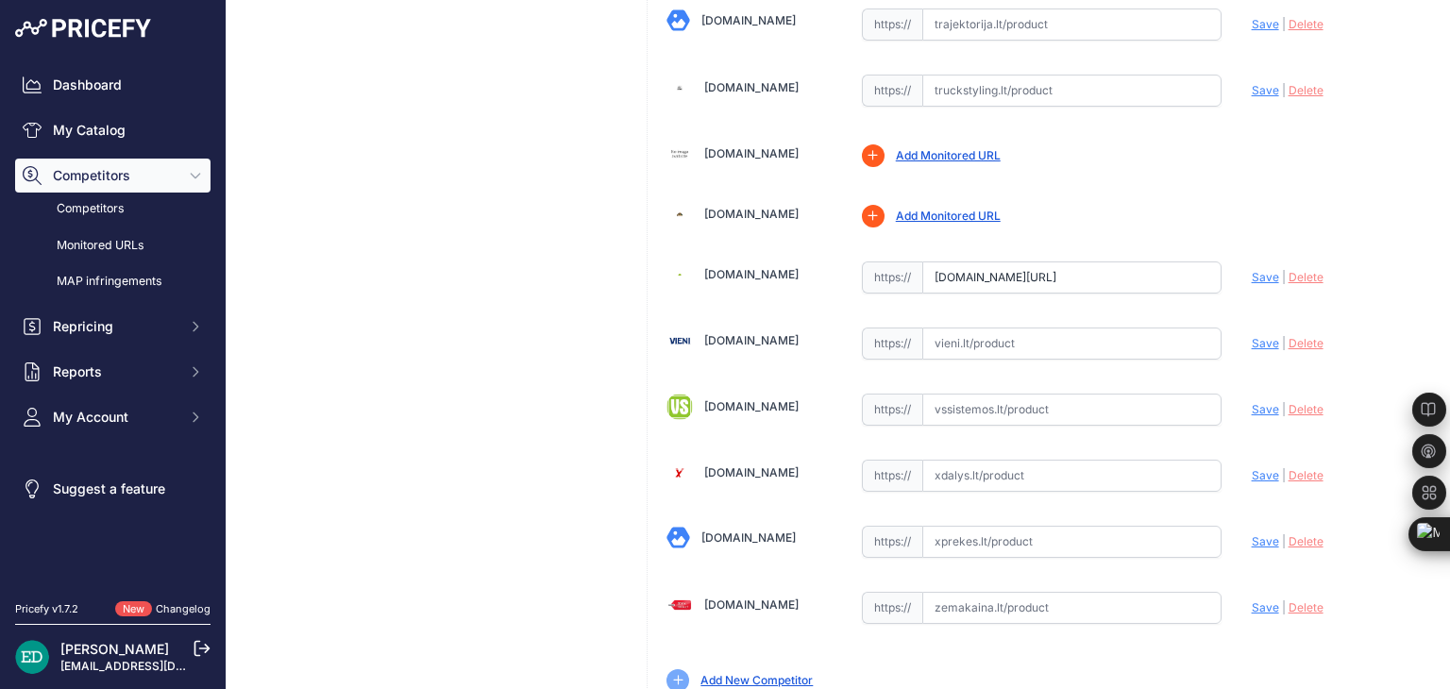
scroll to position [6107, 0]
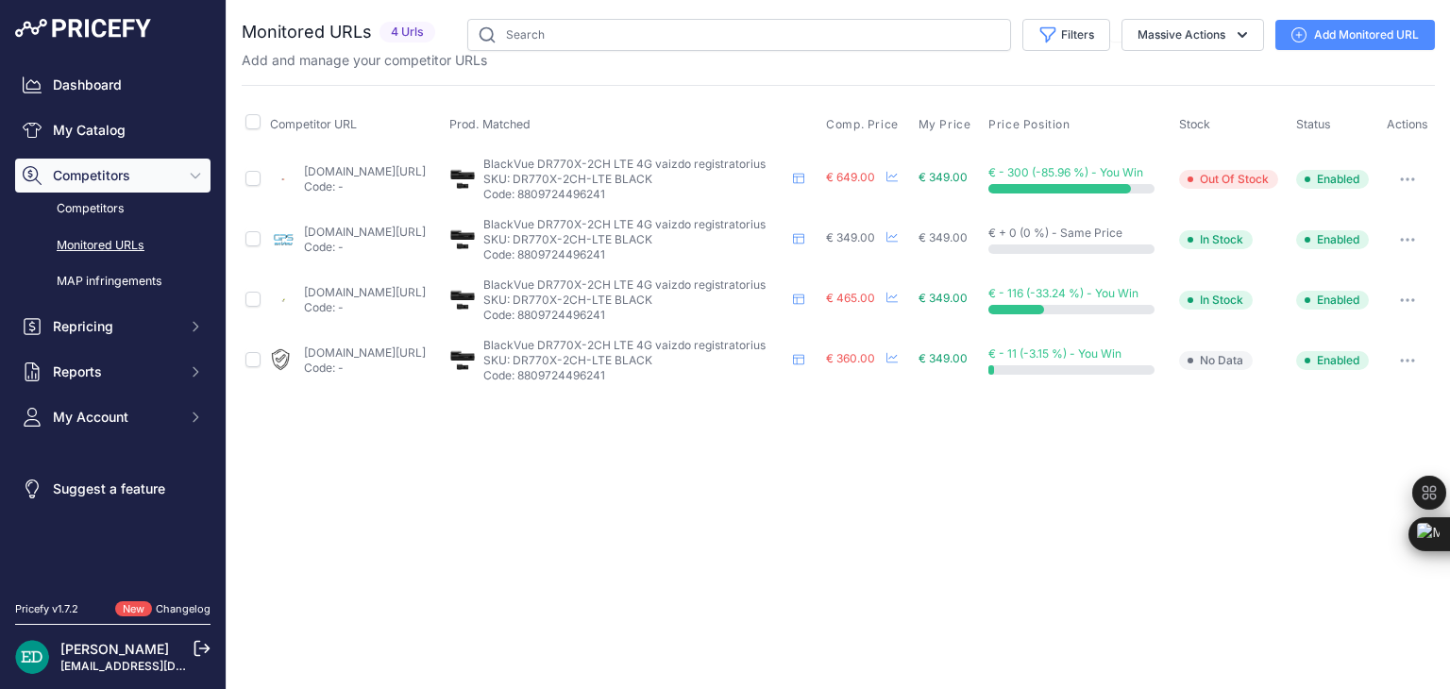
click at [1413, 182] on button "button" at bounding box center [1408, 179] width 38 height 26
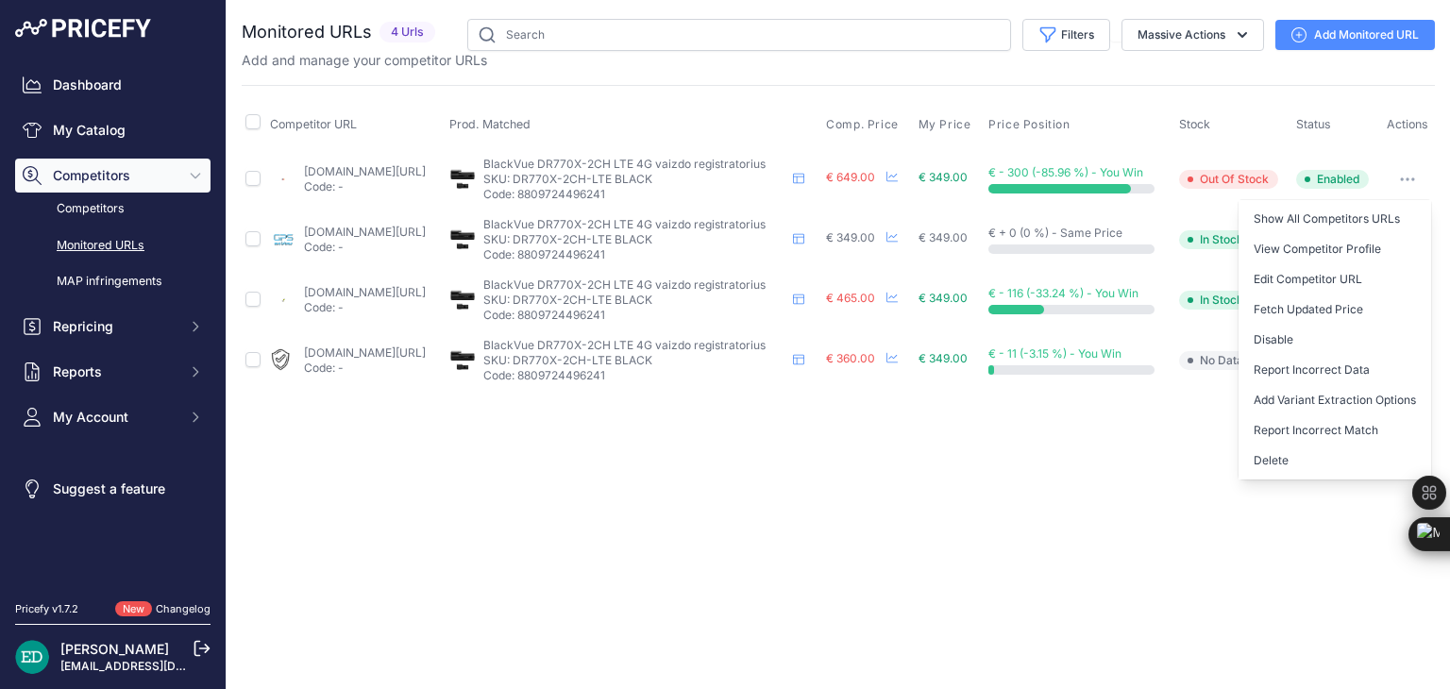
click at [996, 466] on div "Close You are not connected to the internet." at bounding box center [839, 344] width 1224 height 689
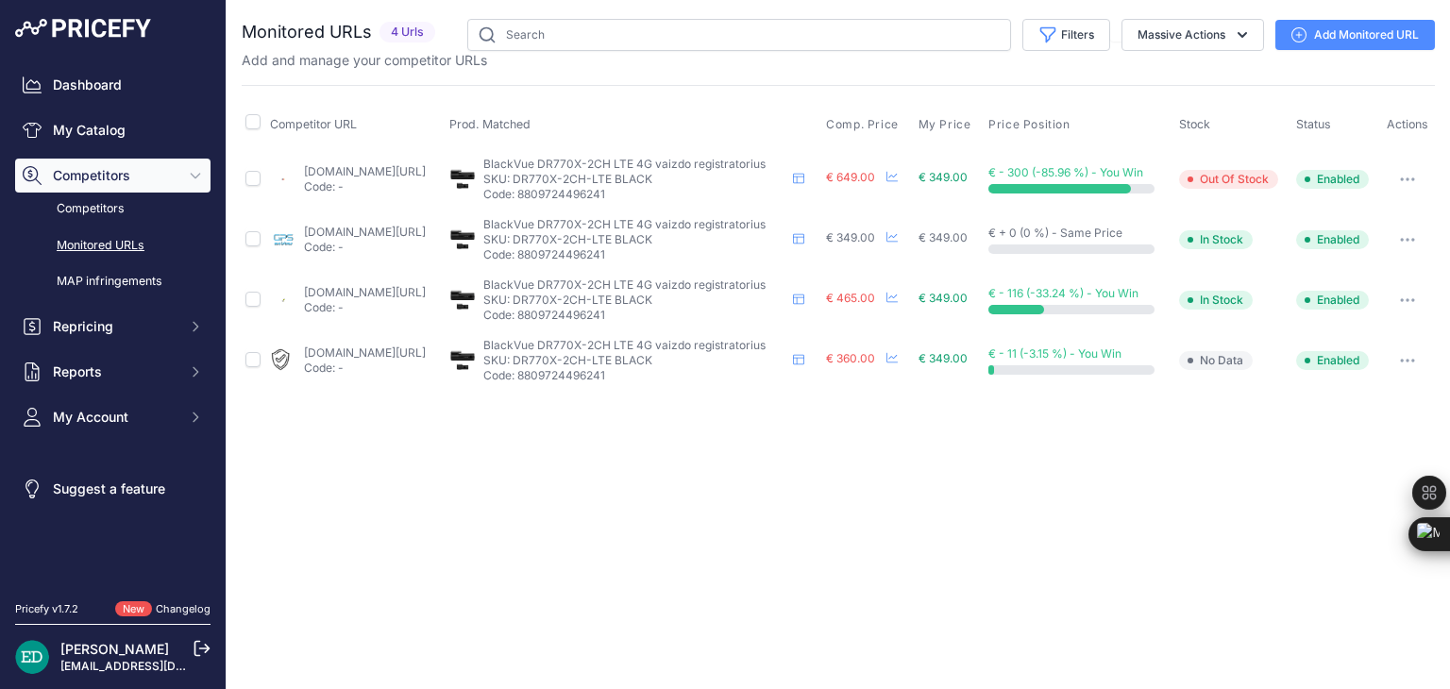
click at [1332, 39] on link "Add Monitored URL" at bounding box center [1356, 35] width 160 height 30
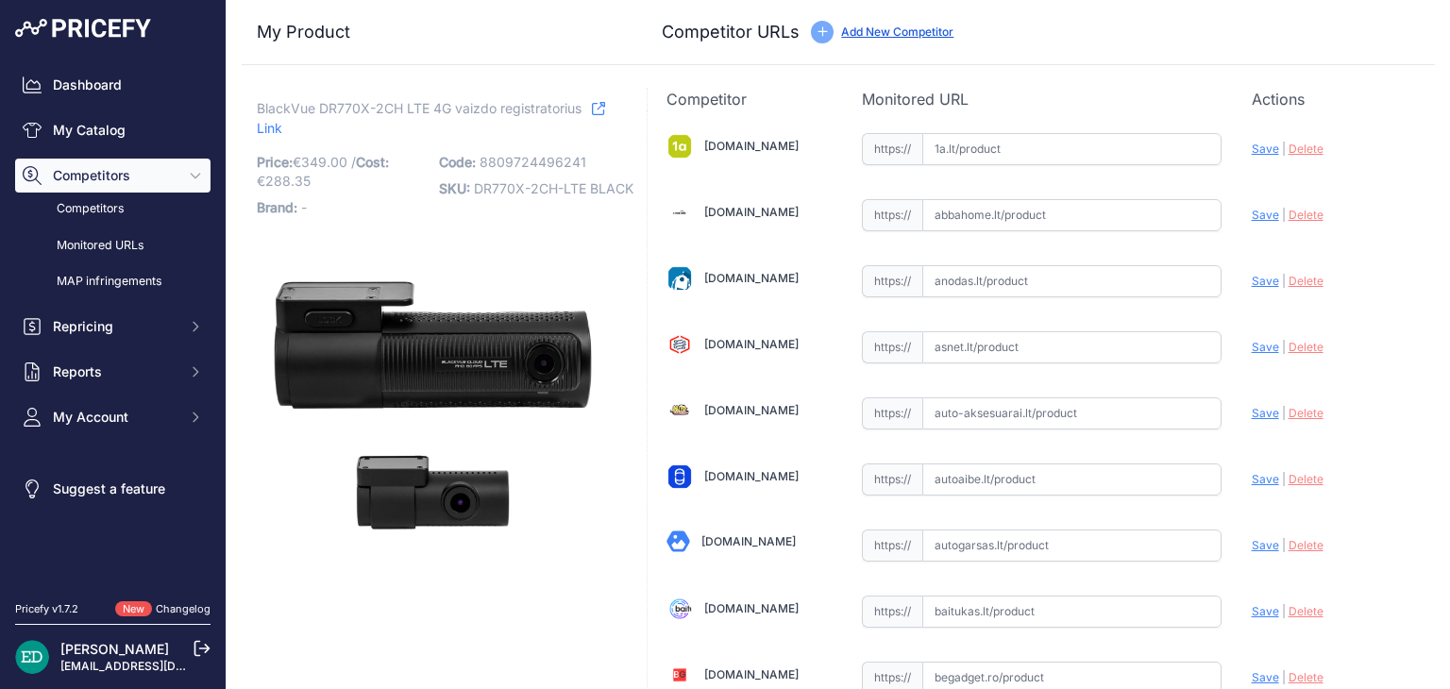
type input "[DOMAIN_NAME][URL]"
type input "www.lizard.lt/blackvue-dr770x-1ch/?prirule_jdsnikfkfjsd=8834"
type input "www.senukai.lt/p/vaizdo-registratorius-blackvue-dr750x-2ch-lte-plus/jrgy?prirul…"
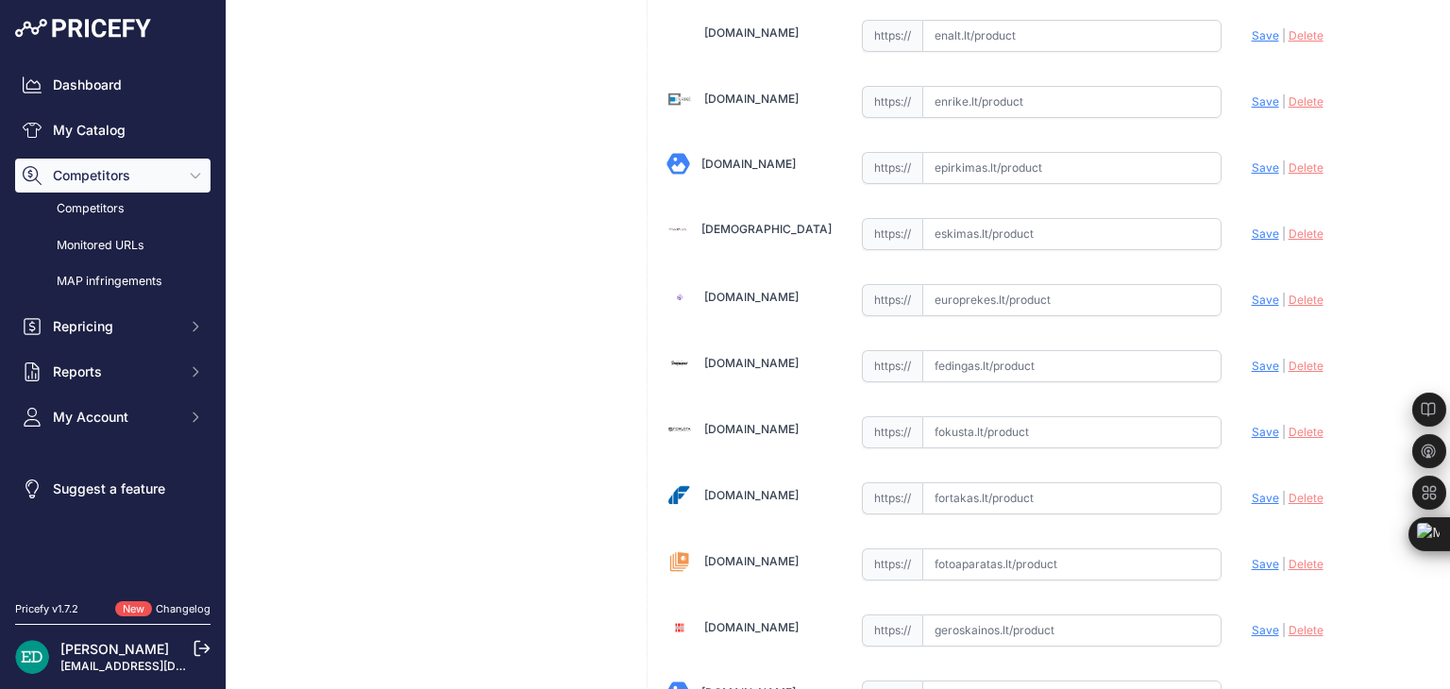
scroll to position [4790, 0]
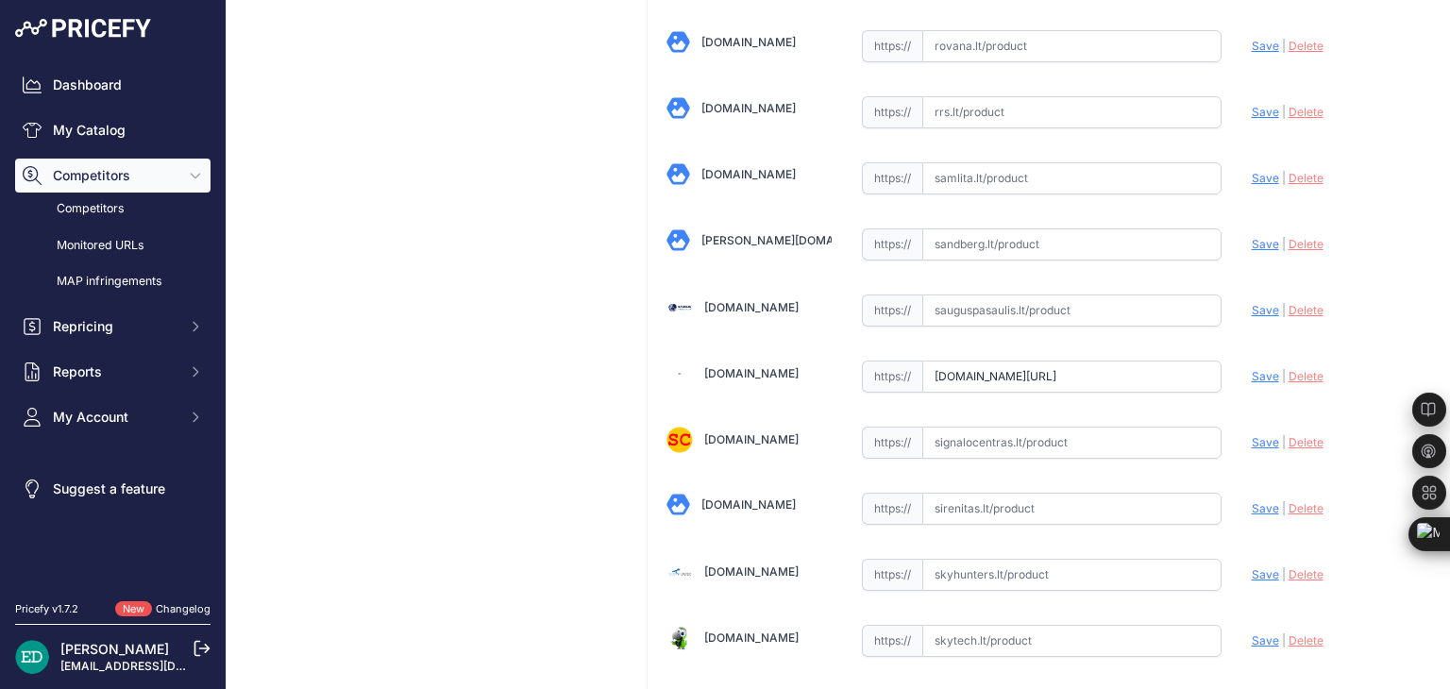
click at [994, 361] on input "www.senukai.lt/p/vaizdo-registratorius-blackvue-dr750x-2ch-lte-plus/jrgy?prirul…" at bounding box center [1071, 377] width 299 height 32
click at [1252, 369] on span "Save" at bounding box center [1265, 376] width 27 height 14
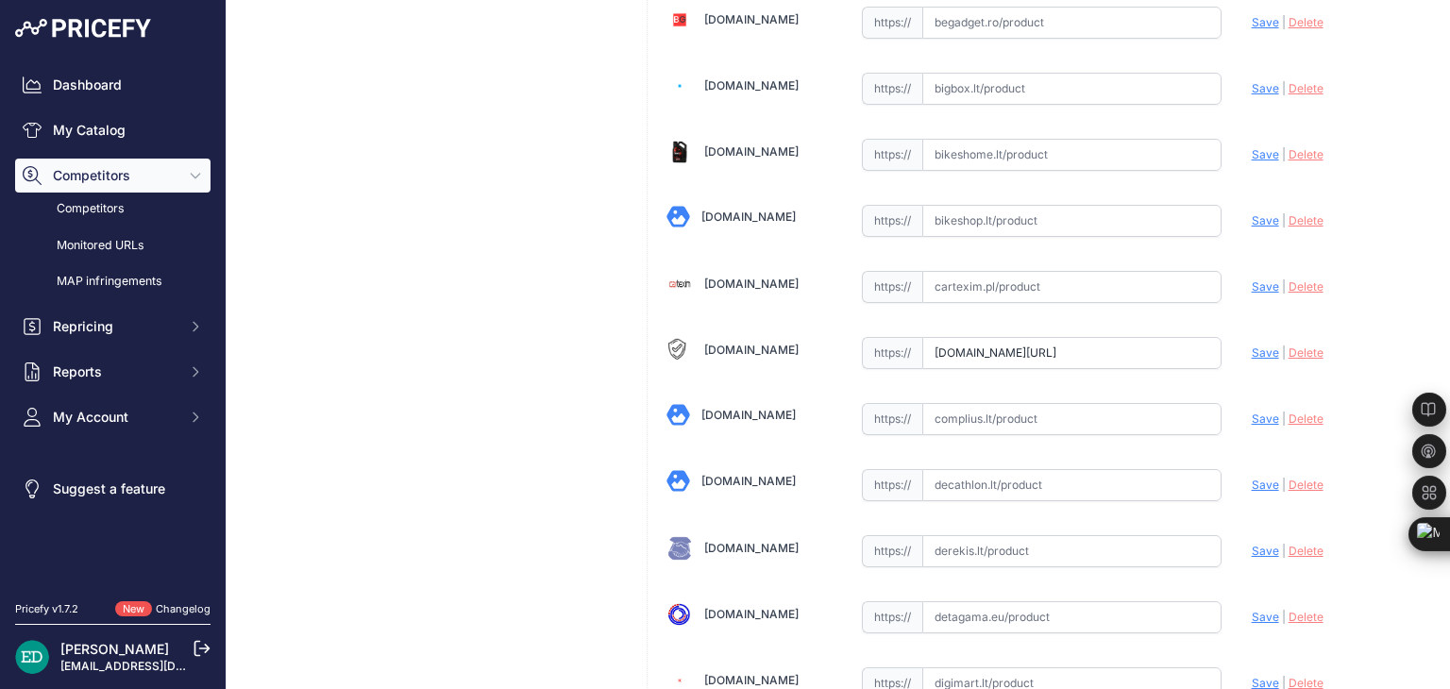
click at [993, 341] on input "clavisauto.lt/produktas/vaizdo-registratorius-blackvue-dr770x-2ch/?prirule_jdsn…" at bounding box center [1071, 353] width 299 height 32
click at [1252, 346] on span "Save" at bounding box center [1265, 353] width 27 height 14
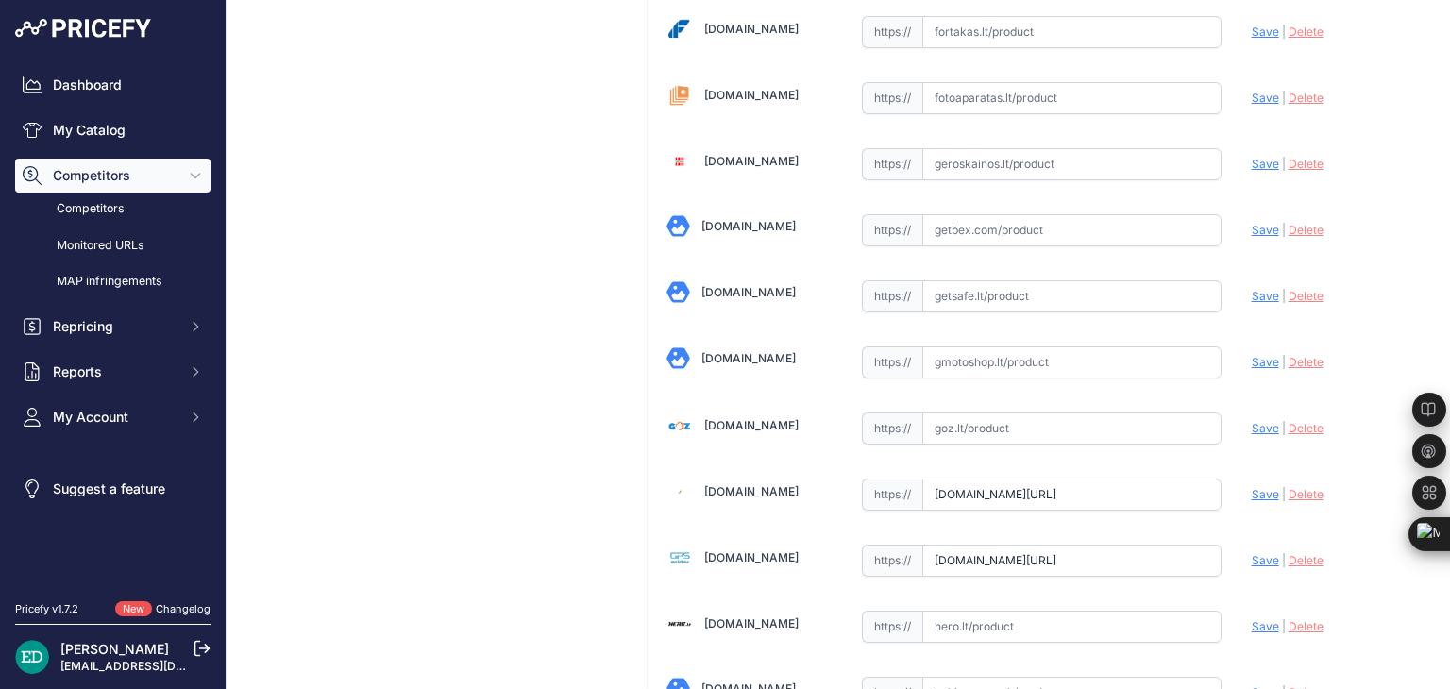
scroll to position [1707, 0]
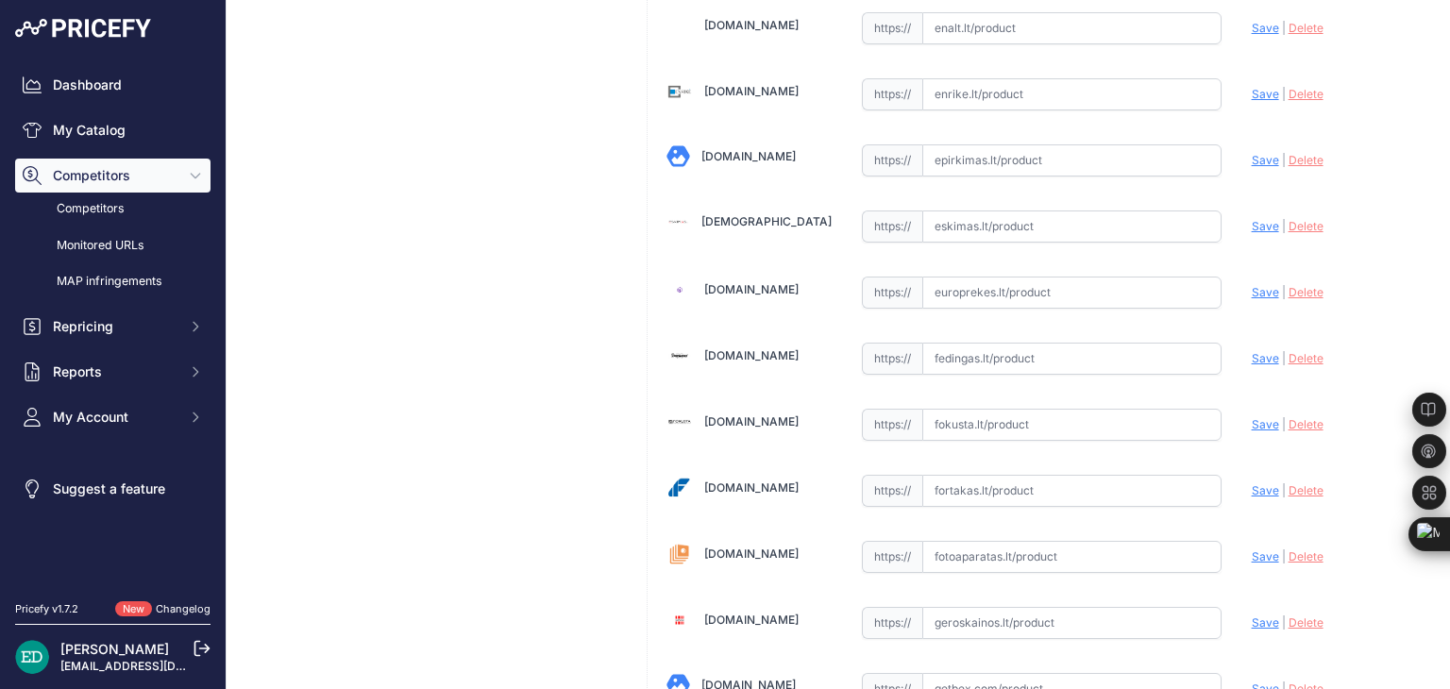
click at [997, 346] on input "text" at bounding box center [1071, 359] width 299 height 32
paste input "https://fedingas.lt/blackvue-dr770x-2ch-lte?utm_source=kaina24.lt&utm_medium=re…"
click at [1258, 351] on span "Save" at bounding box center [1265, 358] width 27 height 14
type input "https://fedingas.lt/blackvue-dr770x-2ch-lte?prirule_jdsnikfkfjsd=8834"
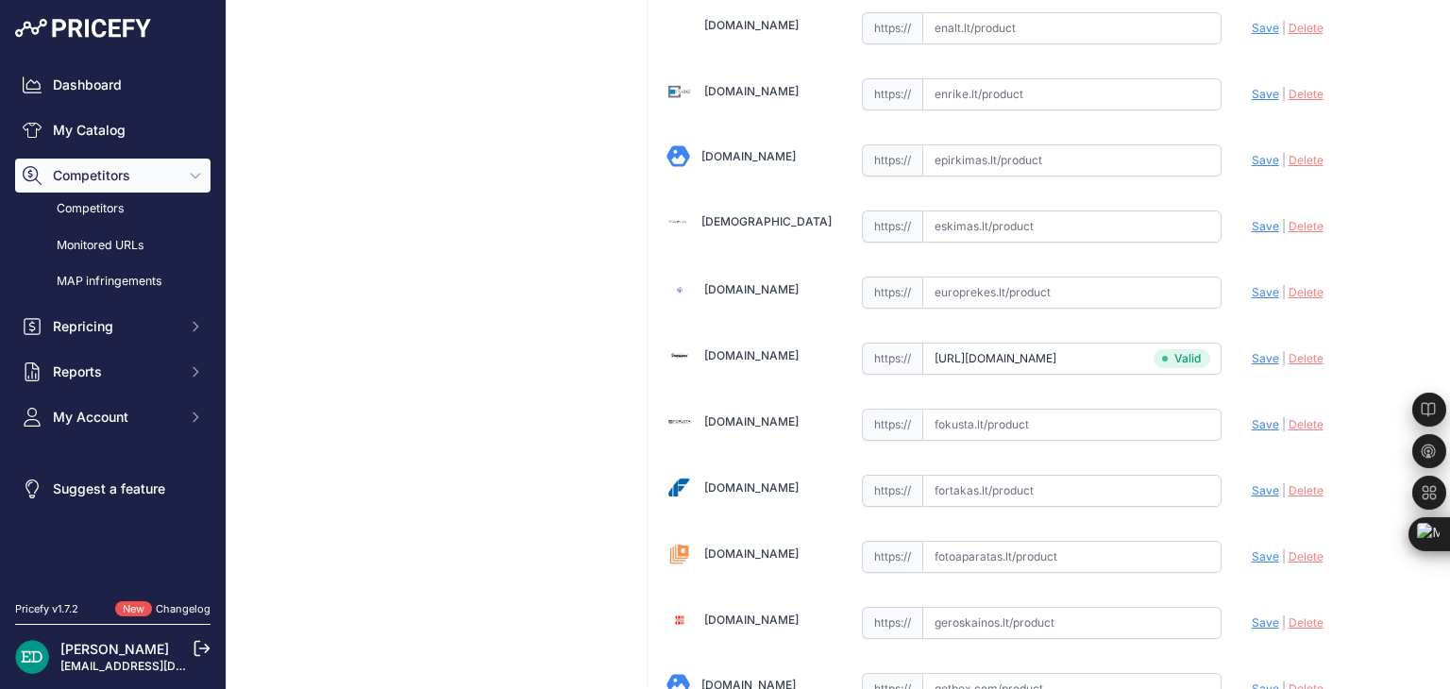
scroll to position [5962, 0]
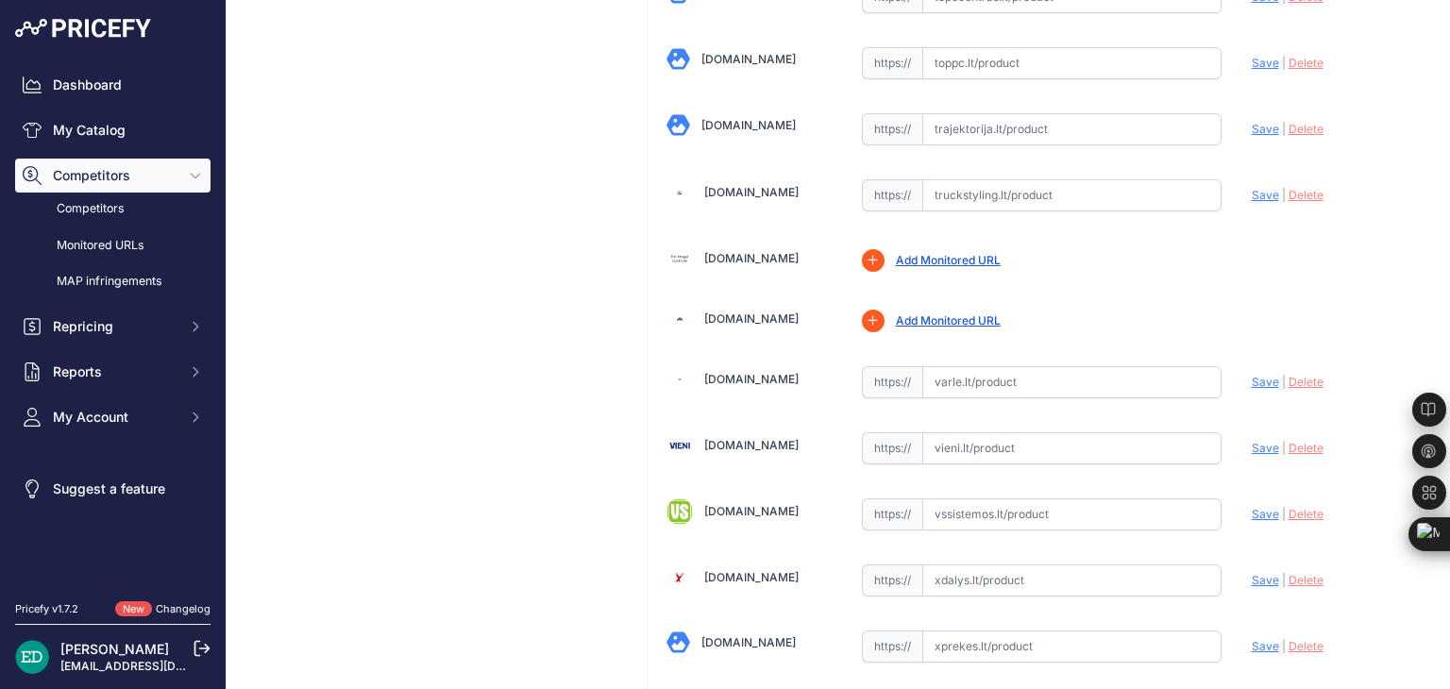
click at [1018, 366] on input "text" at bounding box center [1071, 382] width 299 height 32
paste input "https://www.varle.lt/ivairios-prekes/blackvue-dr770x-2ch-lte-64gb--41858843.htm…"
click at [1252, 375] on span "Save" at bounding box center [1265, 382] width 27 height 14
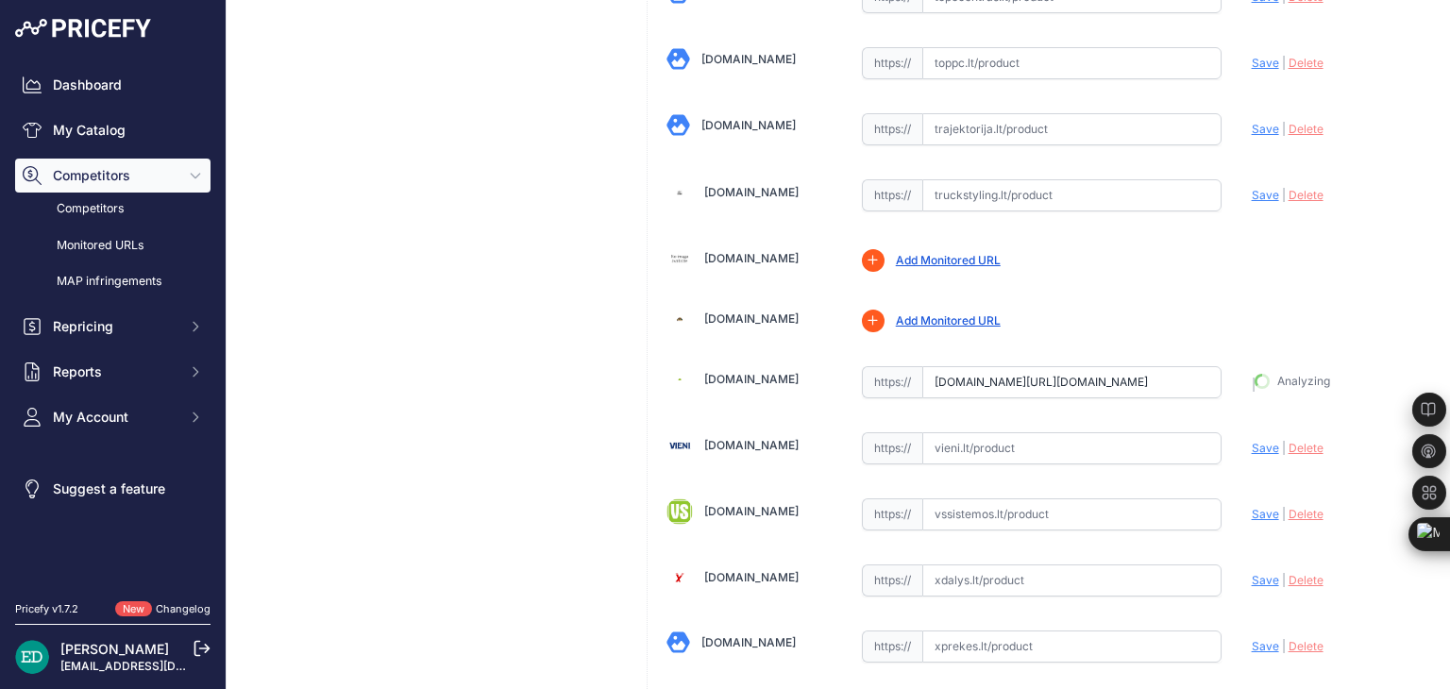
type input "https://www.varle.lt/ivairios-prekes/blackvue-dr770x-2ch-lte-64gb--41858843.htm…"
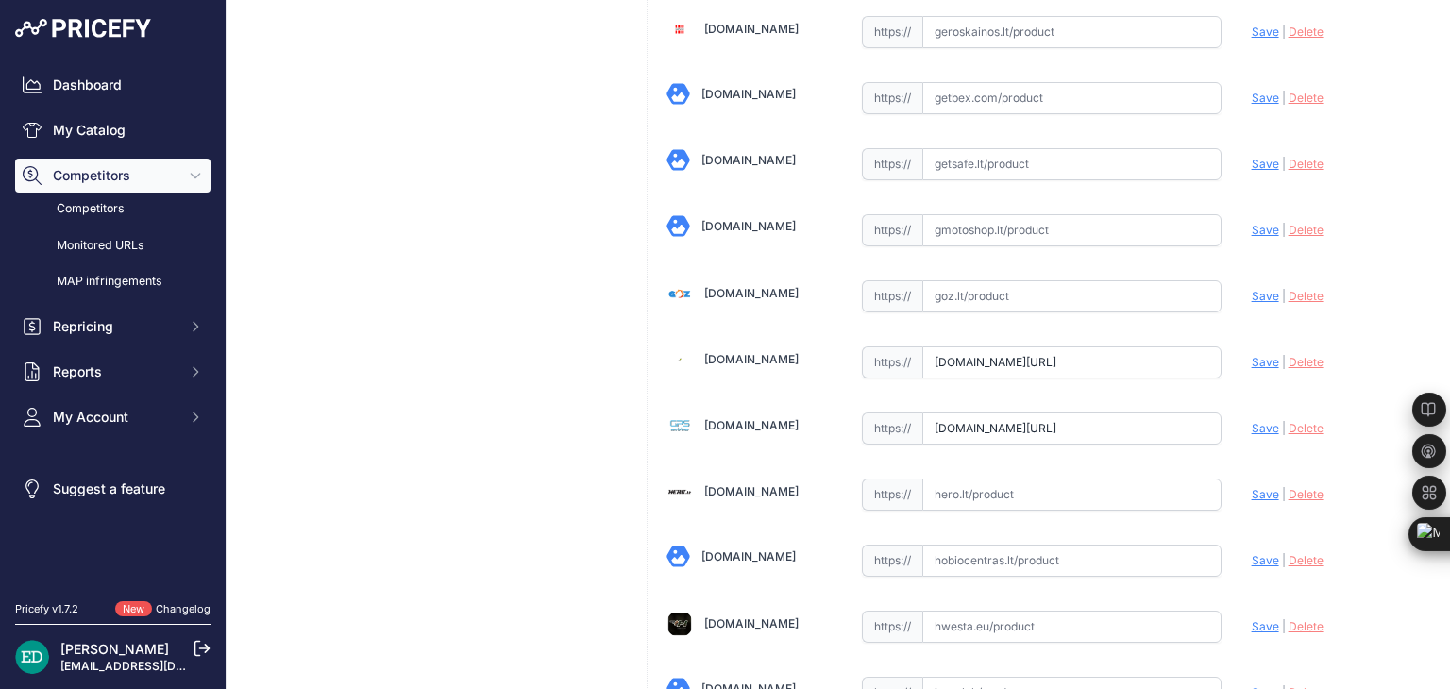
click at [1133, 347] on input "www.gpro.lt/products/lt/295/1014219/sort/0/filter/0_0_0_0/DR770X-2CH-LTE.html?p…" at bounding box center [1071, 363] width 299 height 32
paste input "https://www.gpro.lt/products/lt/295/1014219/sort/1/filter/0_0_0_0/BLACKVUE-DR77…"
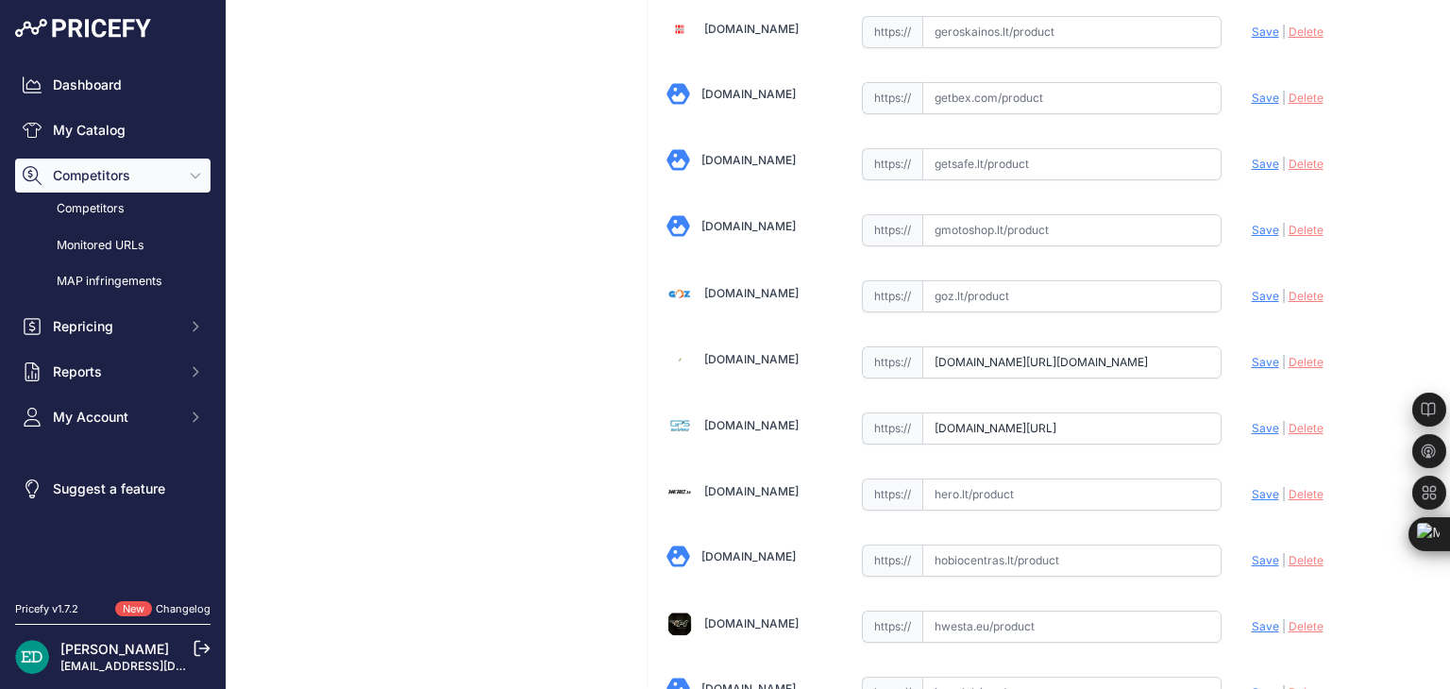
click at [1252, 355] on span "Save" at bounding box center [1265, 362] width 27 height 14
type input "https://www.gpro.lt/products/lt/295/1014219/sort/1/filter/0_0_0_0/BLACKVUE-DR77…"
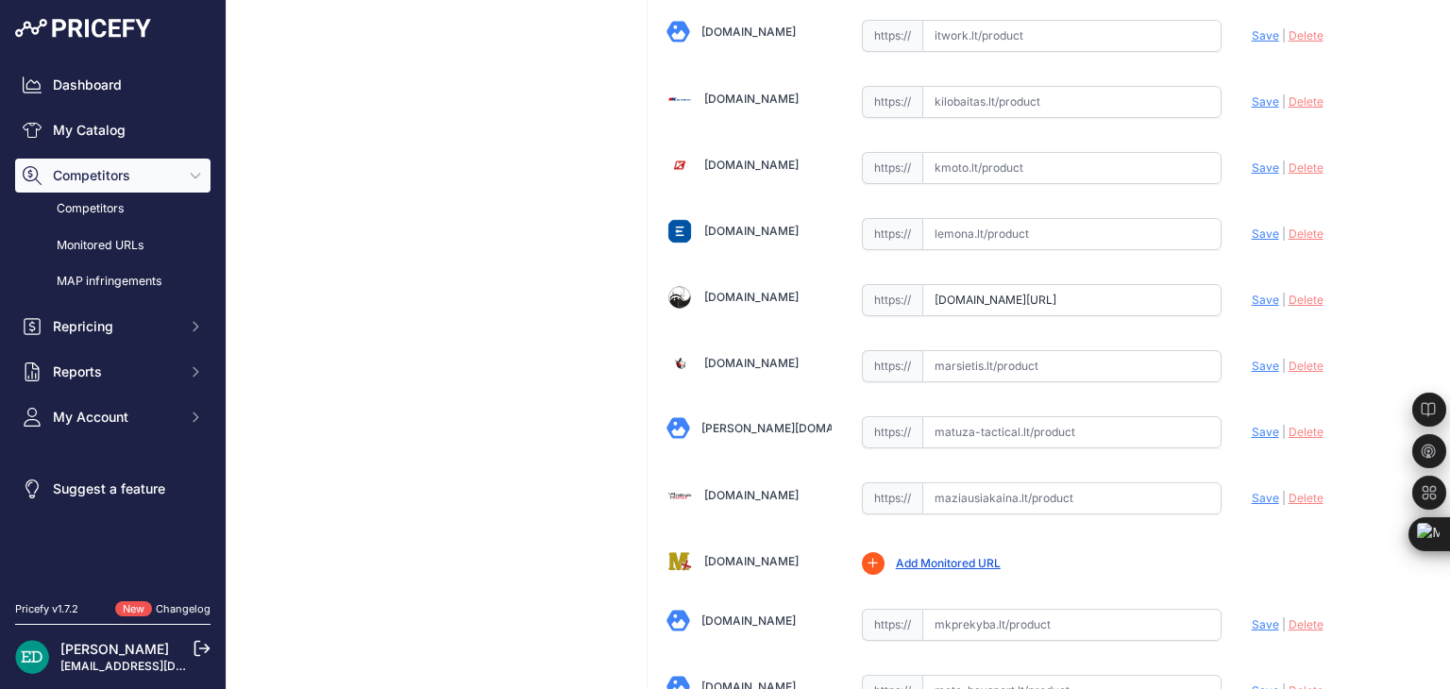
click at [1018, 350] on input "text" at bounding box center [1071, 366] width 299 height 32
paste input "https://marsietis.lt/blackvue-dr770x-2ch-lte-294447?utm_source=kaina24.lt&utm_m…"
type input "marsietis.lt/blackvue-dr770x-2ch-lte-294447?utm_source=kaina24.lt&utm_medium=re…"
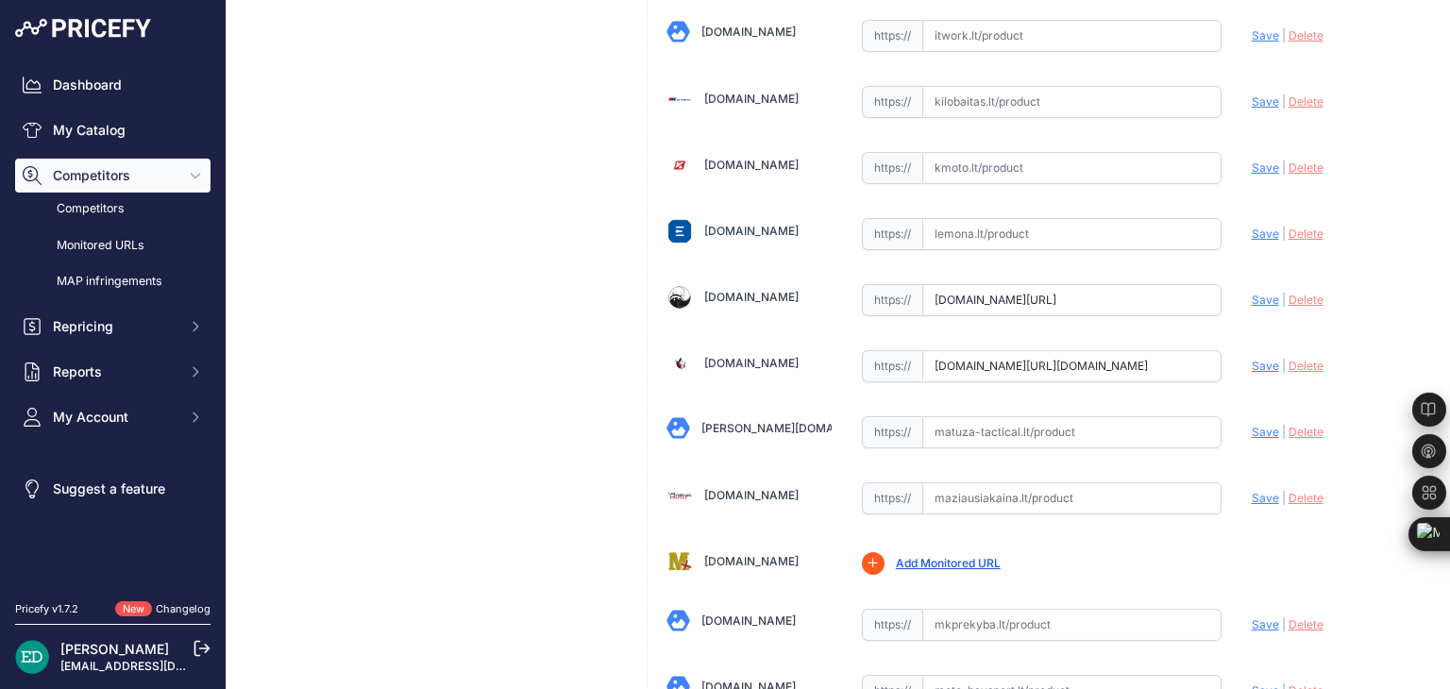
click at [1020, 284] on input "www.lizard.lt/blackvue-dr770x-1ch/?prirule_jdsnikfkfjsd=8834" at bounding box center [1071, 300] width 299 height 32
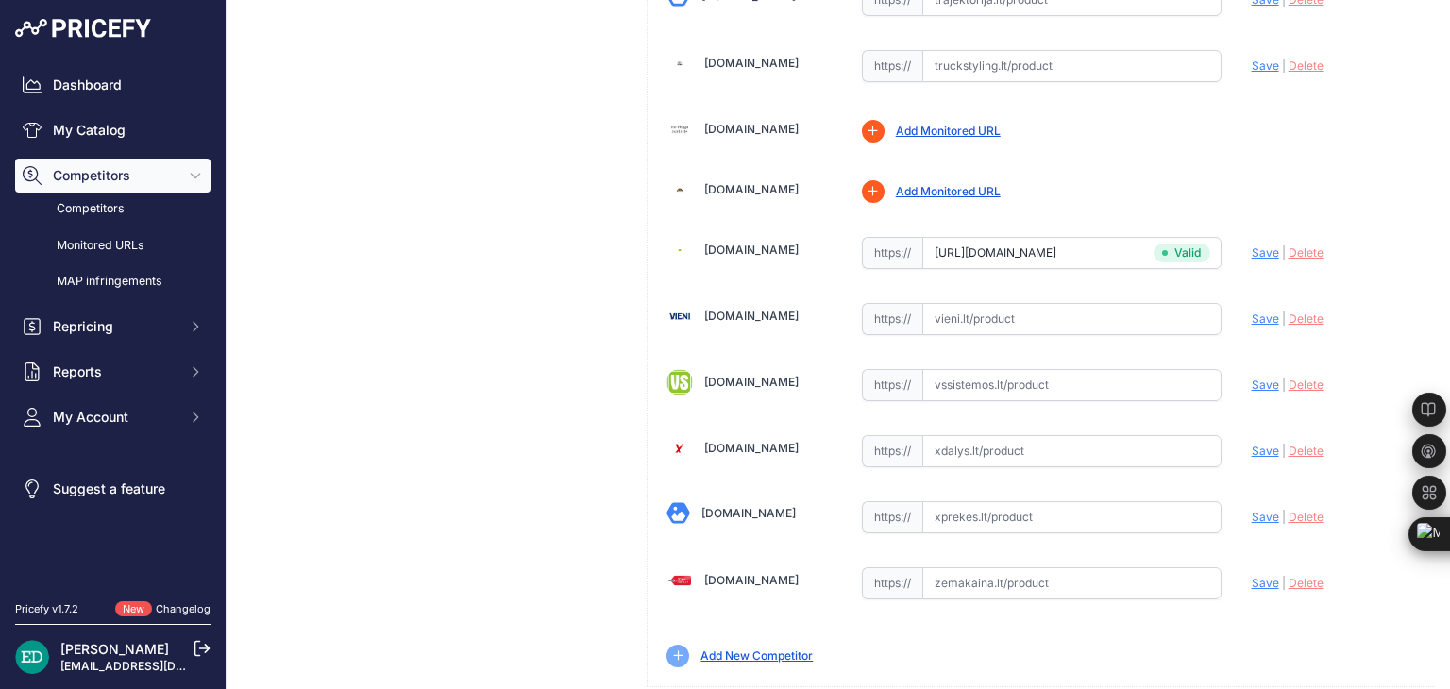
scroll to position [6107, 0]
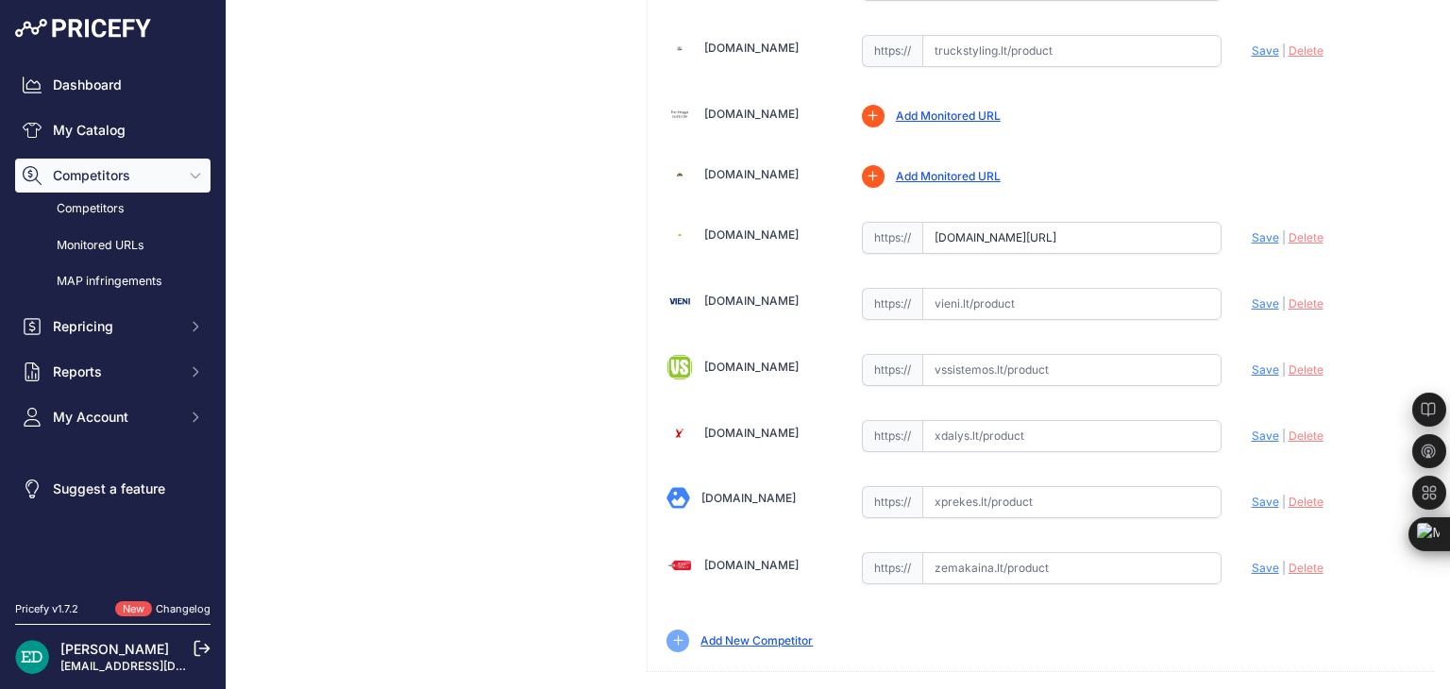
drag, startPoint x: 1016, startPoint y: 194, endPoint x: 1153, endPoint y: 194, distance: 136.9
click at [1153, 222] on input "www.varle.lt/ivairios-prekes/blackvue-dr770x-2ch-lte-64gb--41858843.html?aff=6b…" at bounding box center [1071, 238] width 299 height 32
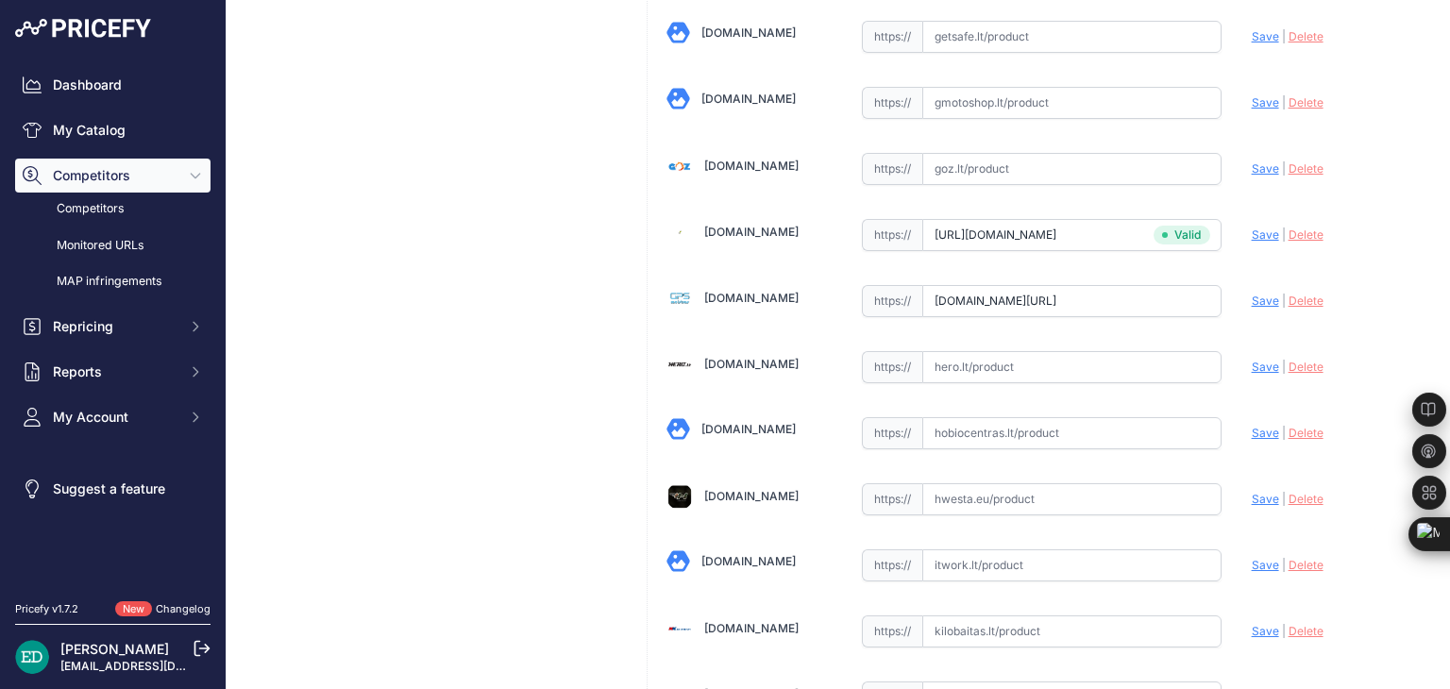
scroll to position [2330, 0]
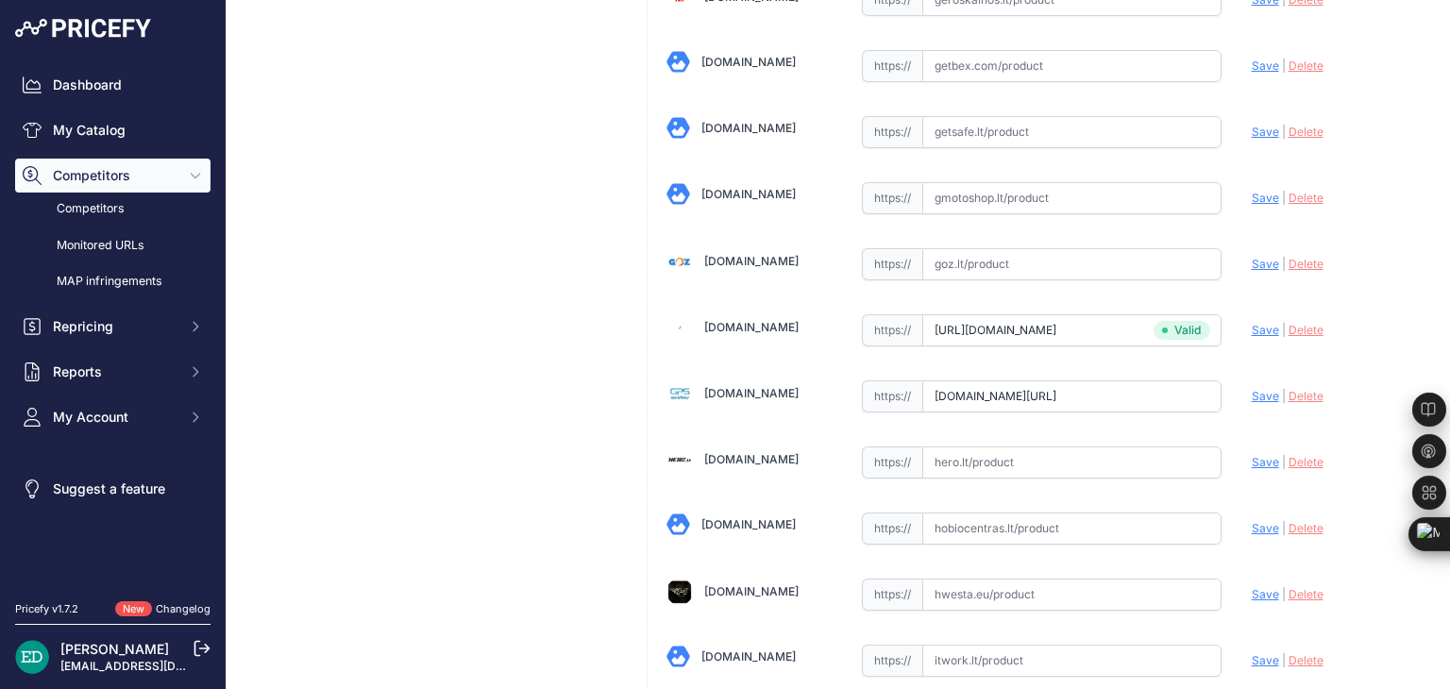
type input "www.varle.lt/ivai70x-2chrios-prekes/blackvue-dr7-lte-64gb--41858843.html?aff=6b…"
type input "www.gpro.lt/products/lt/295/1014219/sort/1/filter/0_0_0_0/BLACKVUE-DR770X-2CH-L…"
click at [1104, 314] on input "www.gpro.lt/products/lt/295/1014219/sort/1/filter/0_0_0_0/BLACKVUE-DR770X-2CH-L…" at bounding box center [1071, 330] width 299 height 32
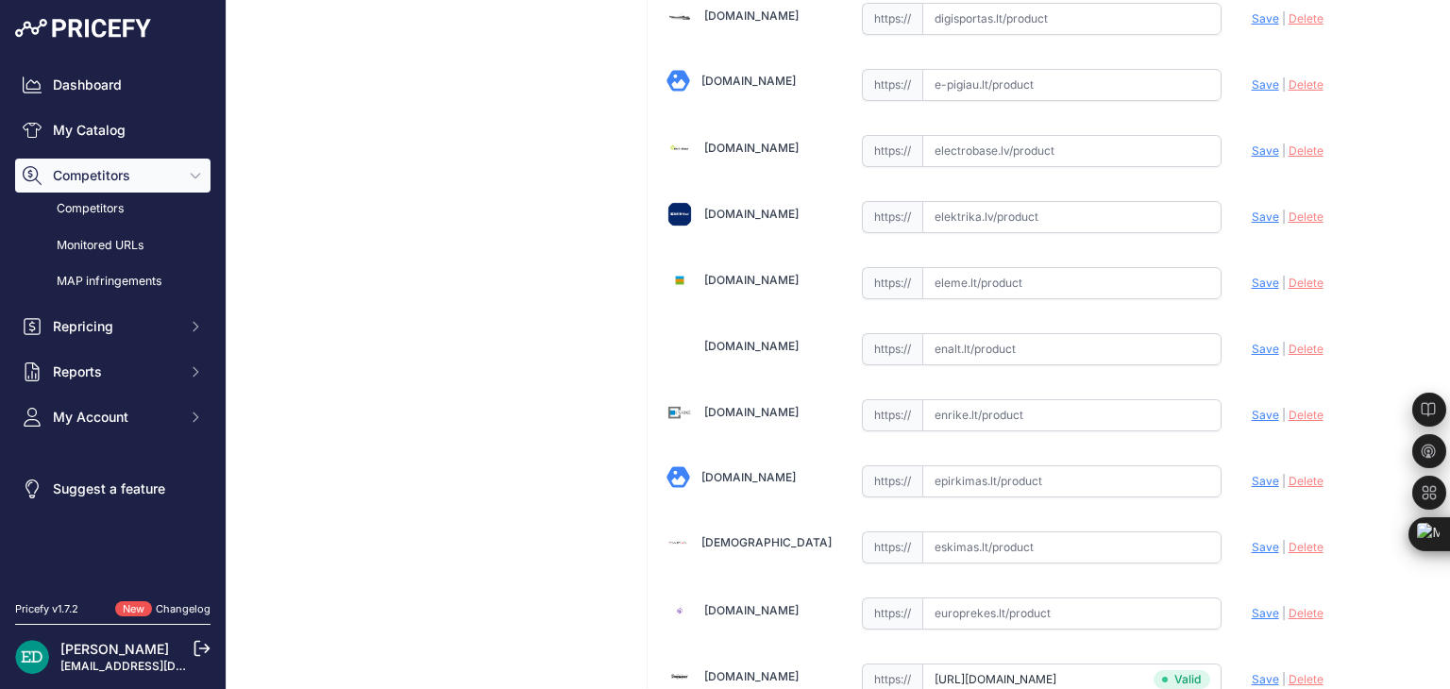
scroll to position [1669, 0]
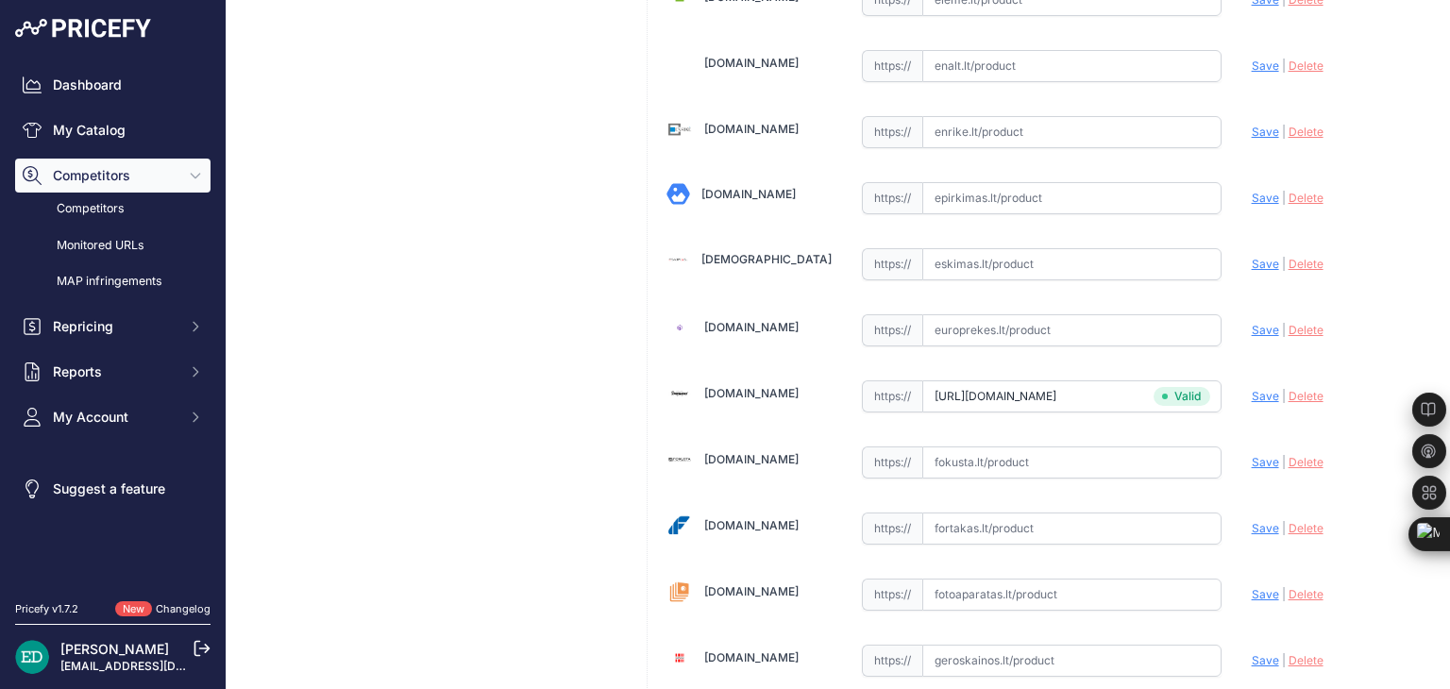
type input "fedingas.lt/blackvue-dr770x-2ch-lte?prirule_jdsnikfkfjsd=8834"
click at [1136, 394] on input "fedingas.lt/blackvue-dr770x-2ch-lte?prirule_jdsnikfkfjsd=8834" at bounding box center [1071, 397] width 299 height 32
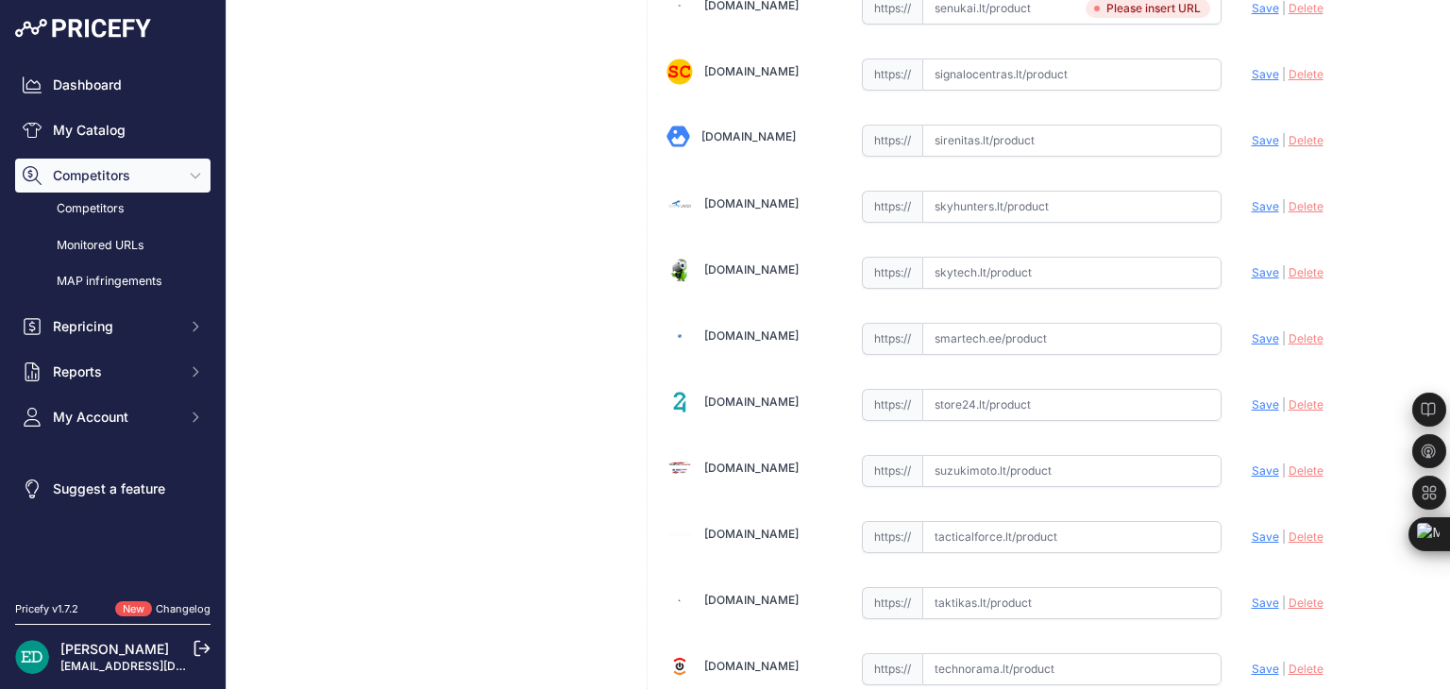
scroll to position [6107, 0]
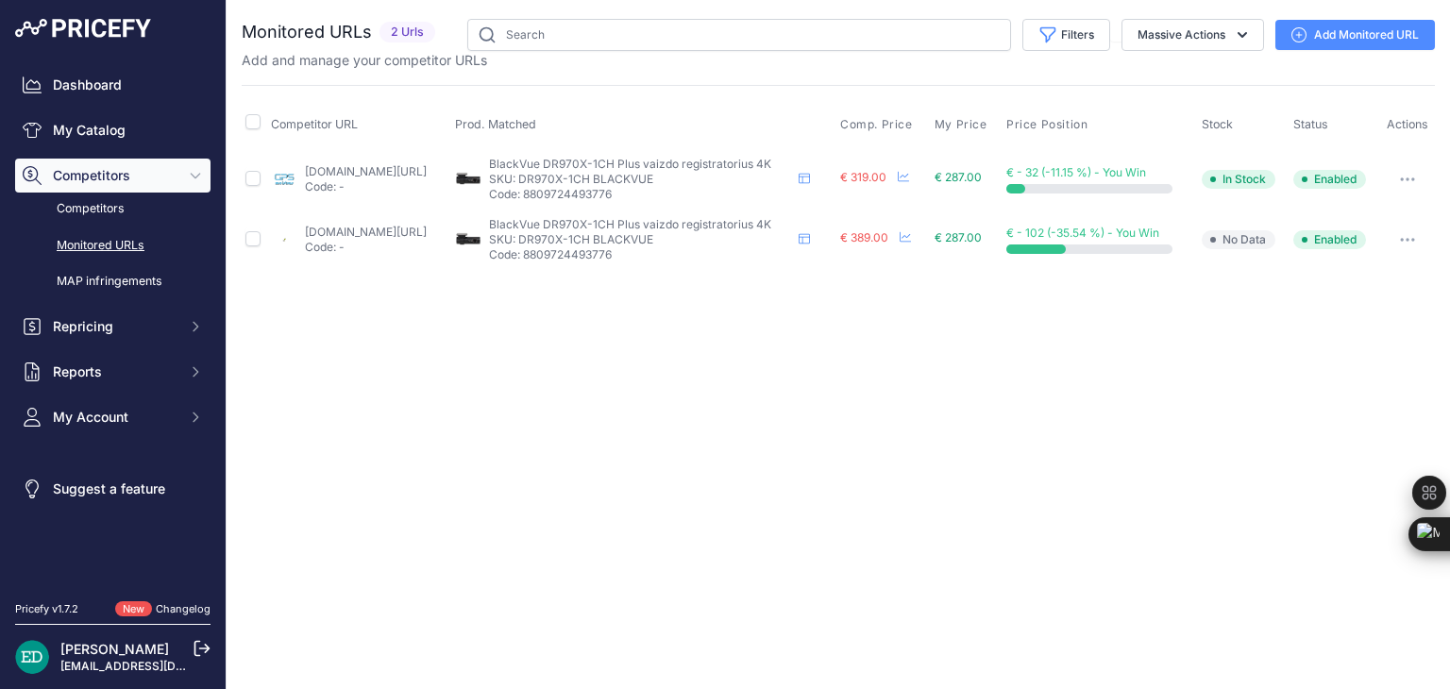
click at [980, 360] on div "Close You are not connected to the internet." at bounding box center [839, 344] width 1224 height 689
click at [1388, 27] on link "Add Monitored URL" at bounding box center [1356, 35] width 160 height 30
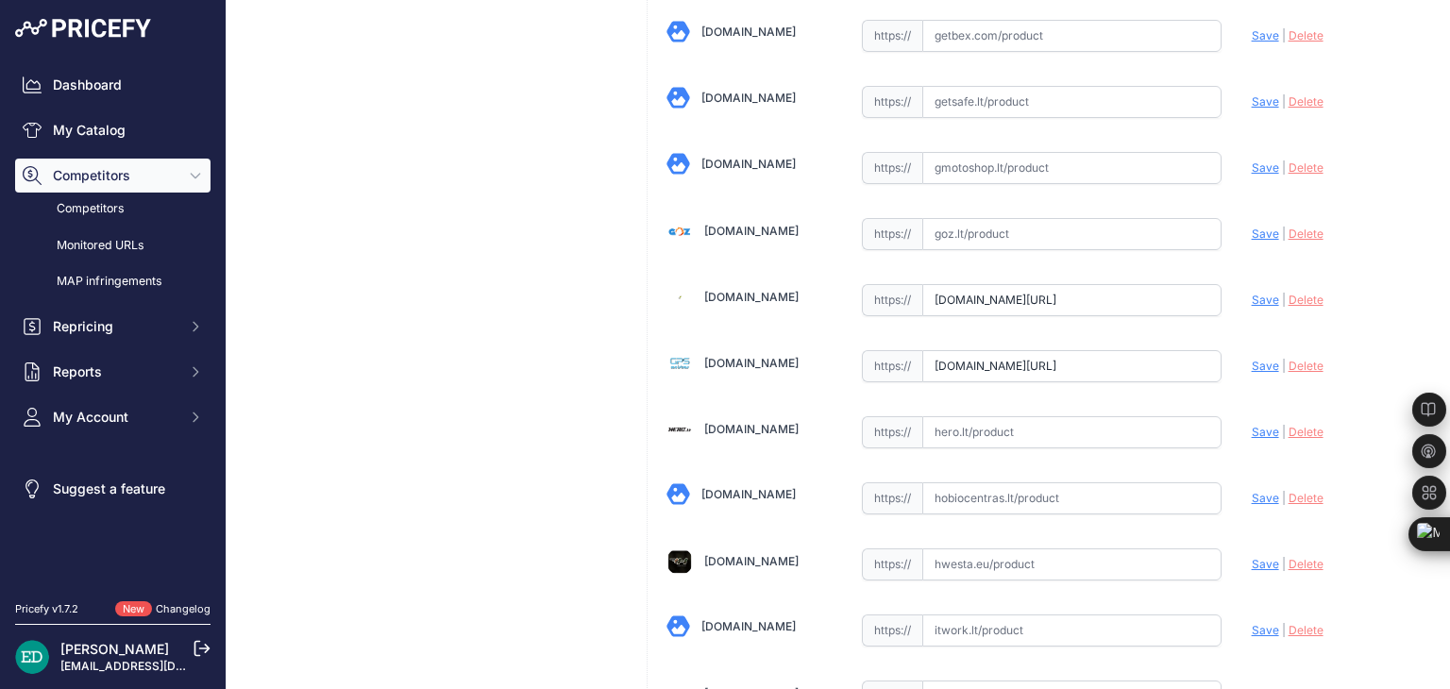
scroll to position [0, 286]
drag, startPoint x: 1031, startPoint y: 286, endPoint x: 1244, endPoint y: 279, distance: 213.5
click at [1086, 284] on input "[DOMAIN_NAME][URL]" at bounding box center [1071, 300] width 299 height 32
click at [1066, 355] on input "[DOMAIN_NAME][URL]" at bounding box center [1071, 366] width 299 height 32
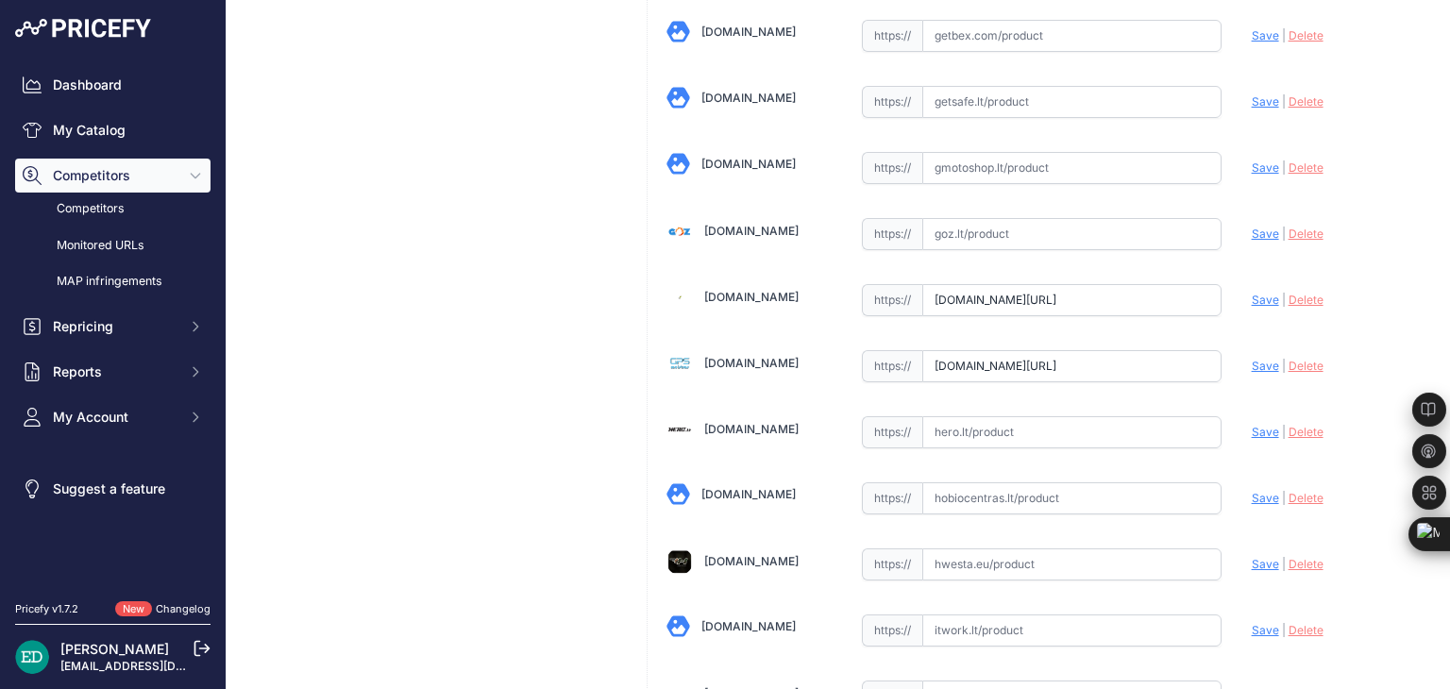
scroll to position [0, 0]
click at [1066, 355] on input "[DOMAIN_NAME][URL]" at bounding box center [1071, 366] width 299 height 32
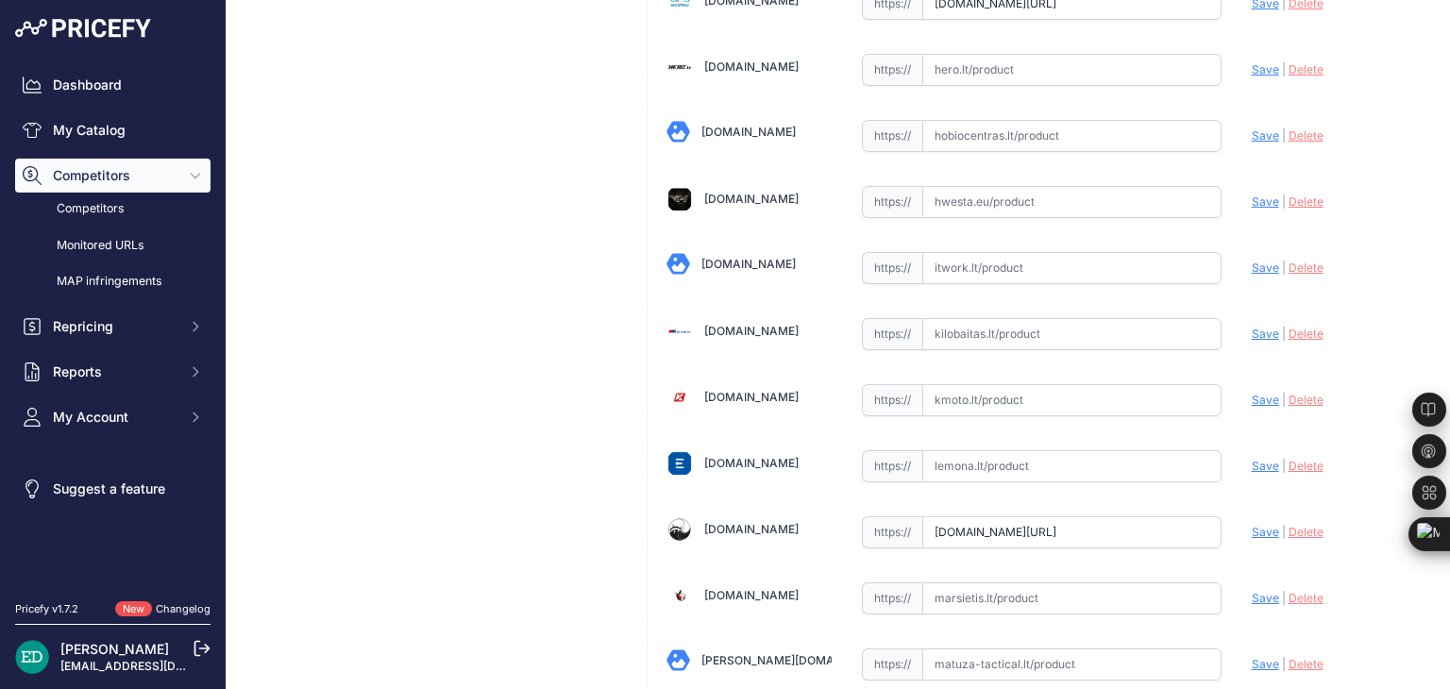
scroll to position [2738, 0]
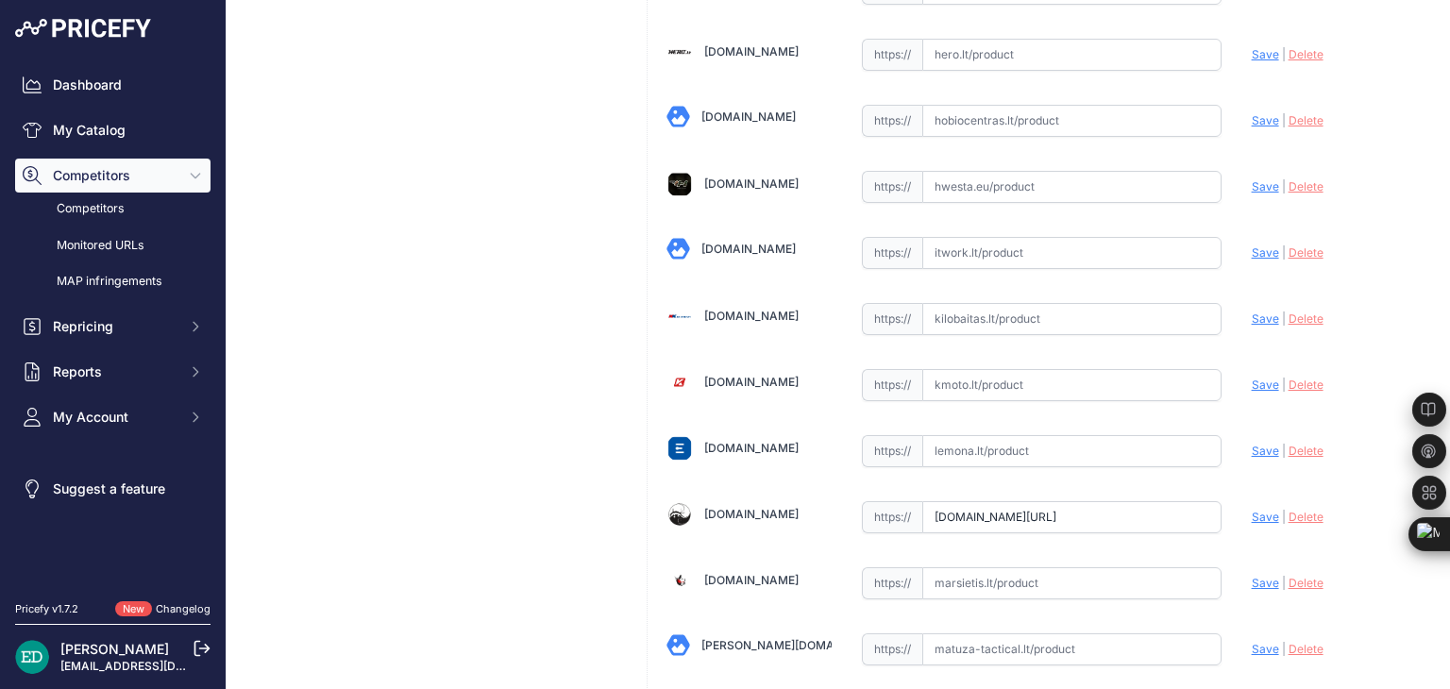
click at [1057, 501] on input "[DOMAIN_NAME][URL]" at bounding box center [1071, 517] width 299 height 32
click at [1254, 510] on span "Save" at bounding box center [1265, 517] width 27 height 14
type input "[URL][DOMAIN_NAME]"
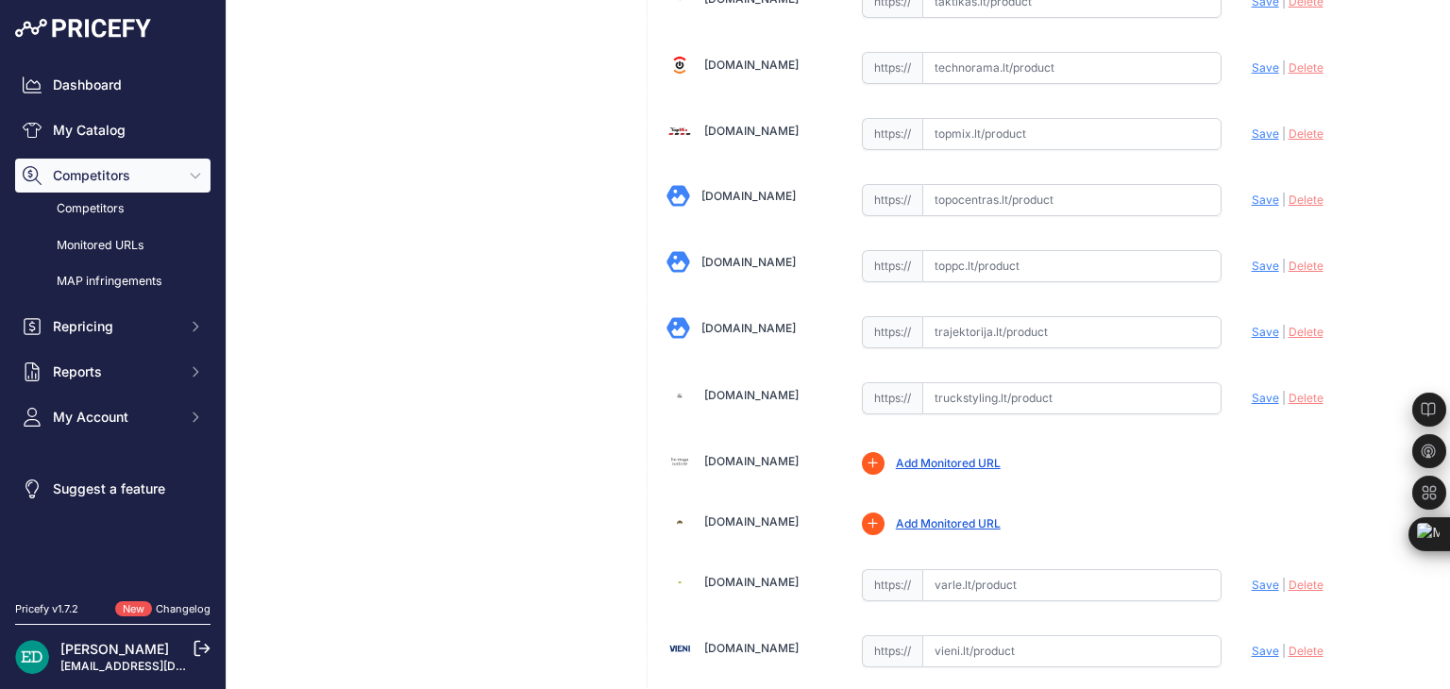
scroll to position [5948, 0]
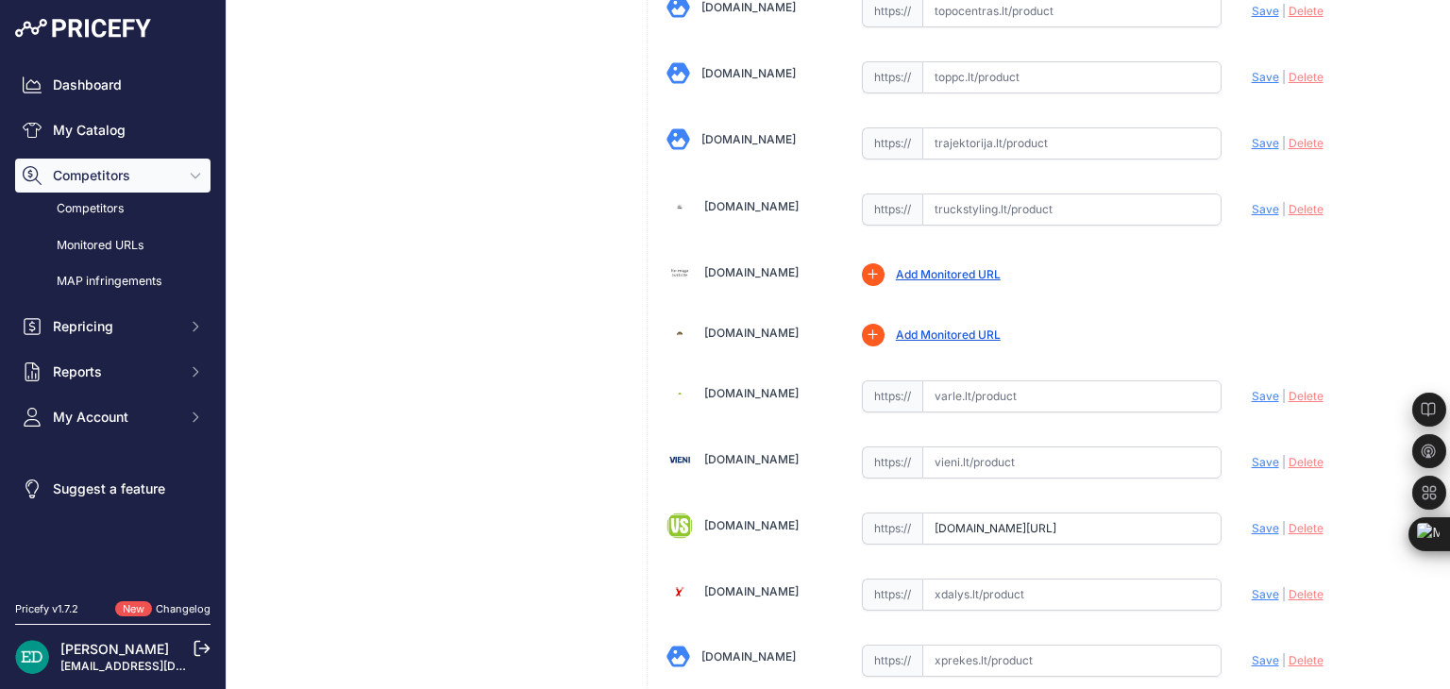
click at [1125, 513] on input "[DOMAIN_NAME][URL]" at bounding box center [1071, 529] width 299 height 32
click at [1258, 521] on span "Save" at bounding box center [1265, 528] width 27 height 14
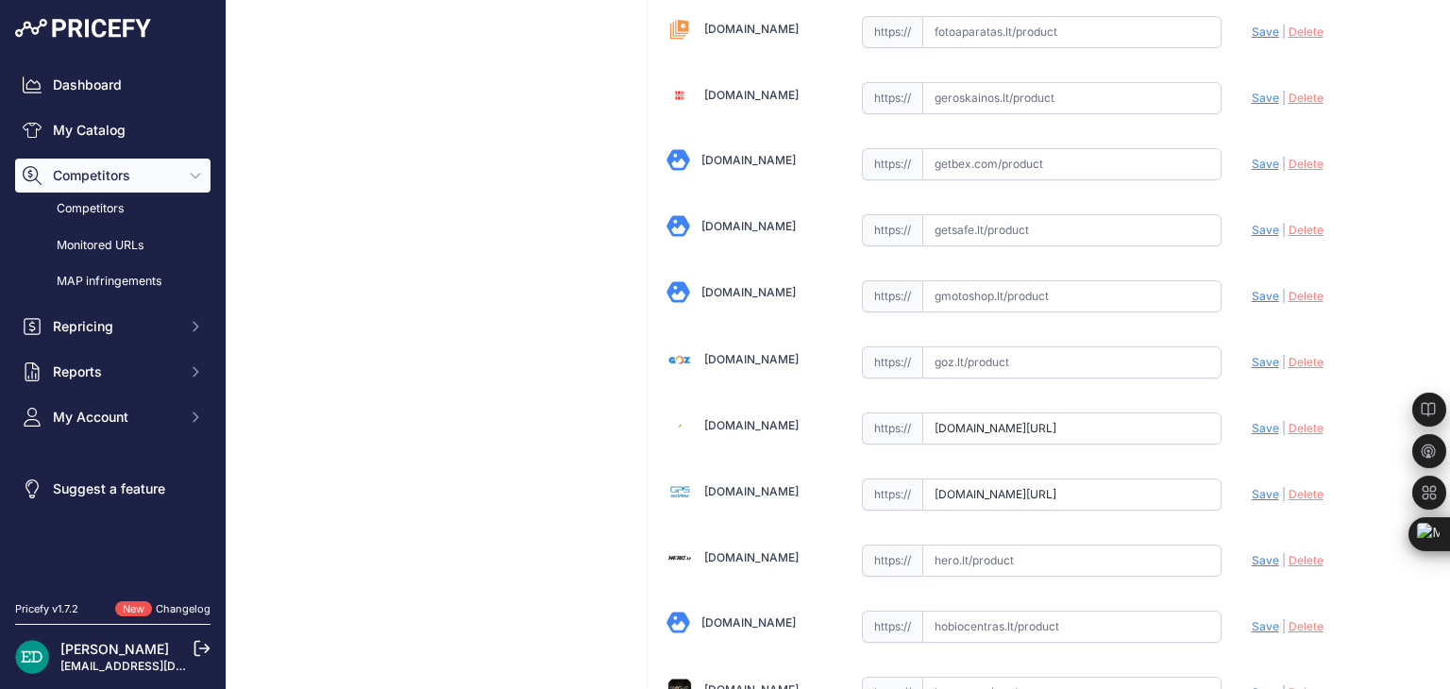
scroll to position [5962, 0]
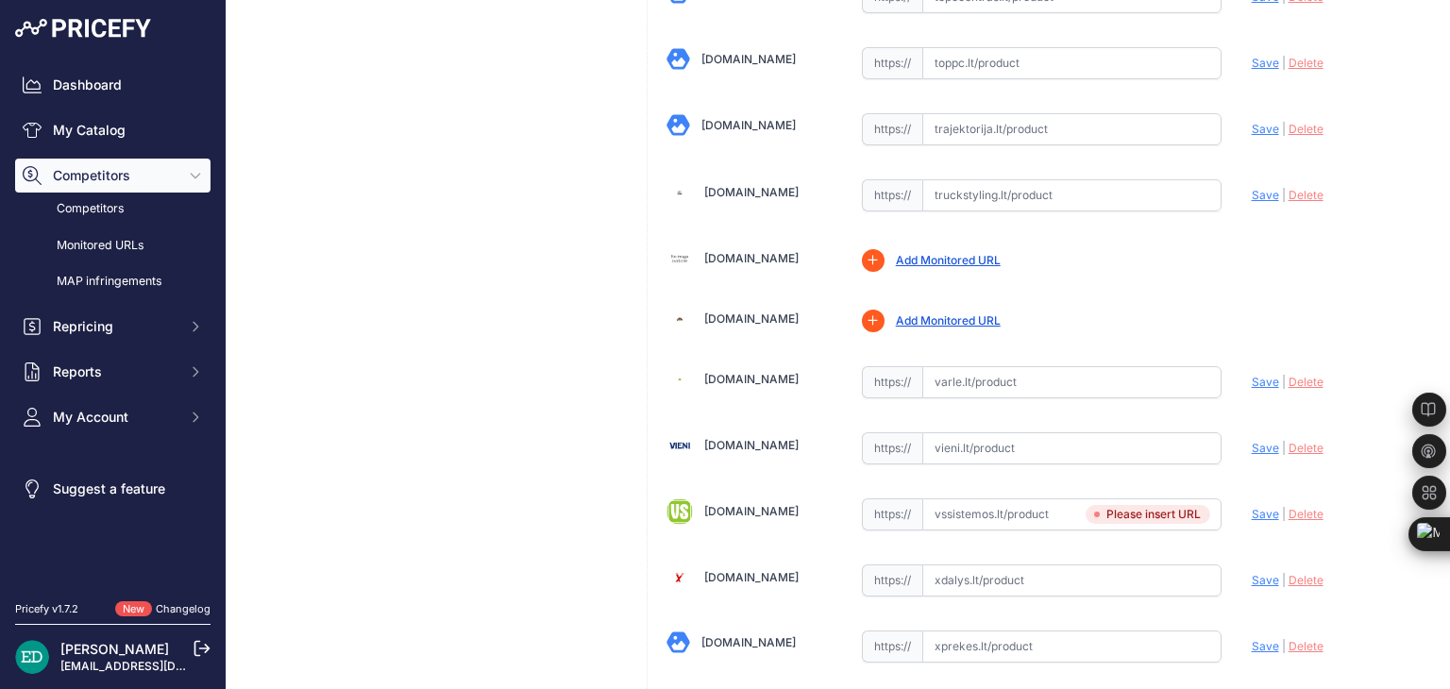
click at [1024, 366] on input "text" at bounding box center [1071, 382] width 299 height 32
paste input "https://www.varle.lt/vaizdo-registratoriai-kameros/blackvue-dr970x-1ch-64gb--44…"
click at [1252, 375] on span "Save" at bounding box center [1265, 382] width 27 height 14
type input "https://www.varle.lt/vaizdo-registratoriai-kameros/blackvue-dr970x-1ch-64gb--44…"
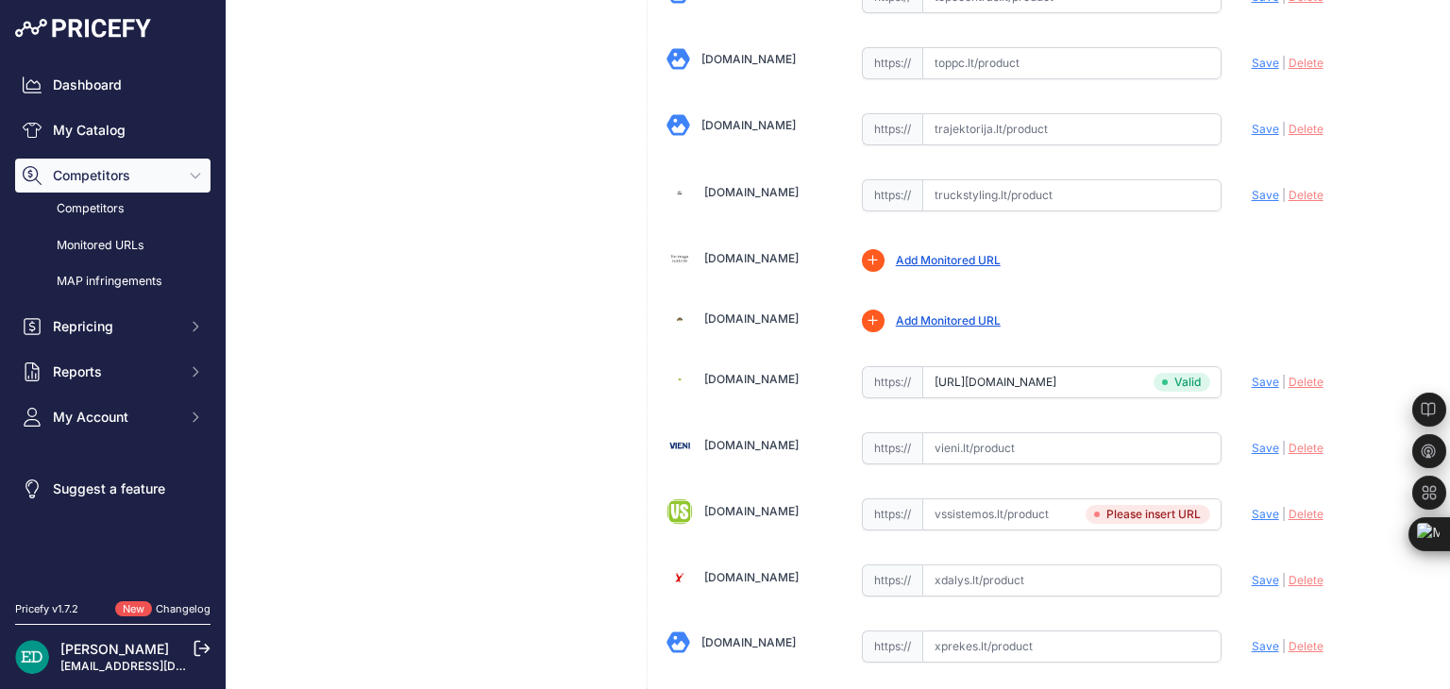
scroll to position [3935, 0]
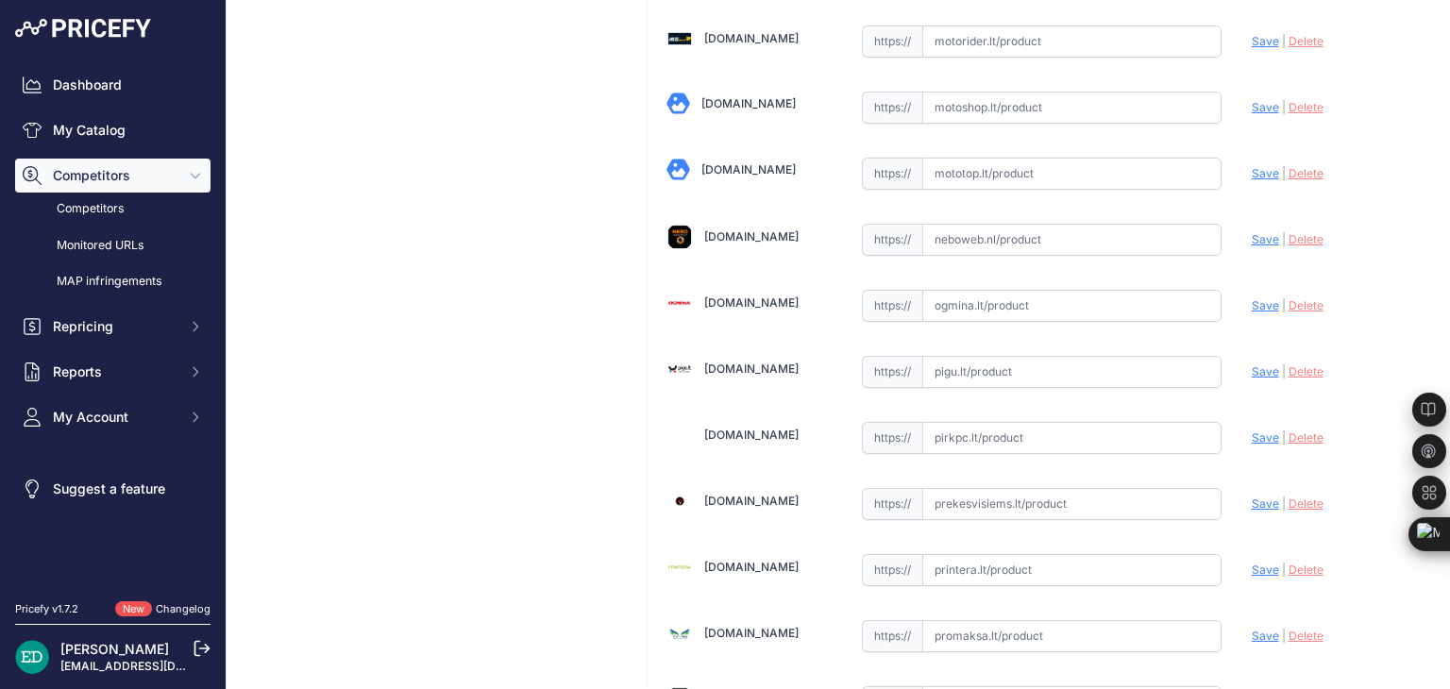
click at [1004, 356] on input "text" at bounding box center [1071, 372] width 299 height 32
paste input "https://pigu.lt/lt/automobilines-vaizdo-kameros-video-registratoriai/vaizdo-reg…"
click at [1252, 364] on span "Save" at bounding box center [1265, 371] width 27 height 14
type input "https://pigu.lt/lt/automobilines-vaizdo-kameros-video-registratoriai/vaizdo-reg…"
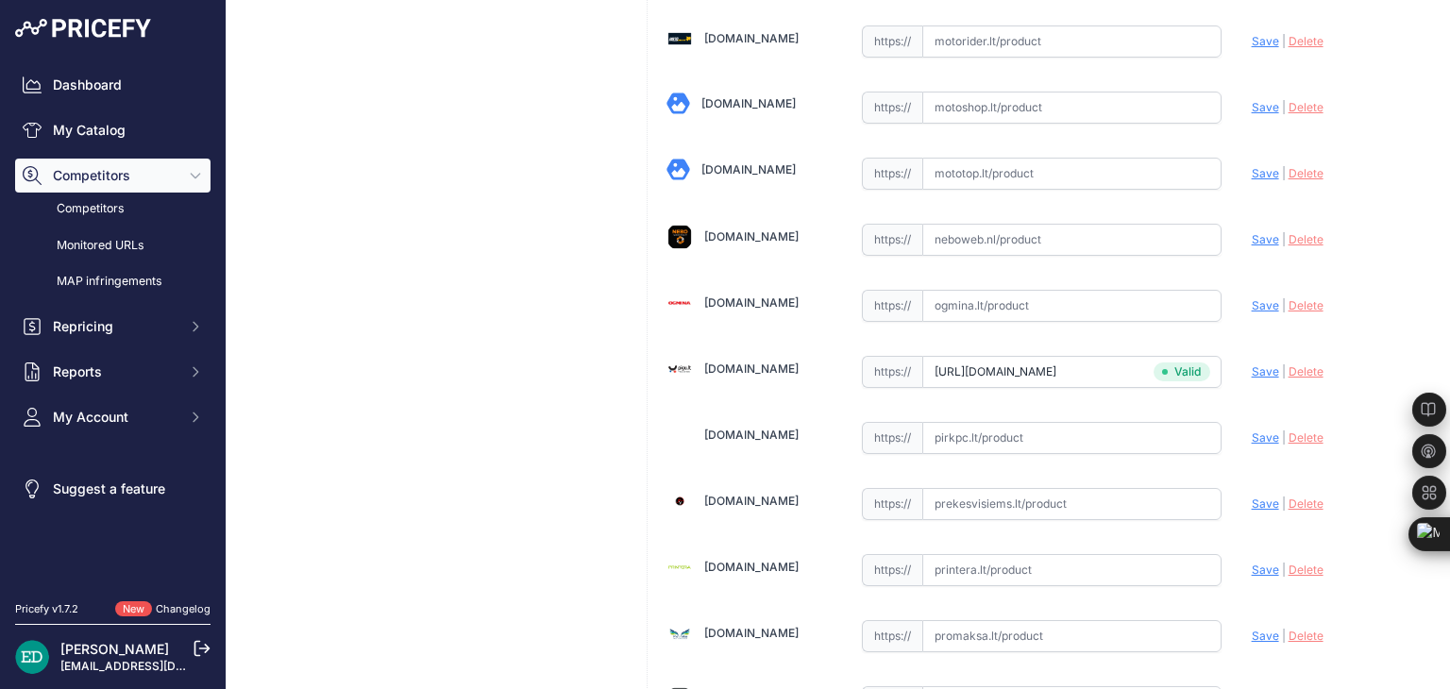
scroll to position [2955, 0]
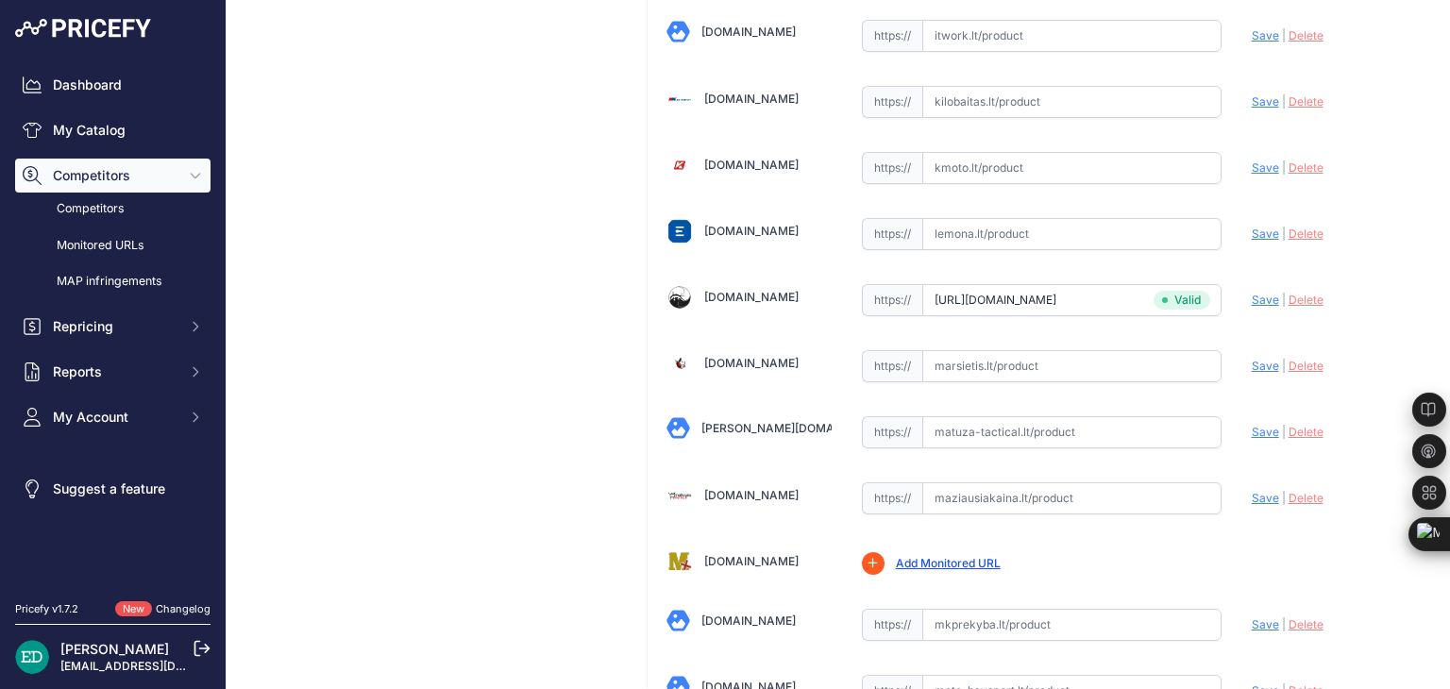
click at [1033, 353] on input "text" at bounding box center [1071, 366] width 299 height 32
paste input "https://marsietis.lt/blackvue-dr970x-1ch-plus-294499?utm_source=kaina24.lt&utm_…"
click at [1252, 359] on span "Save" at bounding box center [1265, 366] width 27 height 14
type input "https://marsietis.lt/blackvue-dr970x-1ch-plus-294499?prirule_jdsnikfkfjsd=8834"
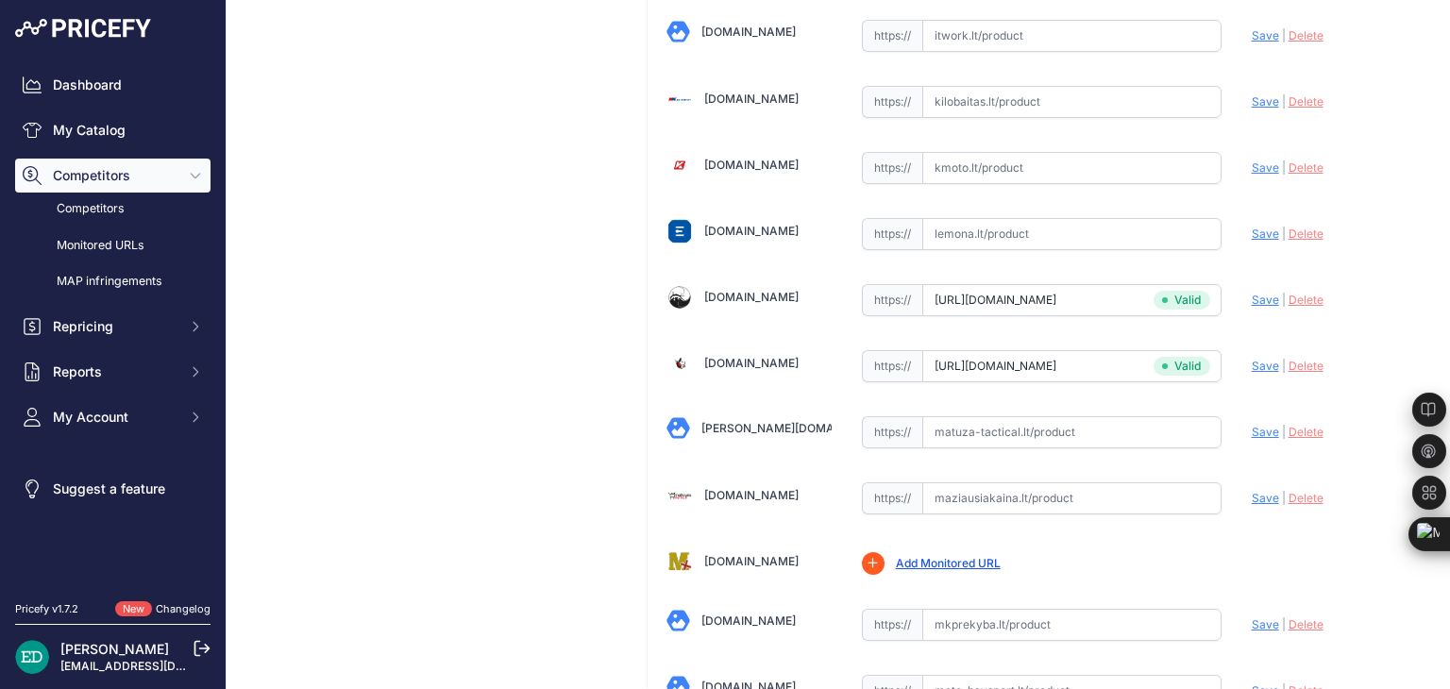
scroll to position [1707, 0]
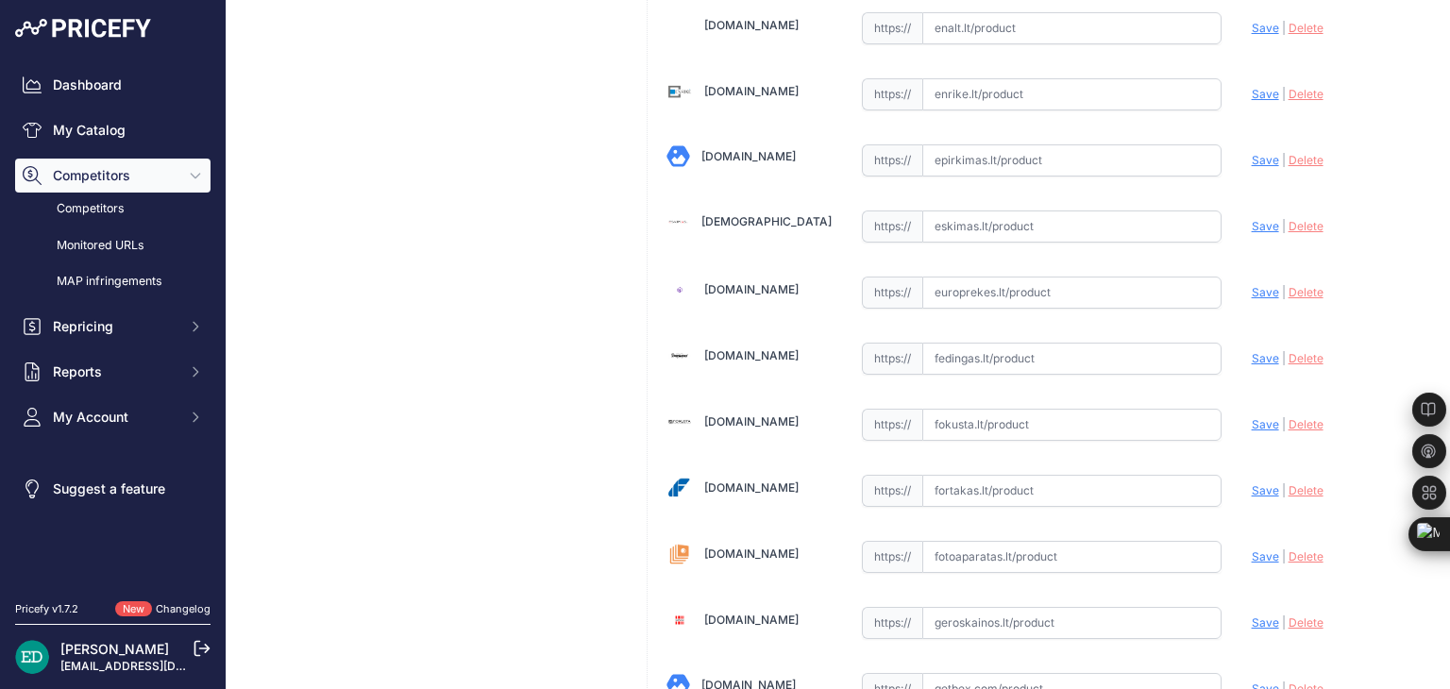
click at [1000, 355] on input "text" at bounding box center [1071, 359] width 299 height 32
paste input "https://fedingas.lt/blackvue-dr970x-1ch-plus"
click at [1252, 351] on span "Save" at bounding box center [1265, 358] width 27 height 14
type input "fedingas.lt/blackvue-dr970x-1ch-plus?prirule_jdsnikfkfjsd=8834"
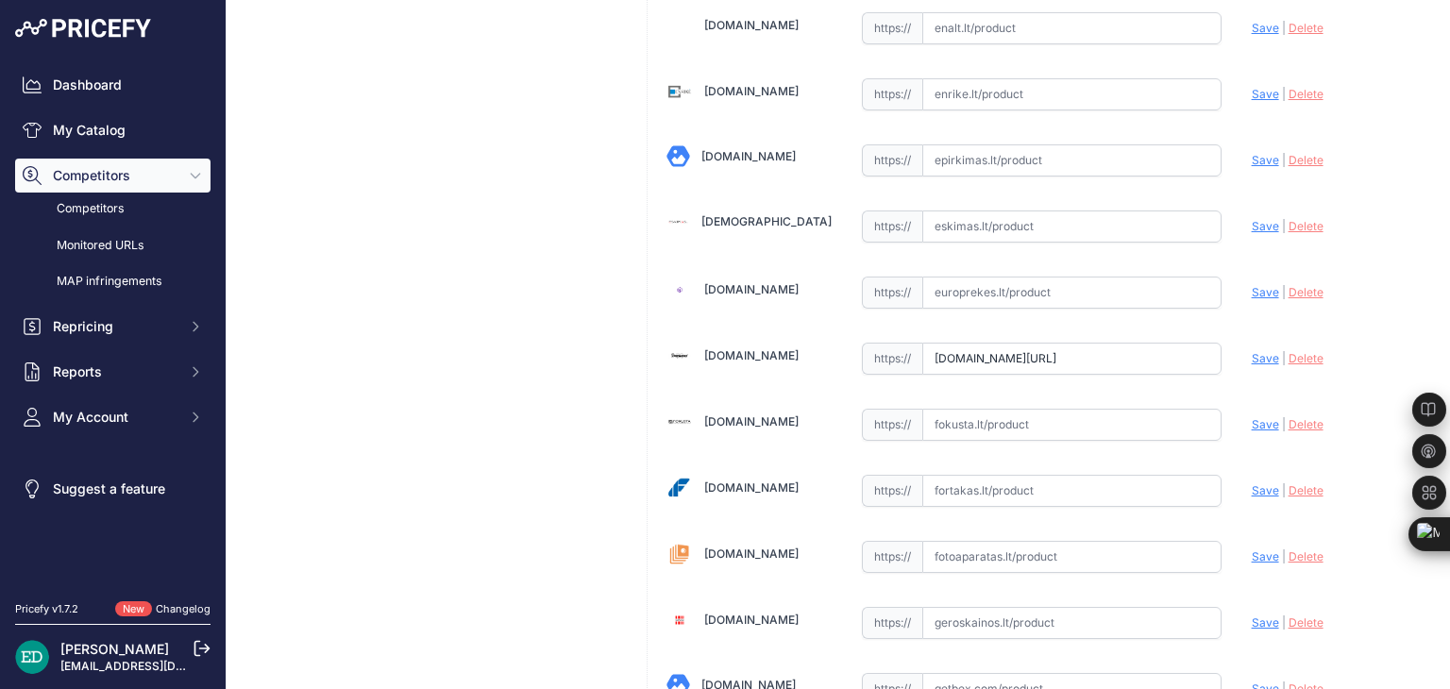
drag, startPoint x: 1050, startPoint y: 352, endPoint x: 1226, endPoint y: 361, distance: 176.8
click at [1031, 360] on input "fedingas.lt/blackvue-dr970x-1ch-plus?prirule_jdsnikfkfjsd=8834" at bounding box center [1071, 359] width 299 height 32
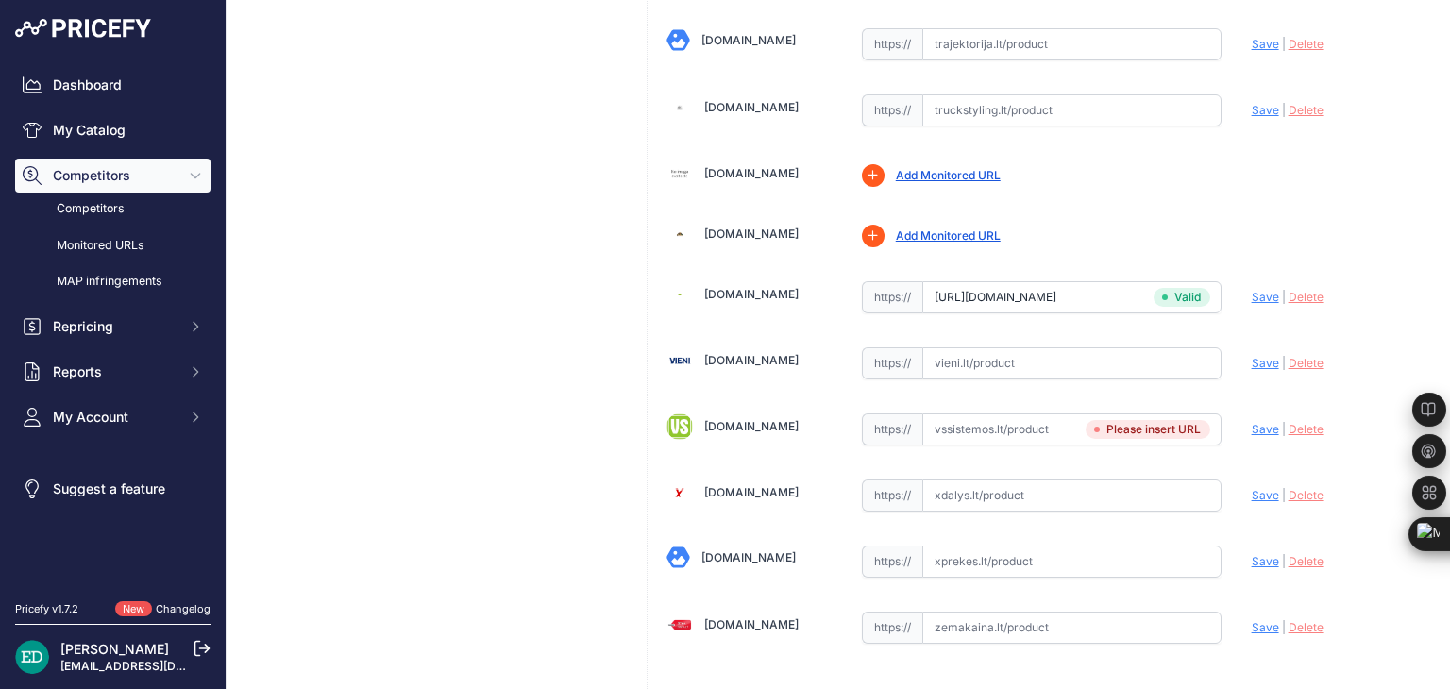
scroll to position [6107, 0]
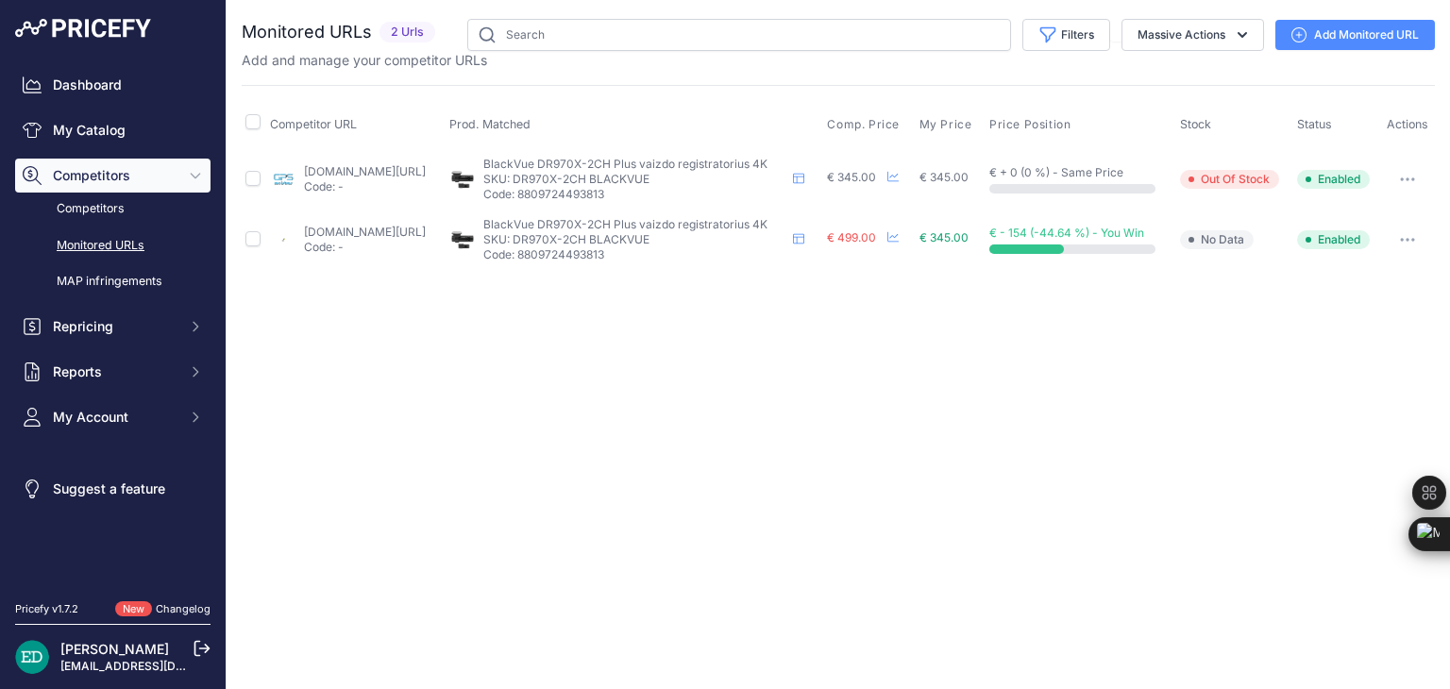
click at [1336, 36] on link "Add Monitored URL" at bounding box center [1356, 35] width 160 height 30
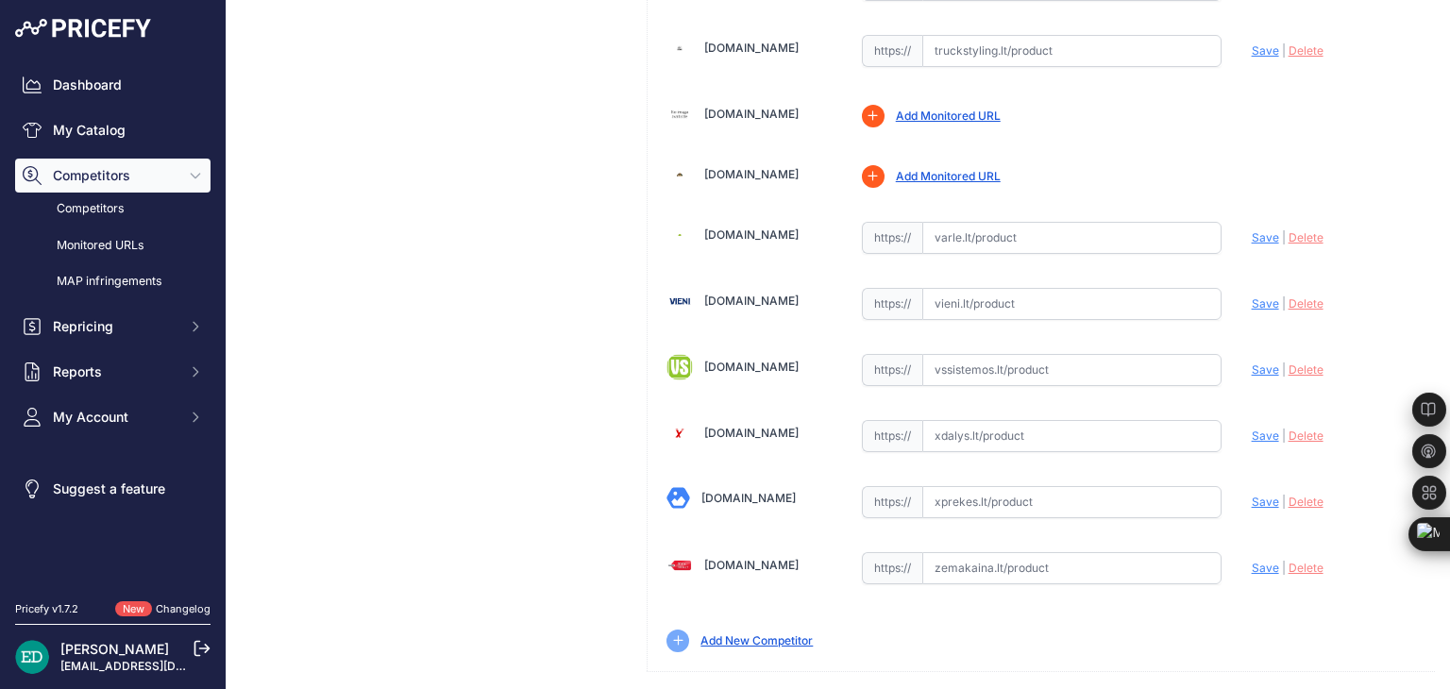
scroll to position [2955, 0]
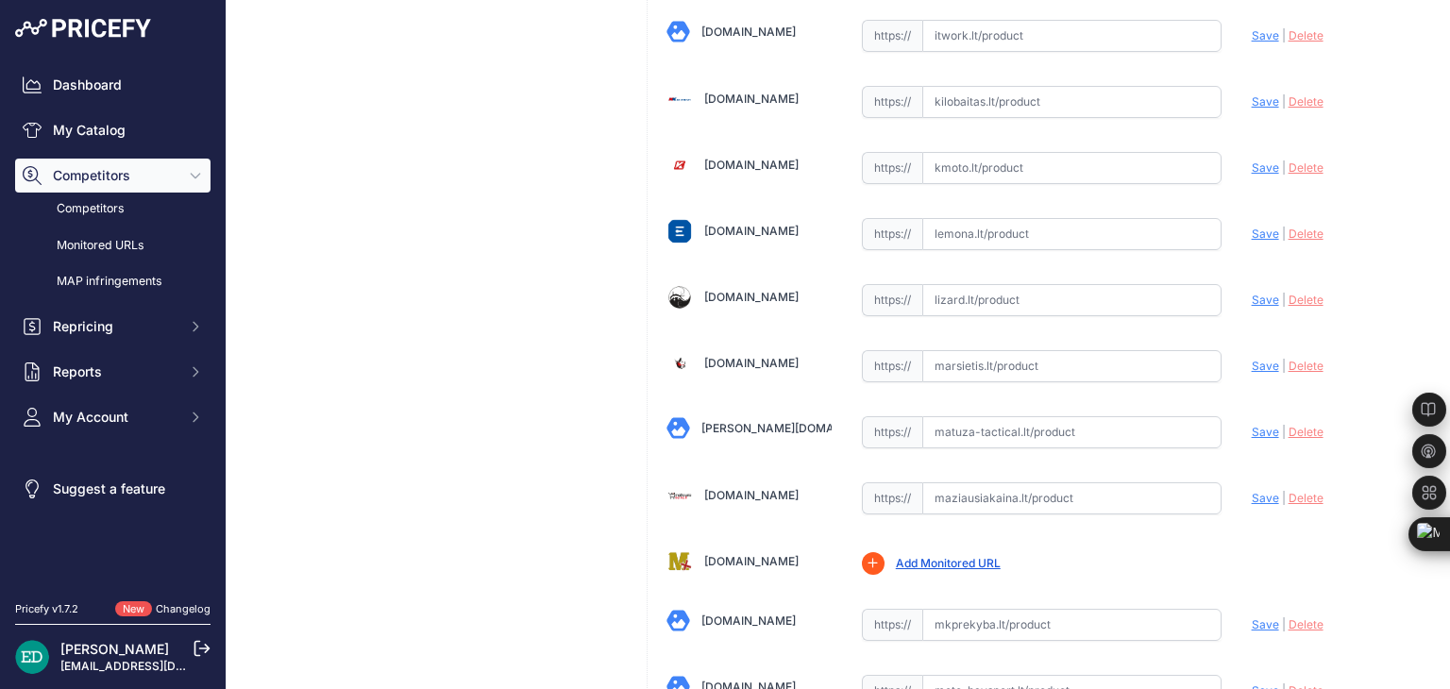
click at [1028, 350] on input "text" at bounding box center [1071, 366] width 299 height 32
paste input "https://marsietis.lt/blackvue-dr970x-2ch-plus-294498?utm_source=kaina24.lt&utm_…"
click at [1252, 359] on span "Save" at bounding box center [1265, 366] width 27 height 14
type input "https://marsietis.lt/blackvue-dr970x-2ch-plus-294498?prirule_jdsnikfkfjsd=8834"
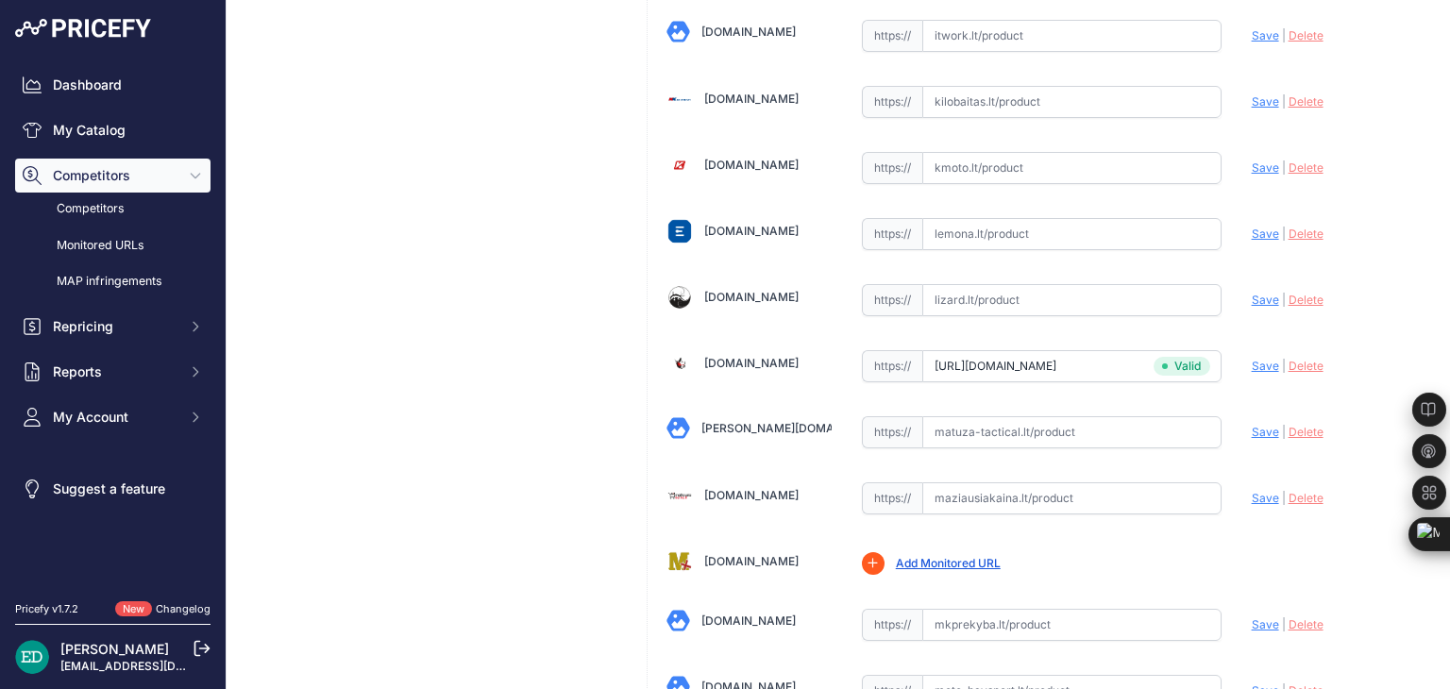
scroll to position [261, 0]
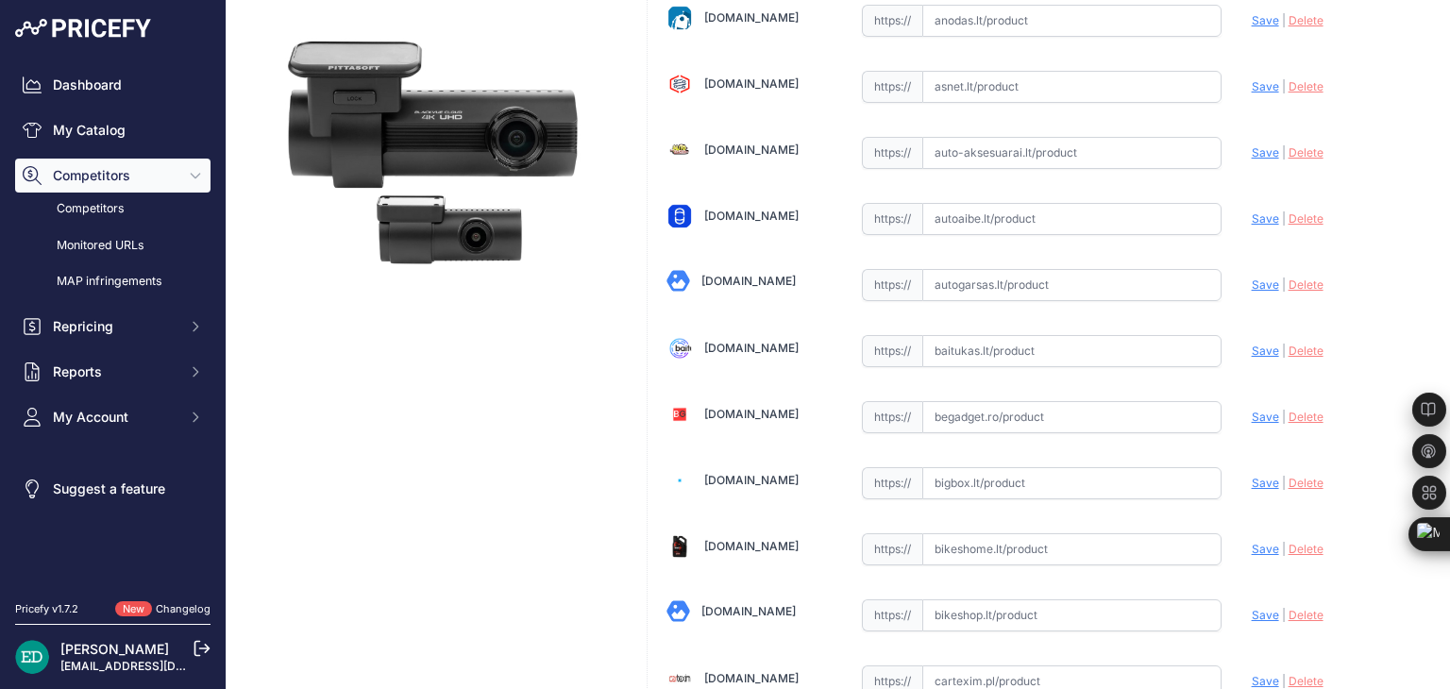
click at [982, 351] on input "text" at bounding box center [1071, 351] width 299 height 32
paste input "https://baitukas.lt/produktas/blackvue-dashcam-dr970x-2ch-64gb/?utm_source=kain…"
click at [1252, 346] on span "Save" at bounding box center [1265, 351] width 27 height 14
type input "https://baitukas.lt/produktas/blackvue-dashcam-dr970x-2ch-64gb/?prirule_jdsnikf…"
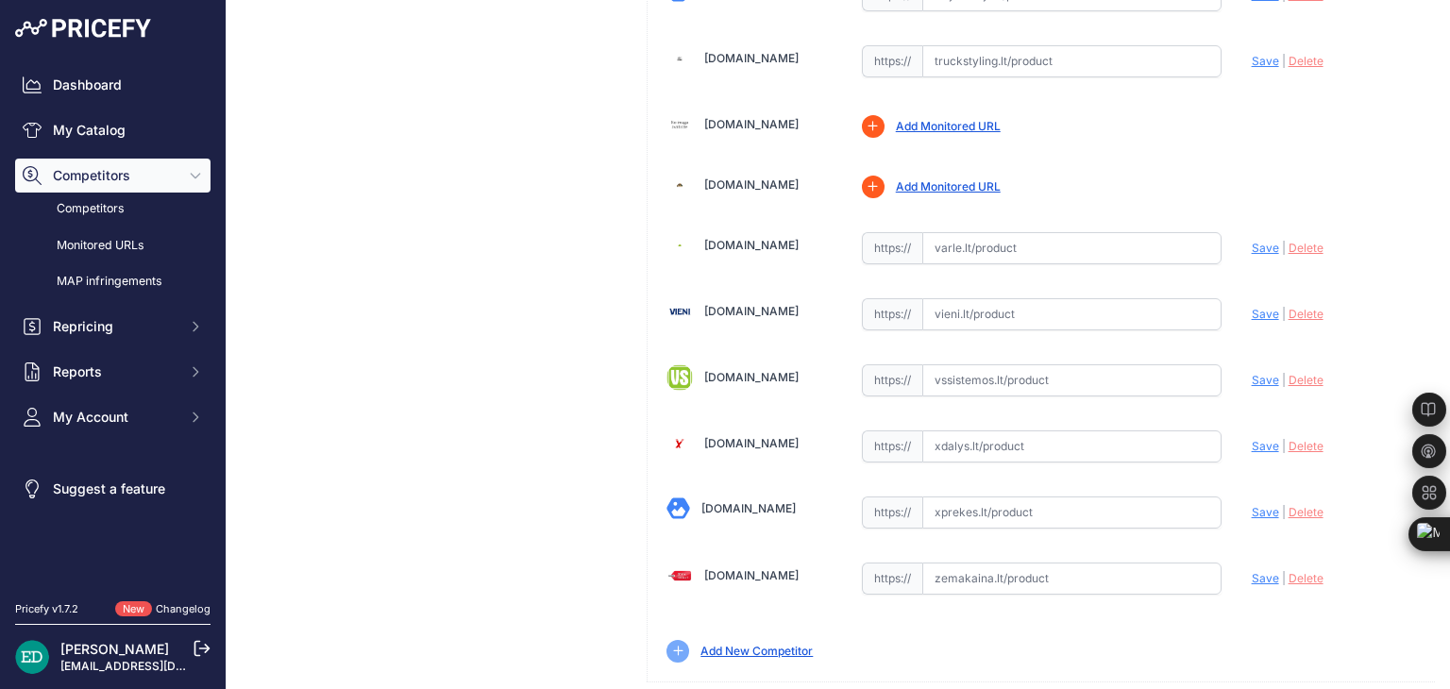
scroll to position [6107, 0]
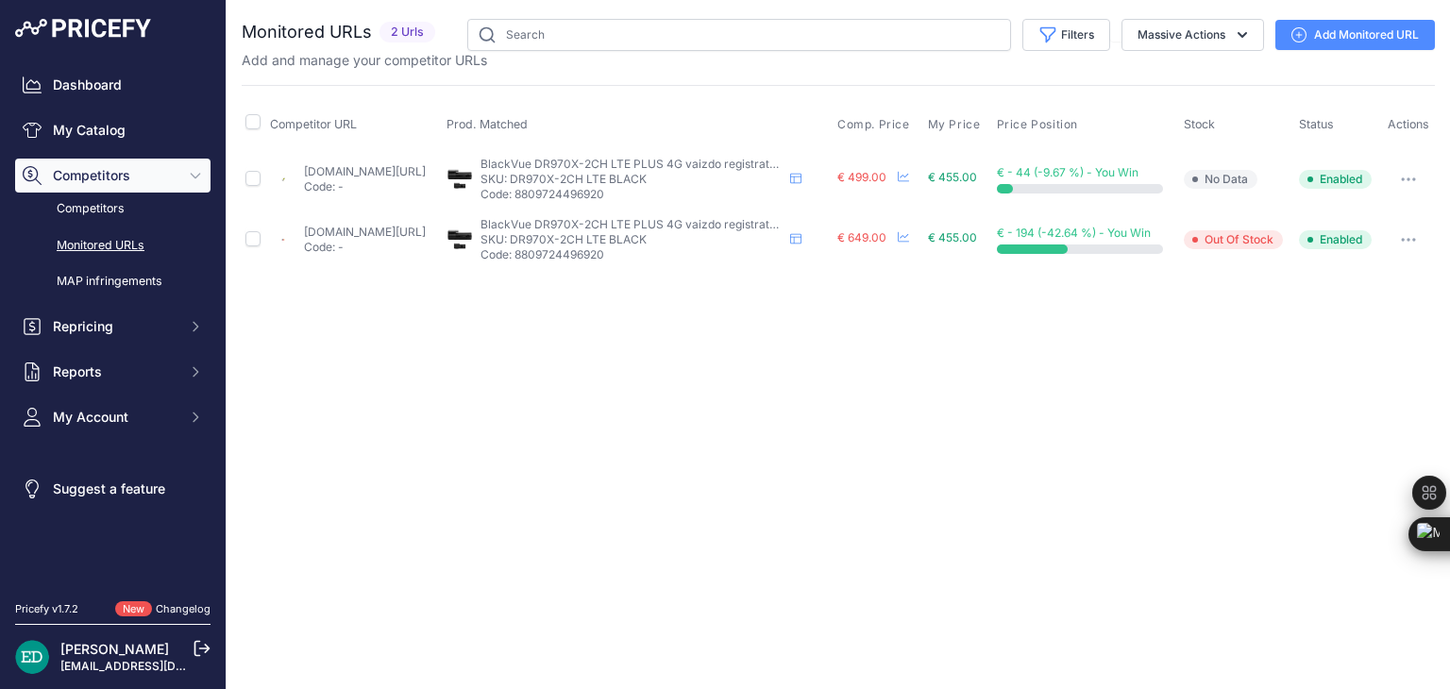
click at [1361, 38] on link "Add Monitored URL" at bounding box center [1356, 35] width 160 height 30
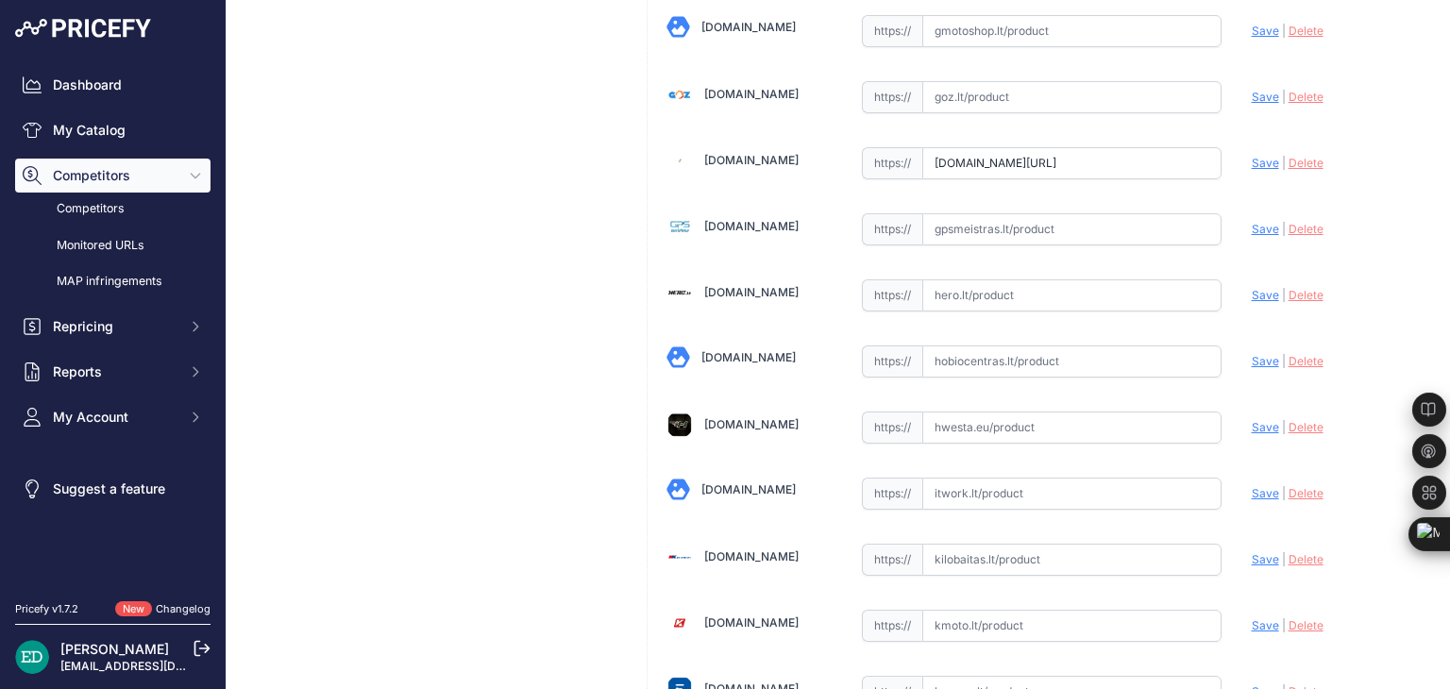
scroll to position [2455, 0]
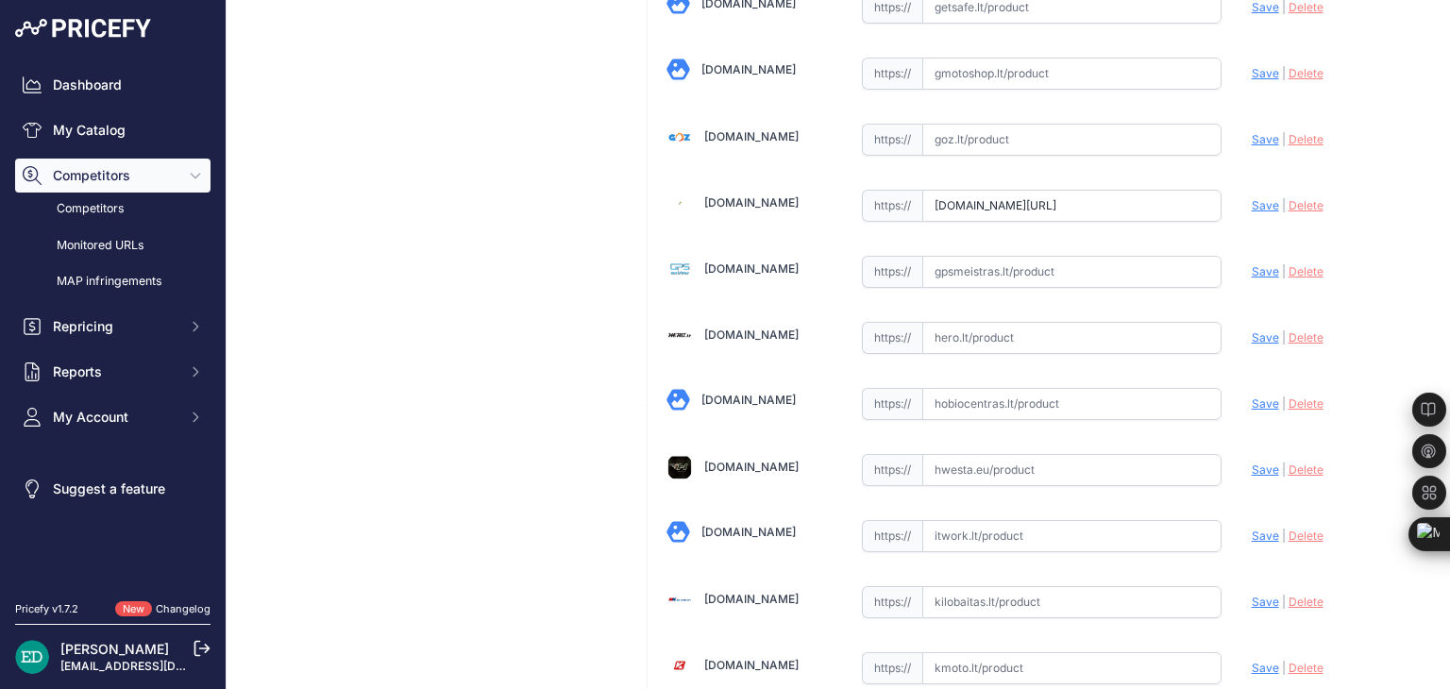
click at [1084, 190] on input "[DOMAIN_NAME][URL]" at bounding box center [1071, 206] width 299 height 32
click at [1084, 190] on input "gpro.lt/products/lt/295/1015356/sort/0/filter/0_0_0_0/DR970X-2CH-PLUS-64GB.html…" at bounding box center [1071, 206] width 299 height 32
paste input "https://gpro.lt/products/lt/295/1014218/sort/1/filter/0_0_0_0/DR970X-2CH-LTE-va…"
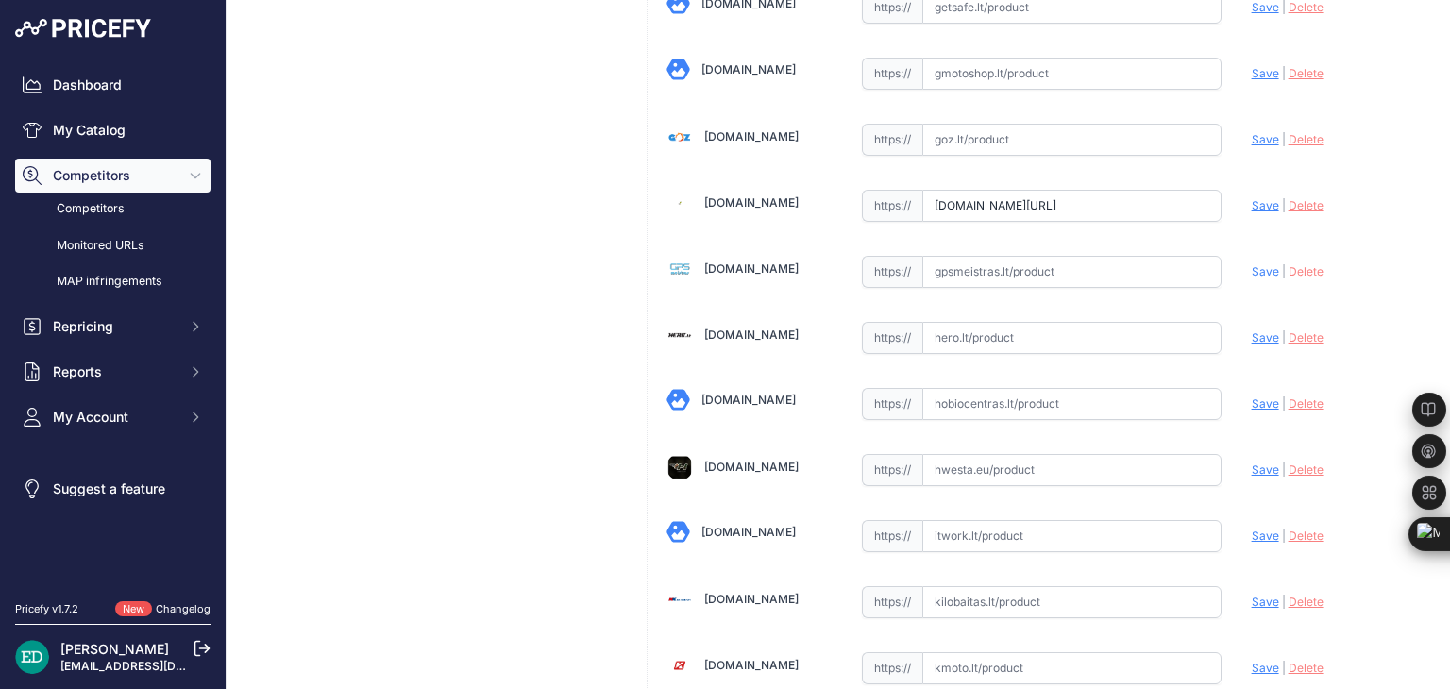
click at [1252, 198] on span "Save" at bounding box center [1265, 205] width 27 height 14
type input "https://gpro.lt/products/lt/295/1014218/sort/1/filter/0_0_0_0/DR970X-2CH-LTE-va…"
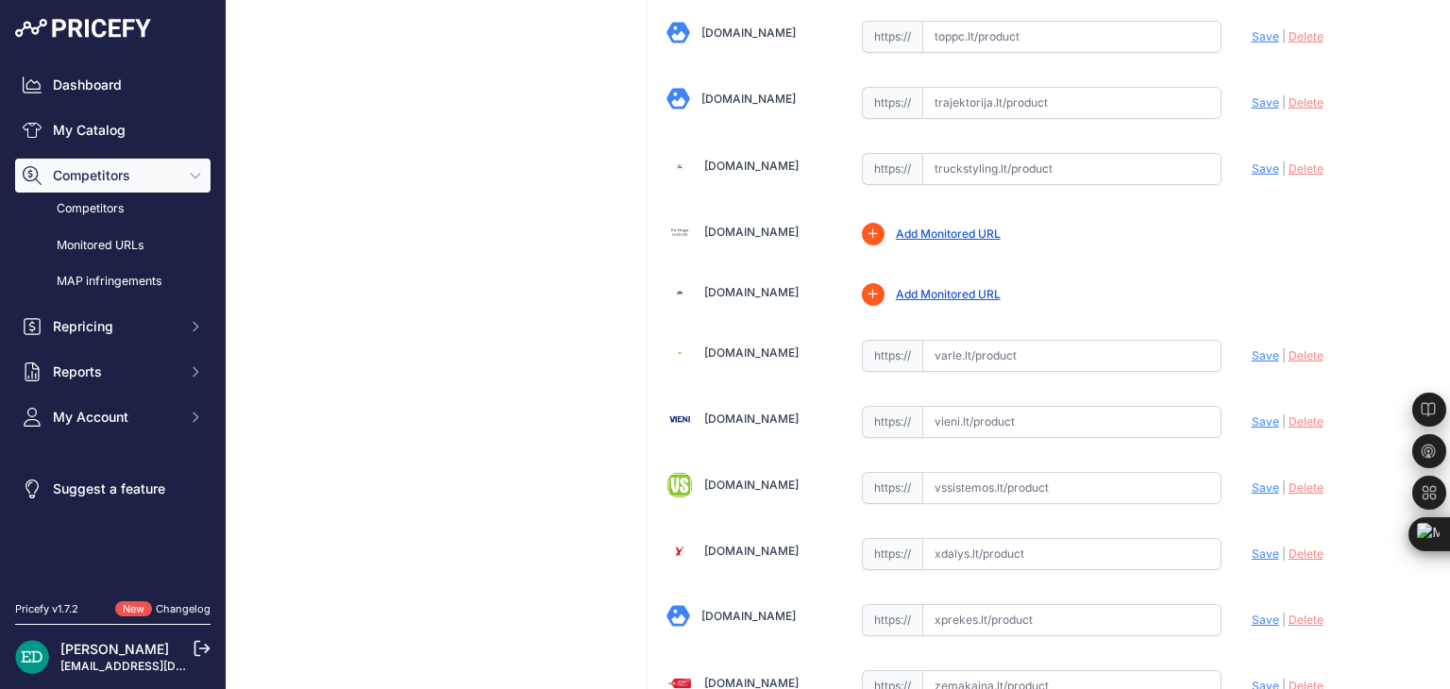
scroll to position [6107, 0]
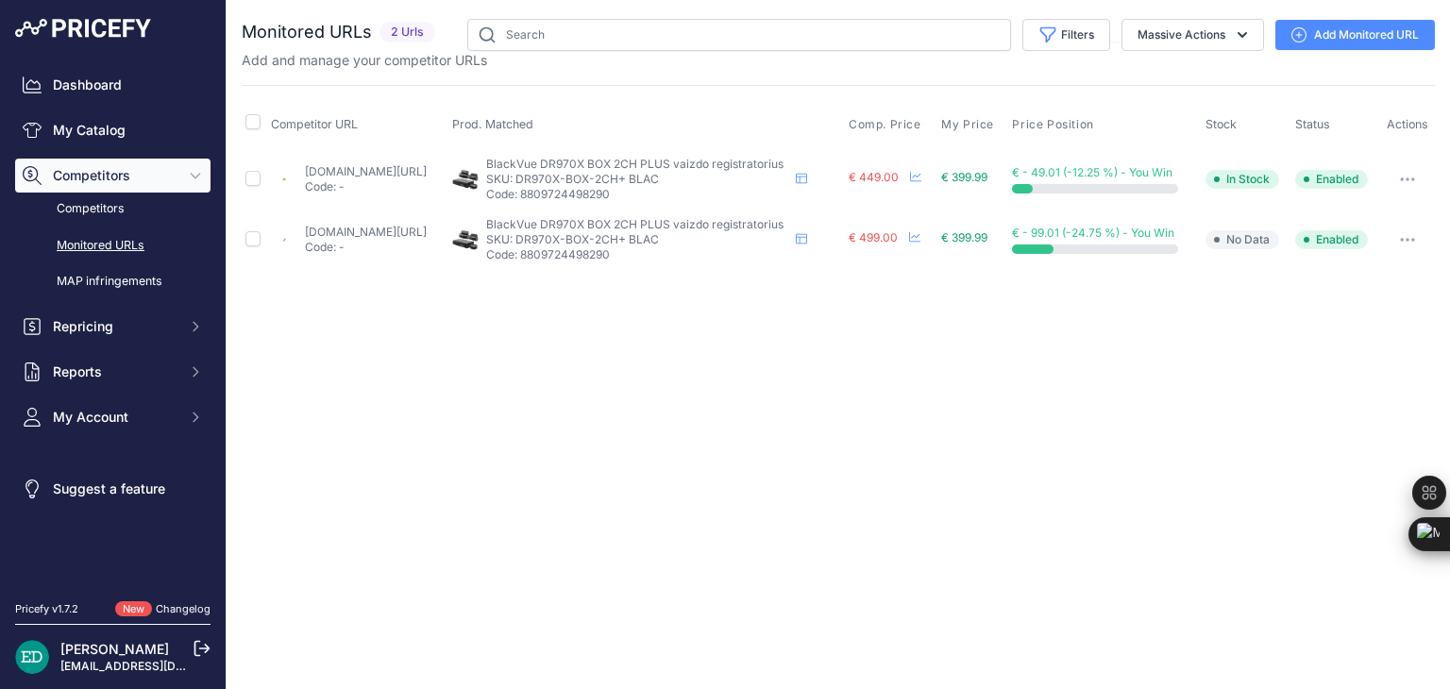
click at [1367, 41] on link "Add Monitored URL" at bounding box center [1356, 35] width 160 height 30
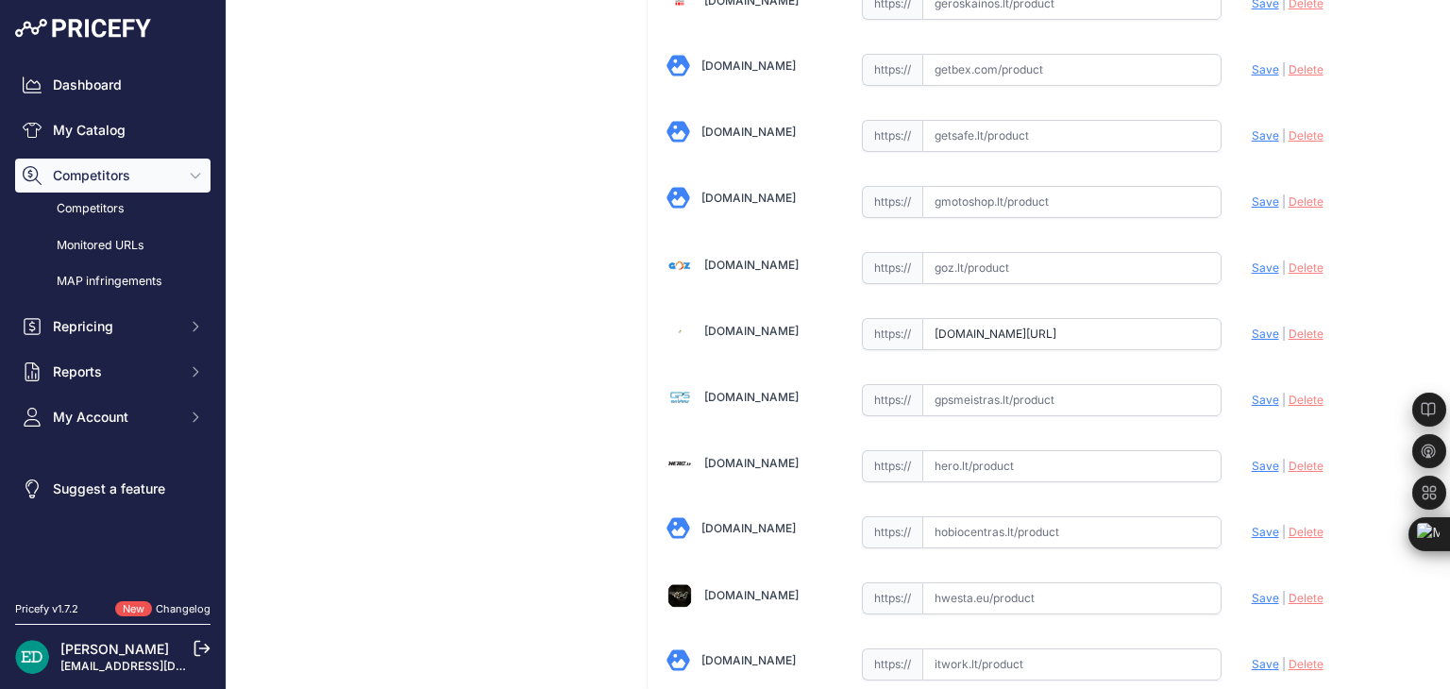
scroll to position [2360, 0]
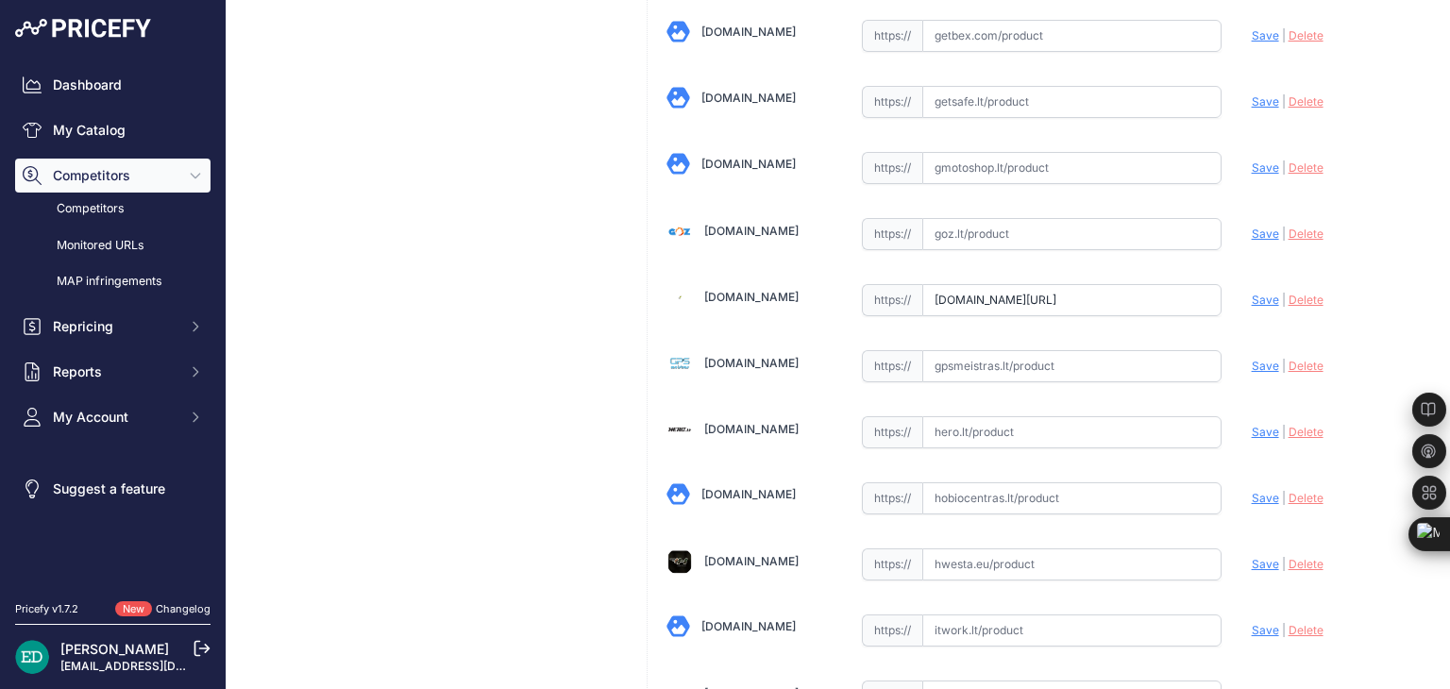
click at [1095, 284] on input "[DOMAIN_NAME][URL]" at bounding box center [1071, 300] width 299 height 32
click at [1093, 284] on input "[DOMAIN_NAME][URL]" at bounding box center [1071, 300] width 299 height 32
click at [1252, 293] on span "Save" at bounding box center [1265, 300] width 27 height 14
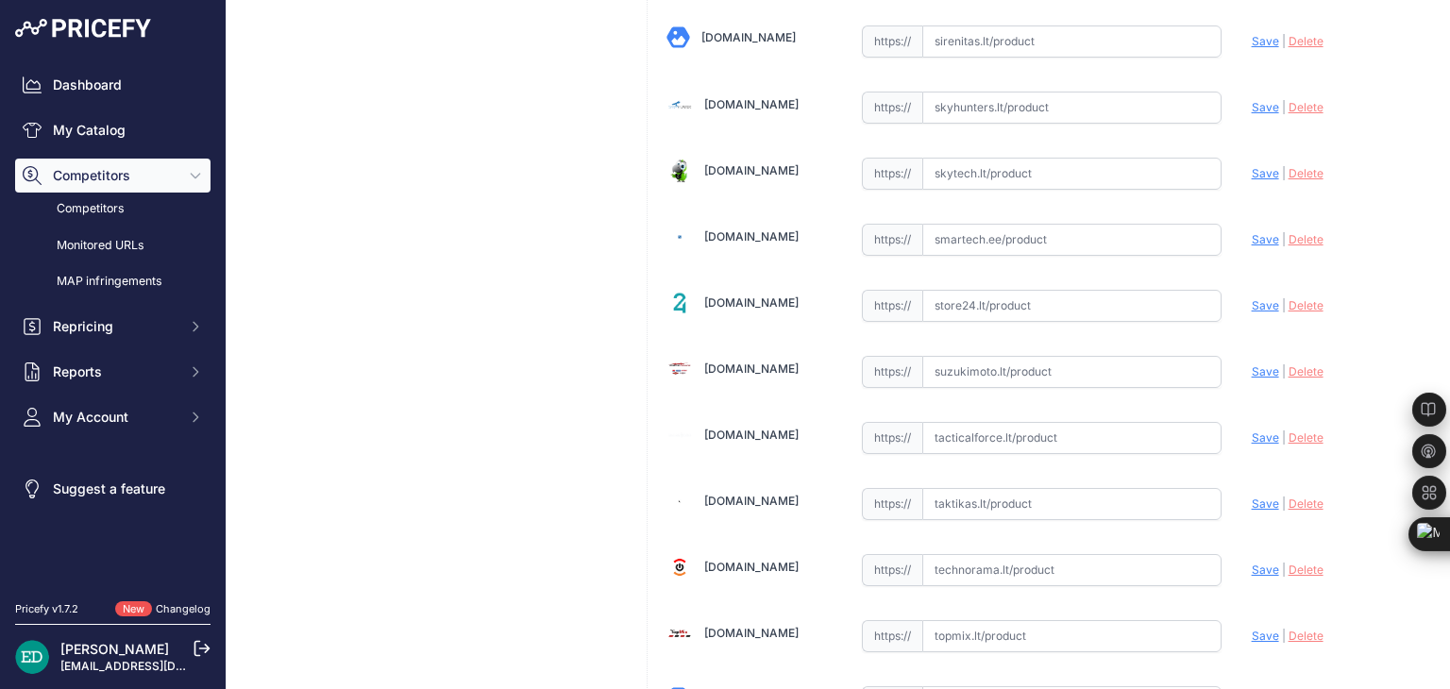
scroll to position [1707, 0]
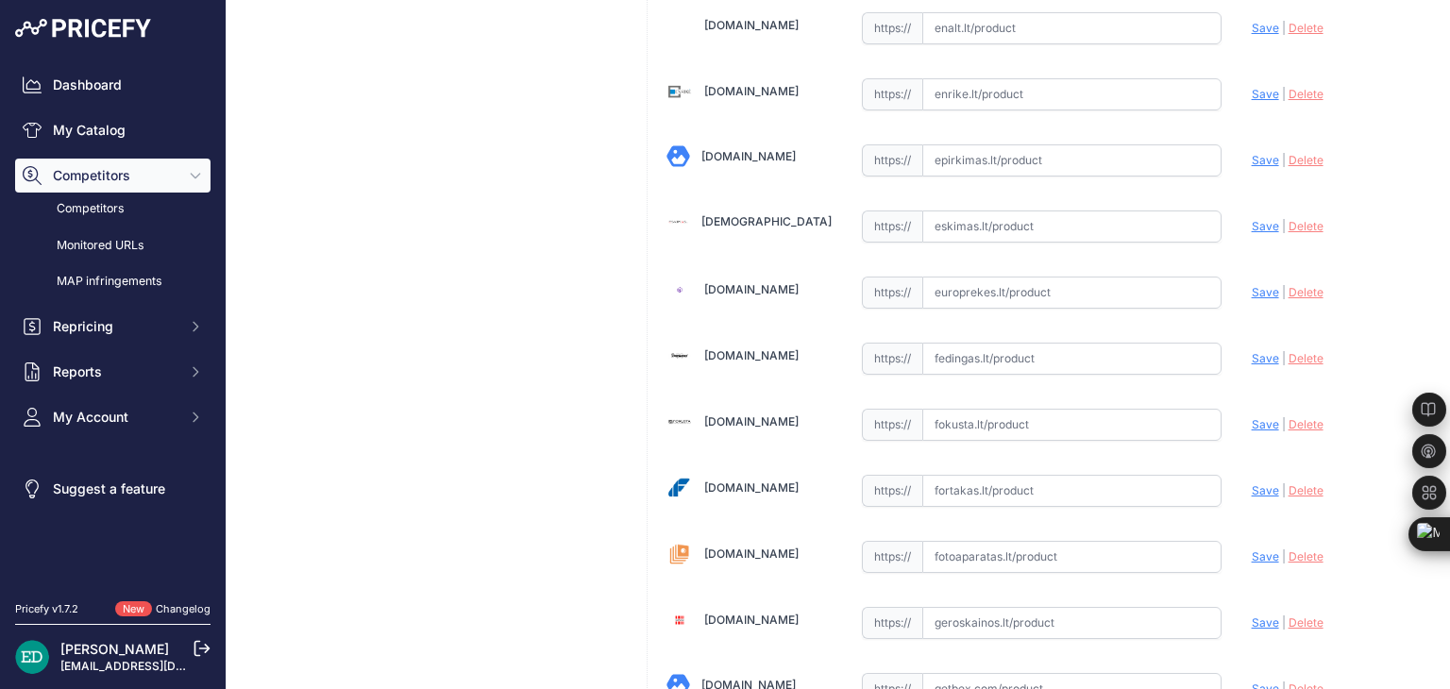
click at [1005, 354] on input "text" at bounding box center [1071, 359] width 299 height 32
paste input "[URL][DOMAIN_NAME][DOMAIN_NAME]"
click at [1252, 351] on span "Save" at bounding box center [1265, 358] width 27 height 14
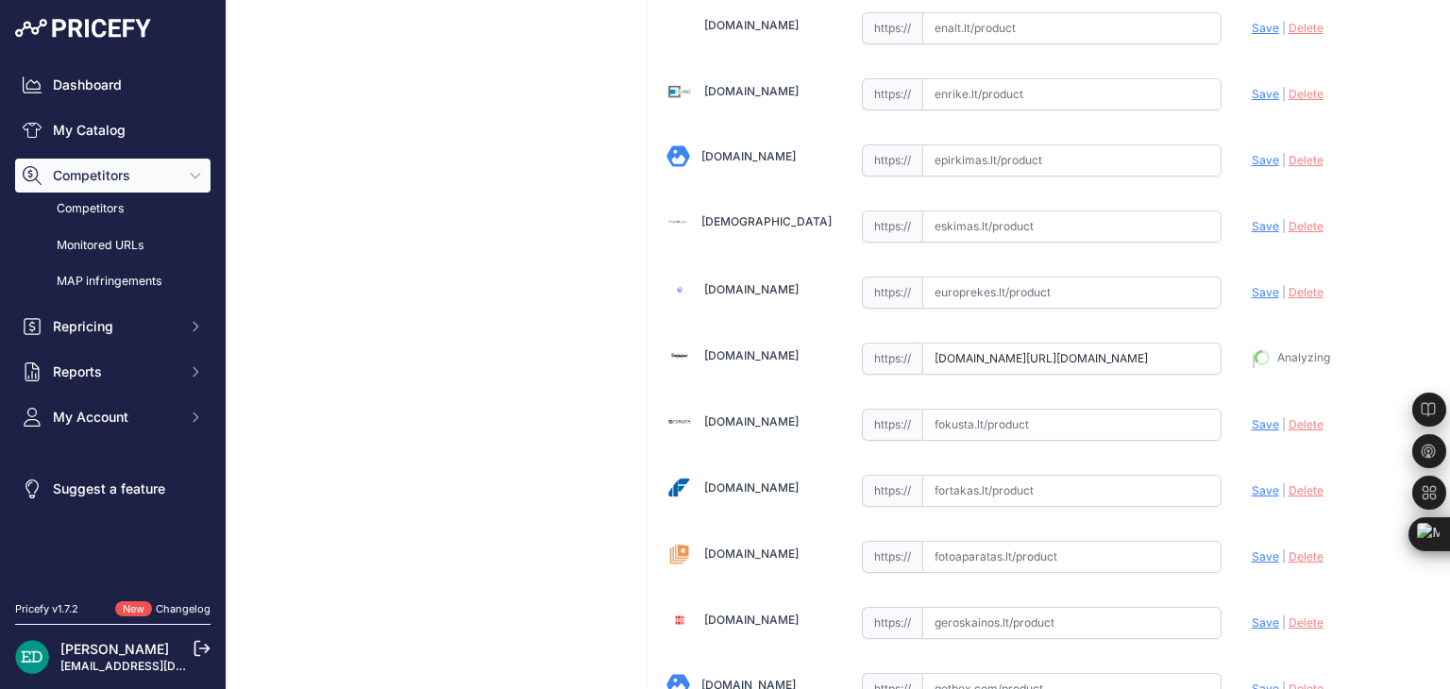
type input "[URL][DOMAIN_NAME]"
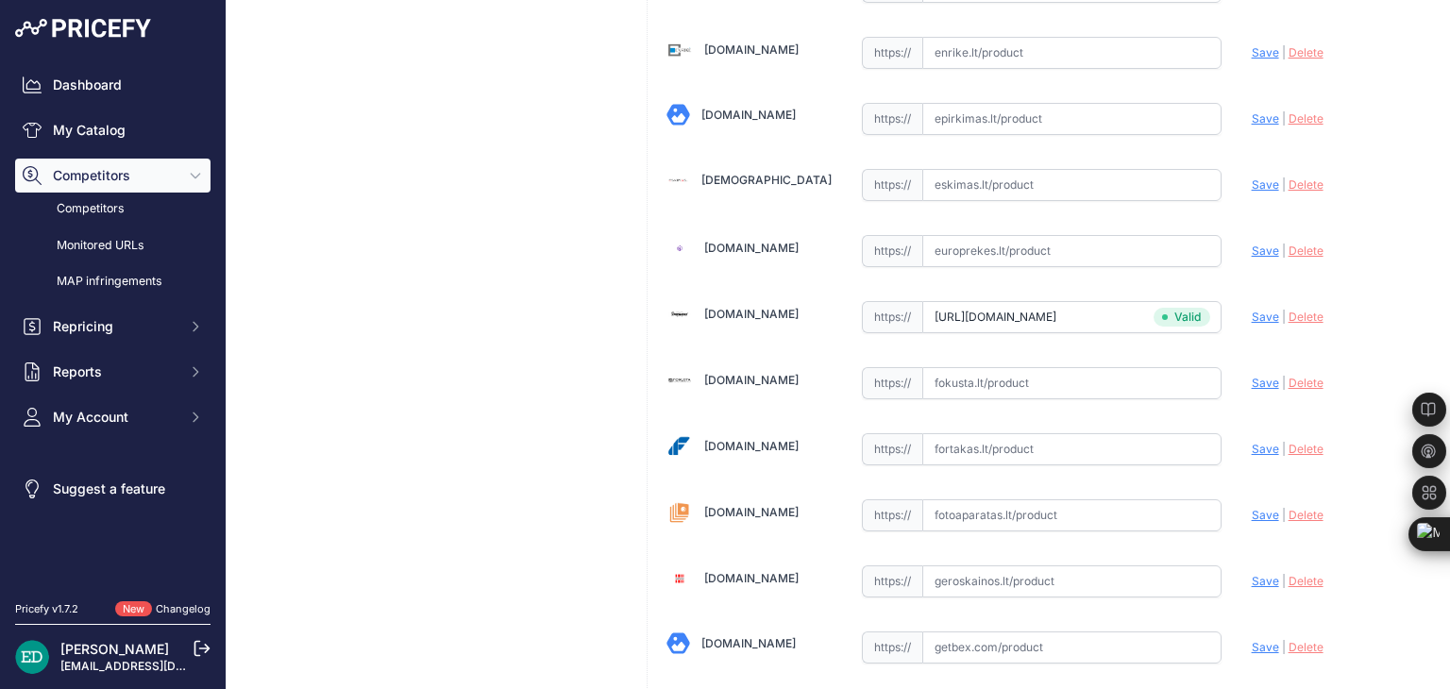
scroll to position [1707, 0]
